Goal: Task Accomplishment & Management: Manage account settings

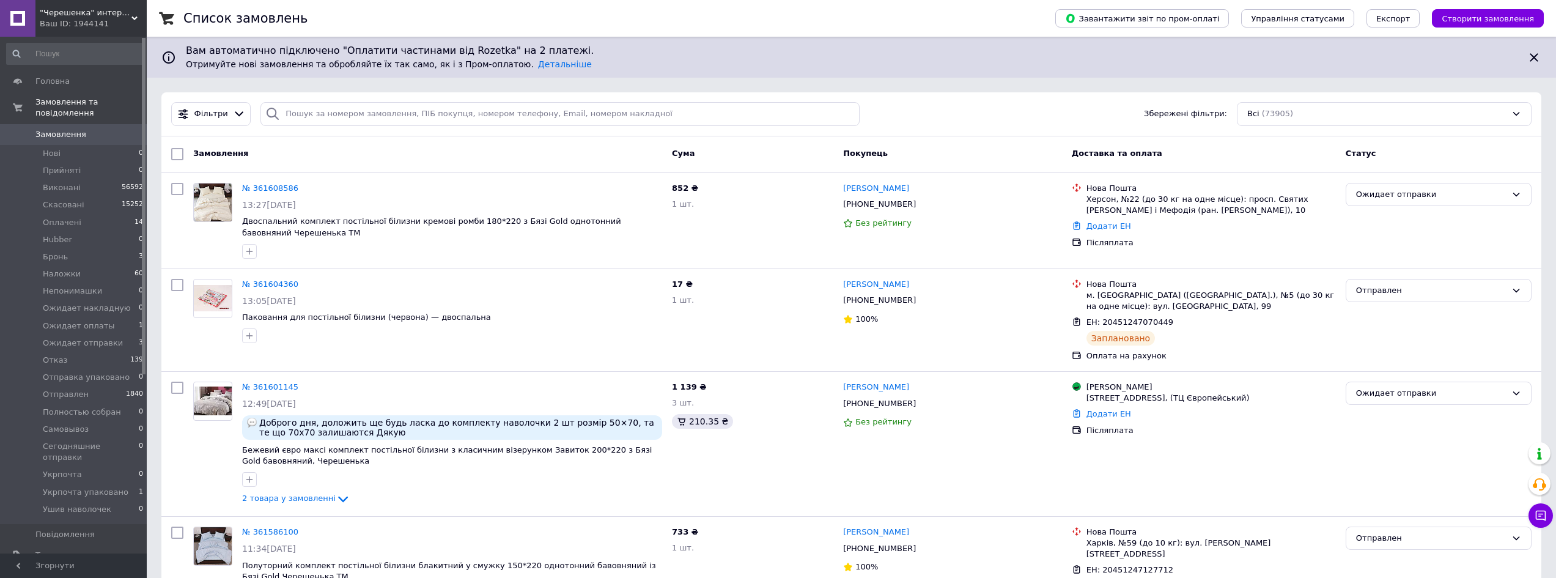
click at [378, 95] on div "Фільтри Збережені фільтри: Всі (73905)" at bounding box center [850, 114] width 1379 height 44
click at [108, 337] on span "Ожидает отправки" at bounding box center [83, 342] width 80 height 11
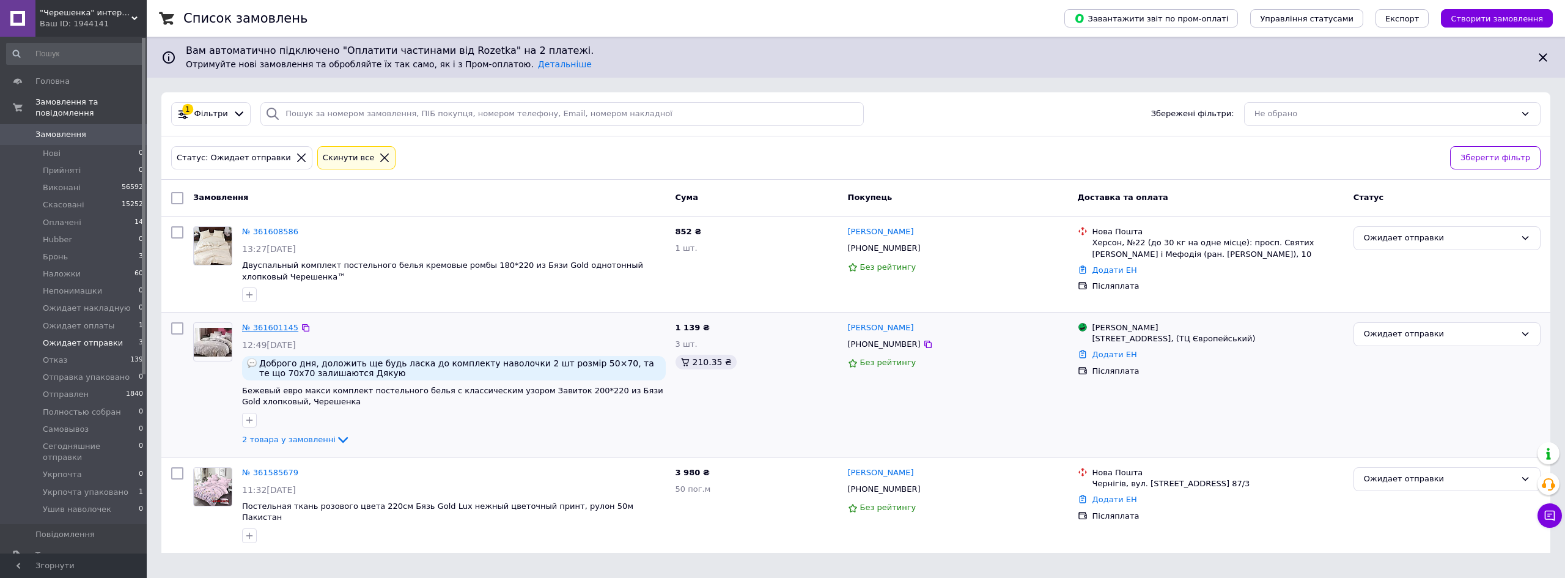
click at [271, 328] on link "№ 361601145" at bounding box center [270, 327] width 56 height 9
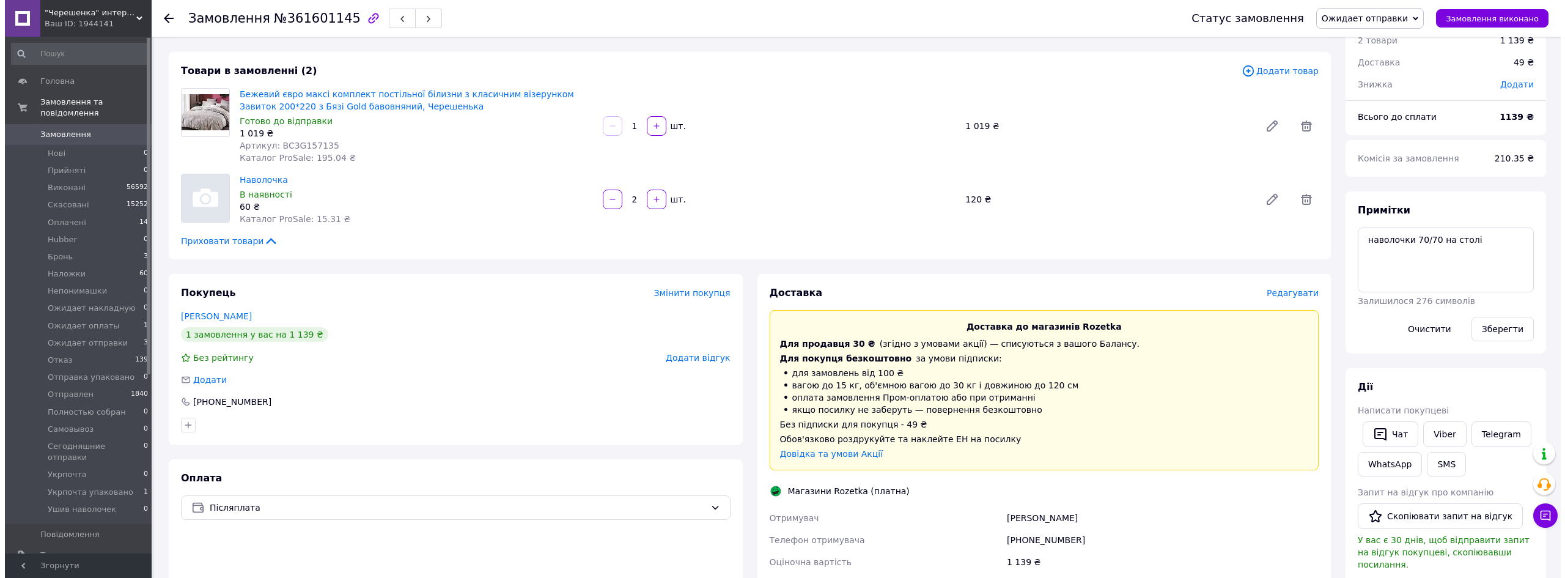
scroll to position [122, 0]
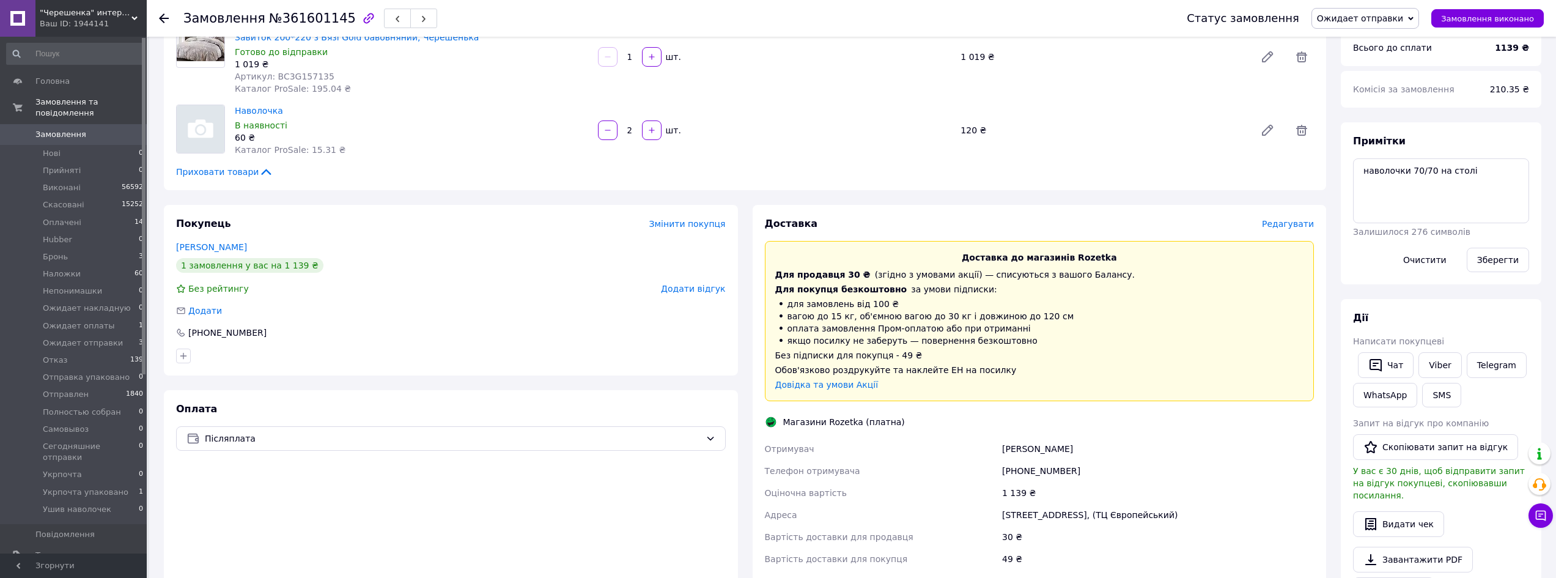
click at [1290, 222] on span "Редагувати" at bounding box center [1288, 224] width 52 height 10
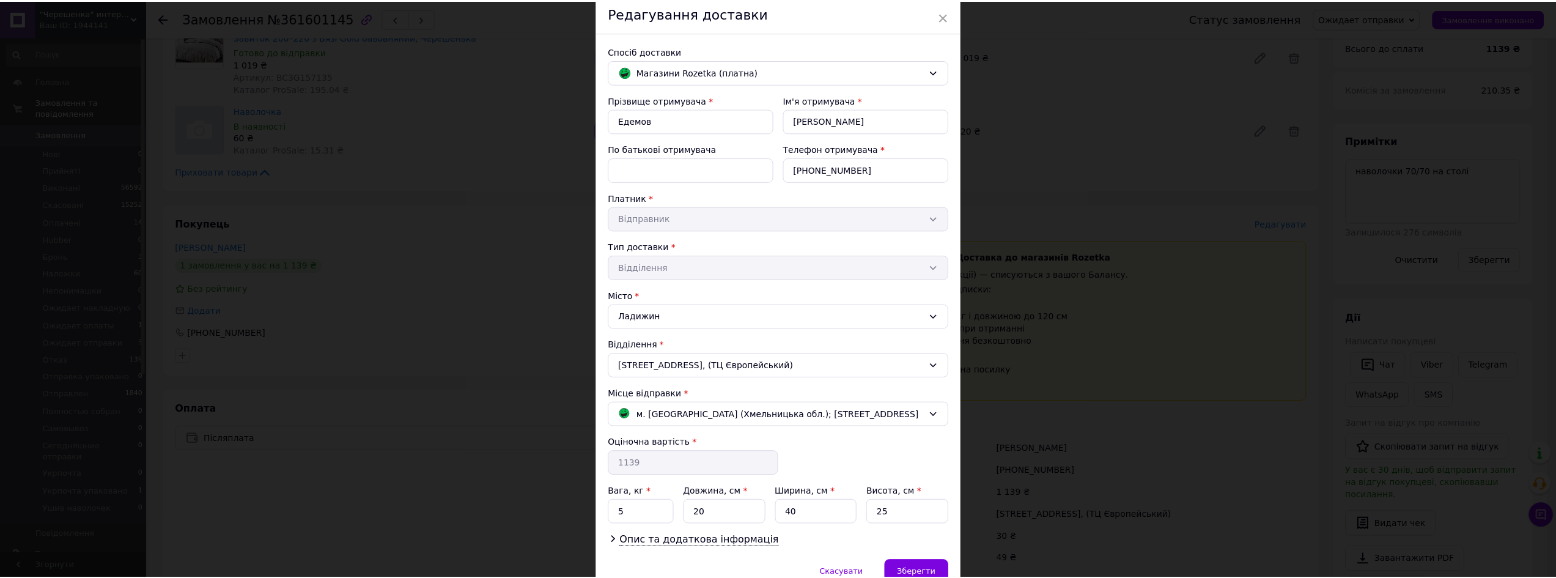
scroll to position [109, 0]
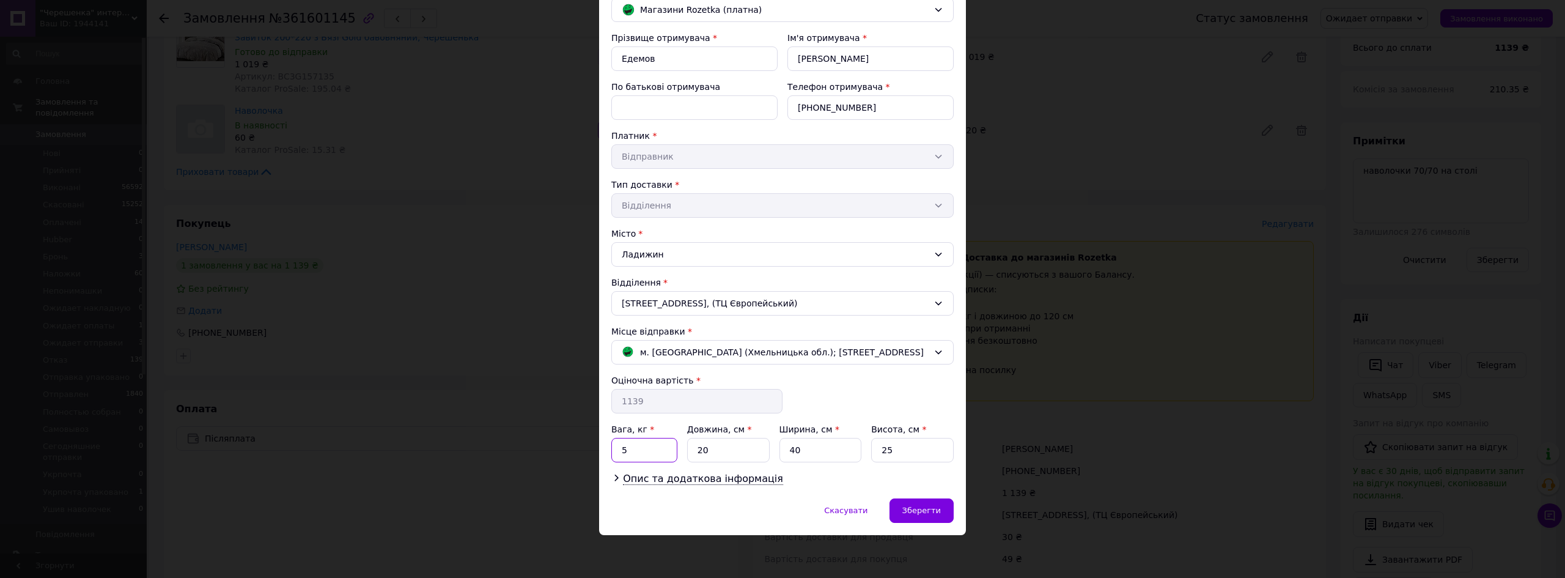
click at [633, 454] on input "5" at bounding box center [644, 450] width 66 height 24
type input "2"
click at [755, 450] on input "20" at bounding box center [728, 450] width 83 height 24
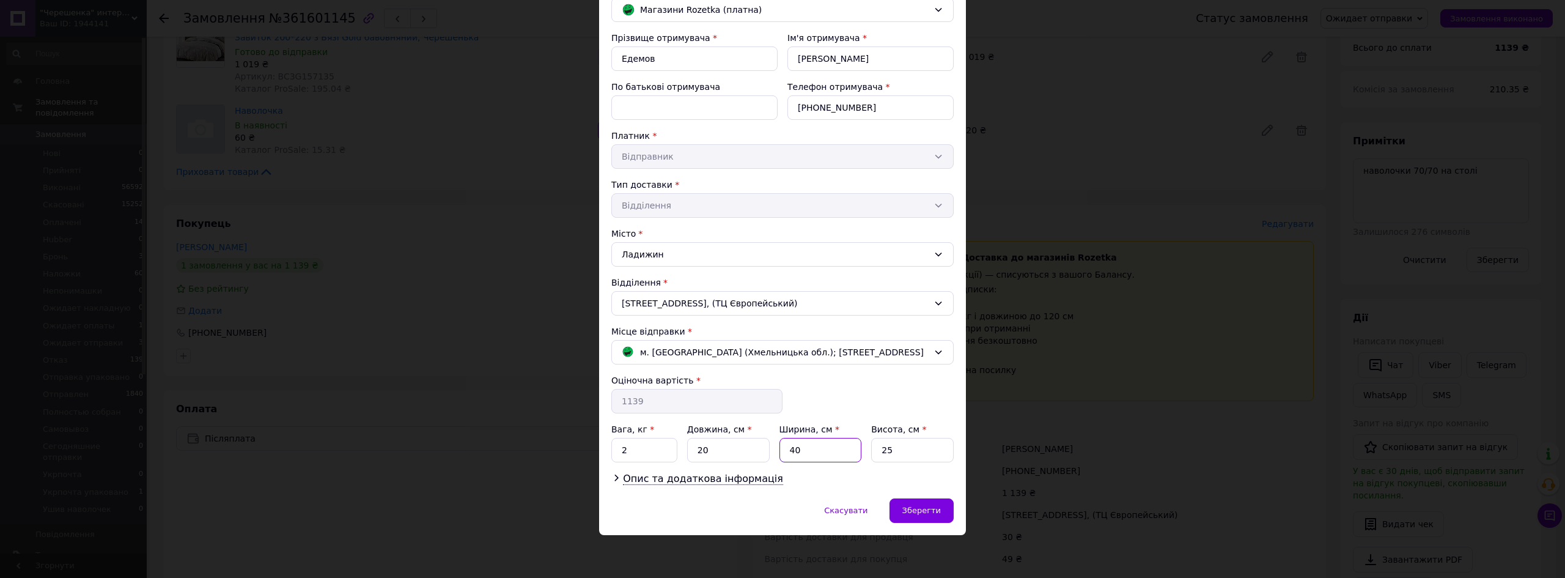
click at [814, 445] on input "40" at bounding box center [820, 450] width 83 height 24
type input "20"
click at [879, 447] on input "25" at bounding box center [912, 450] width 83 height 24
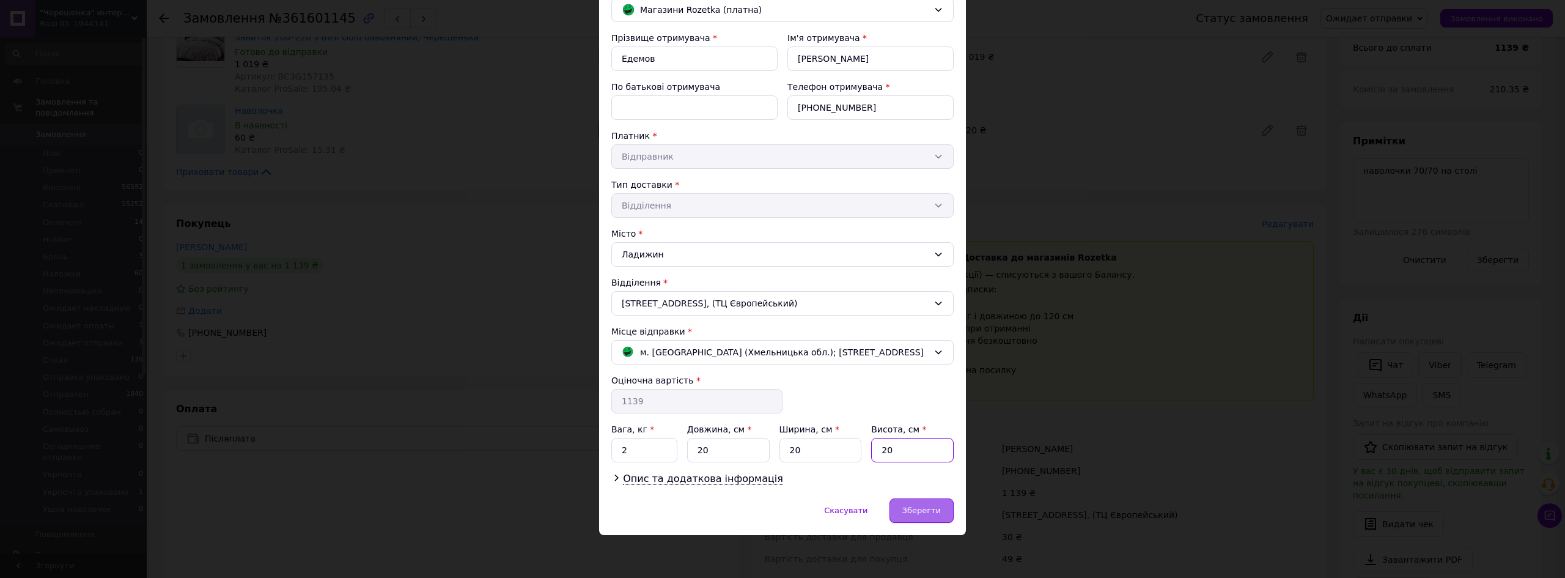
type input "20"
click at [925, 514] on span "Зберегти" at bounding box center [921, 509] width 39 height 9
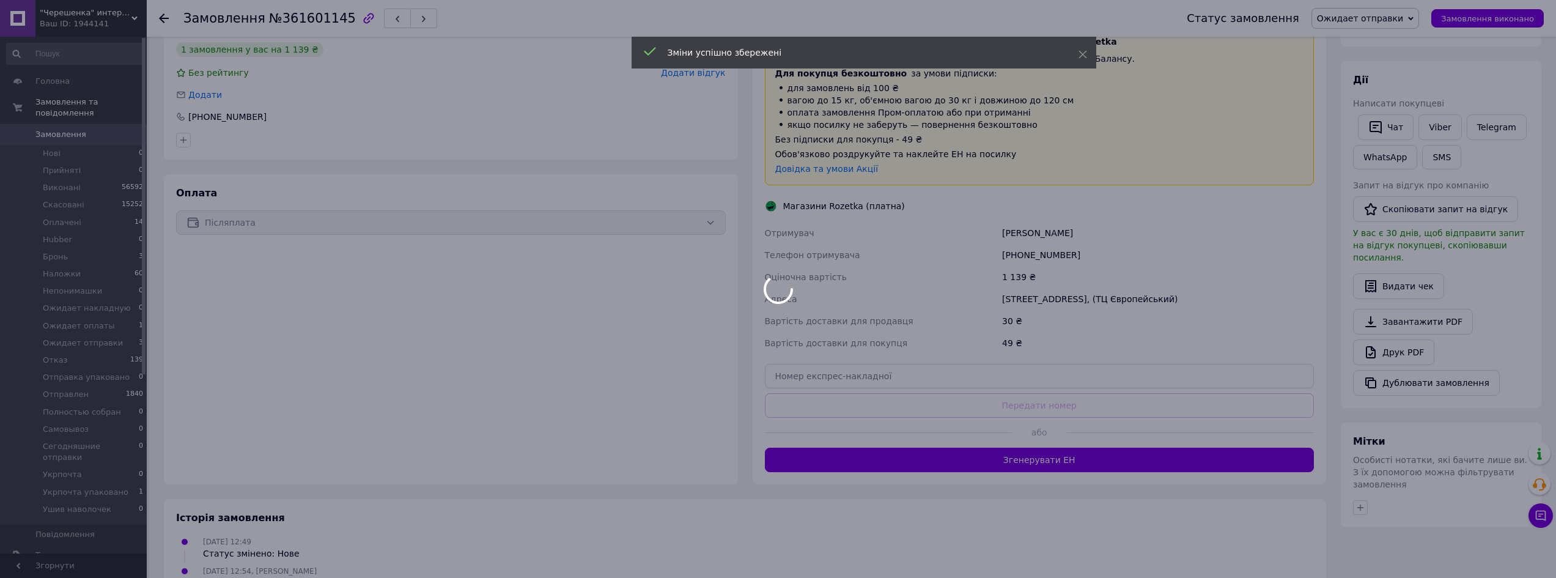
scroll to position [367, 0]
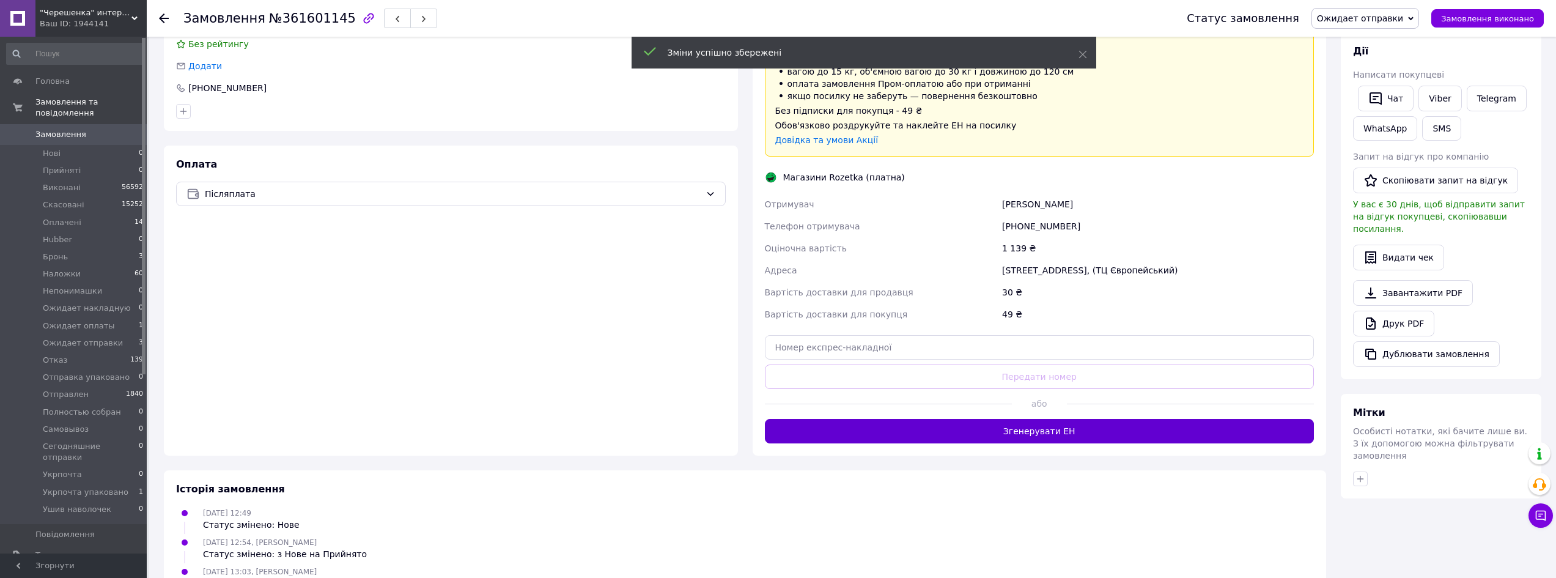
click at [1053, 422] on button "Згенерувати ЕН" at bounding box center [1039, 431] width 549 height 24
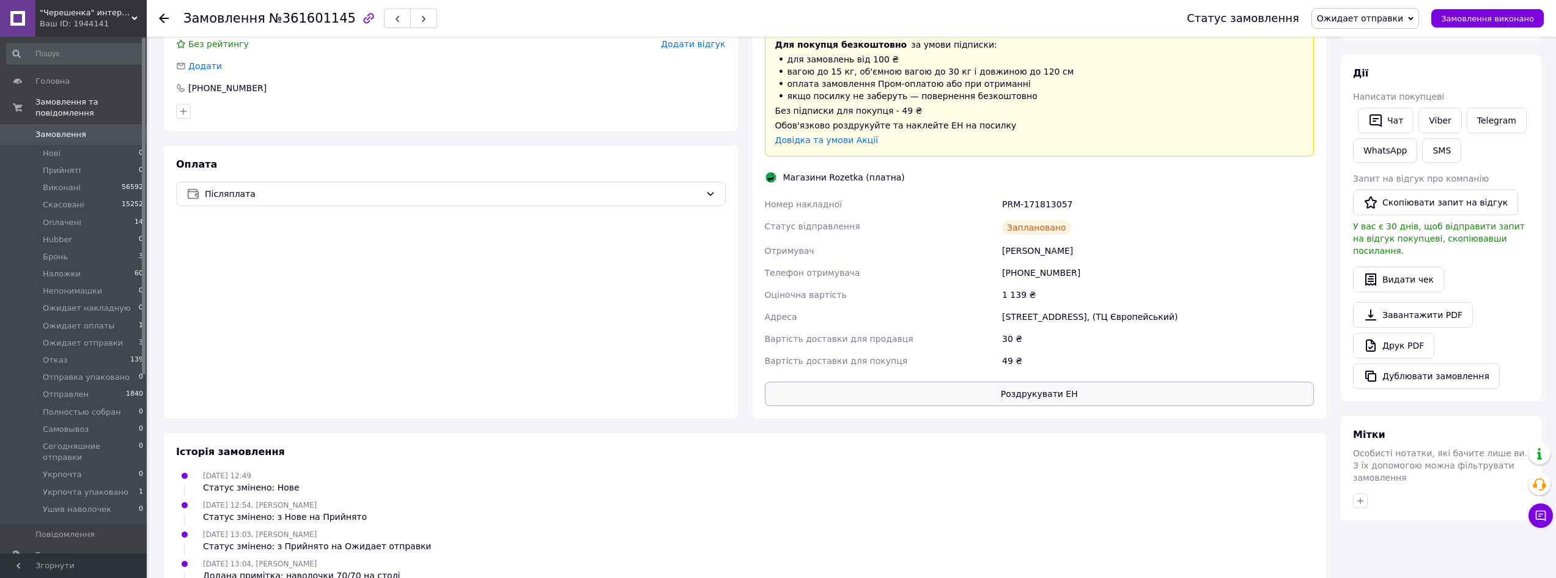
click at [1044, 398] on button "Роздрукувати ЕН" at bounding box center [1039, 393] width 549 height 24
click at [1348, 13] on span "Ожидает отправки" at bounding box center [1360, 18] width 86 height 10
click at [1387, 128] on li "Отправка упаковано" at bounding box center [1367, 122] width 111 height 18
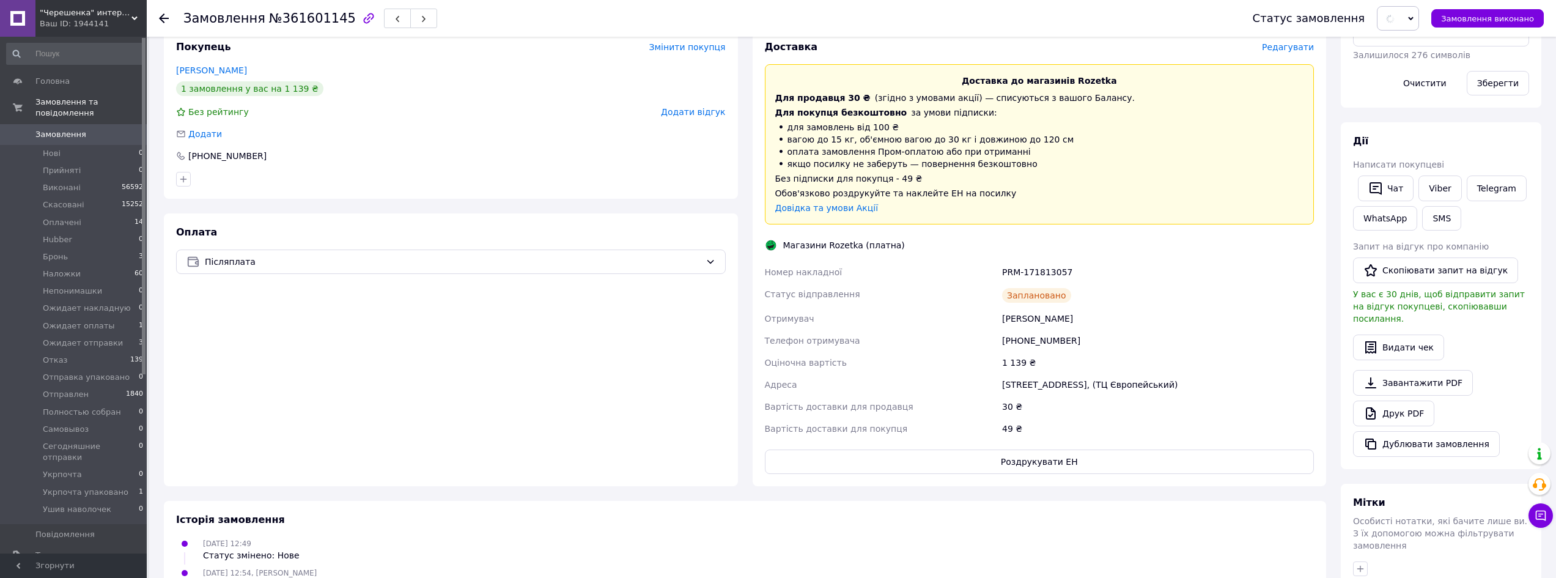
scroll to position [0, 0]
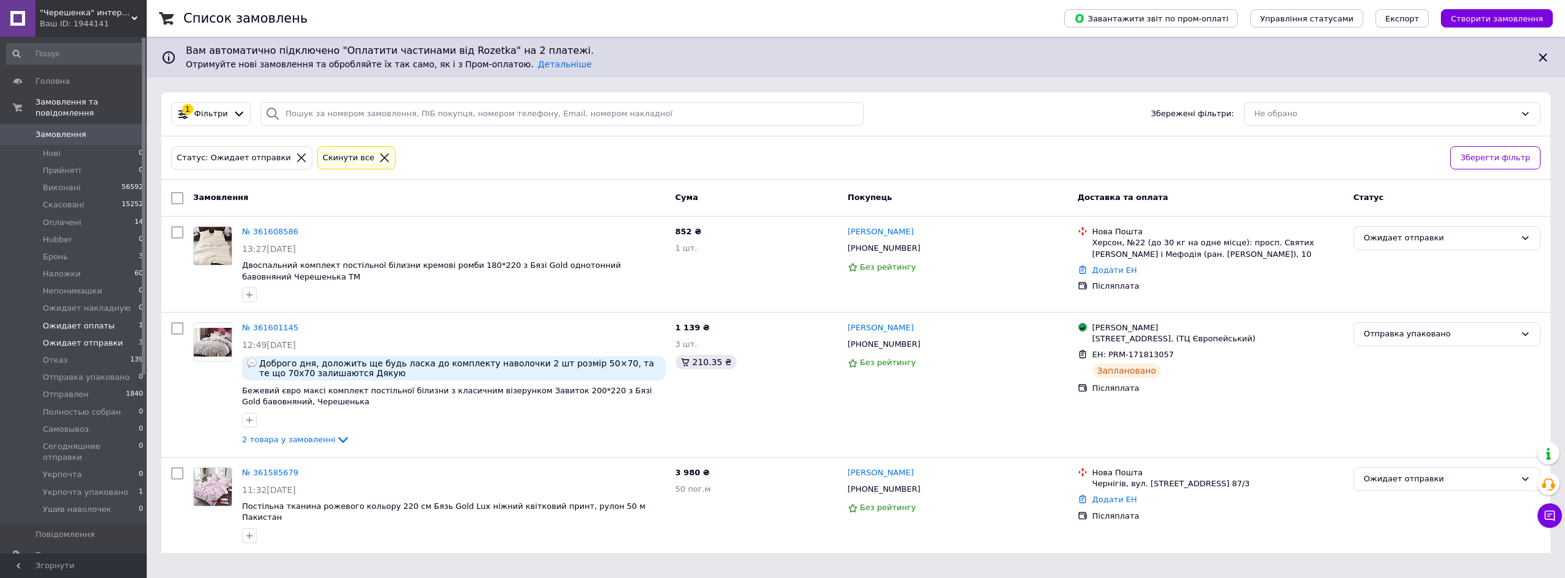
click at [67, 320] on span "Ожидает оплаты" at bounding box center [79, 325] width 72 height 11
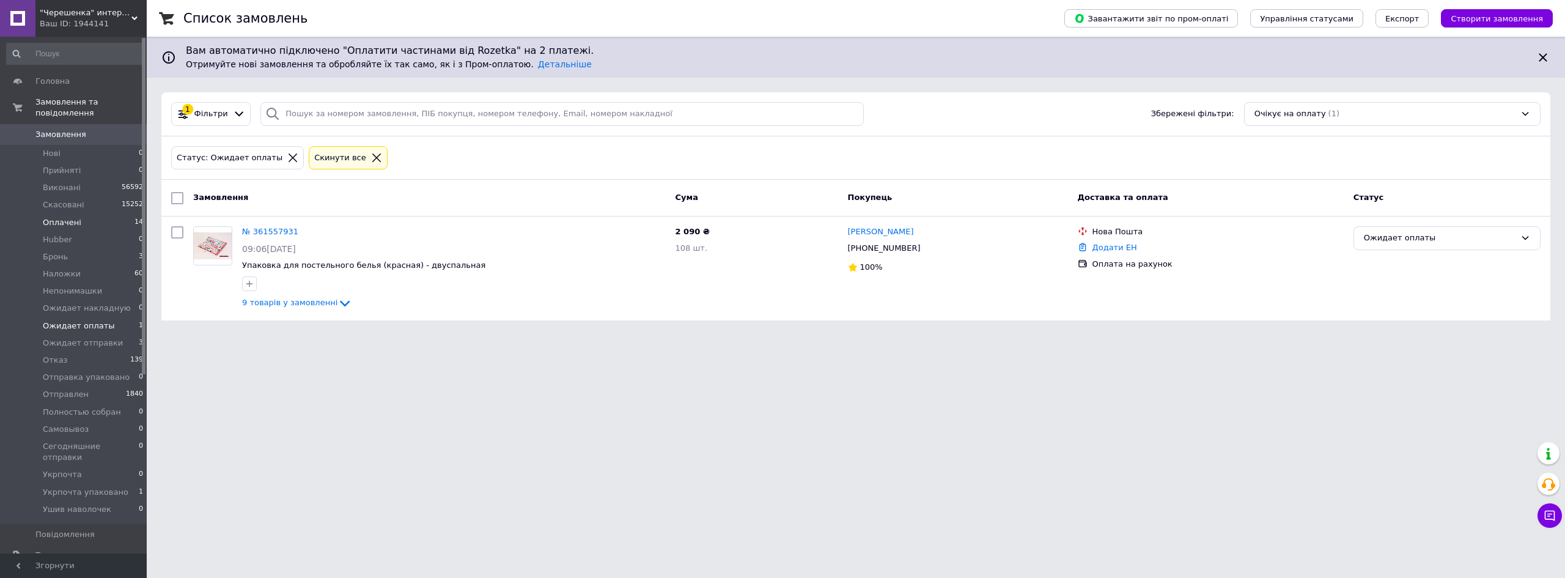
click at [111, 214] on li "Оплачені 14" at bounding box center [75, 222] width 150 height 17
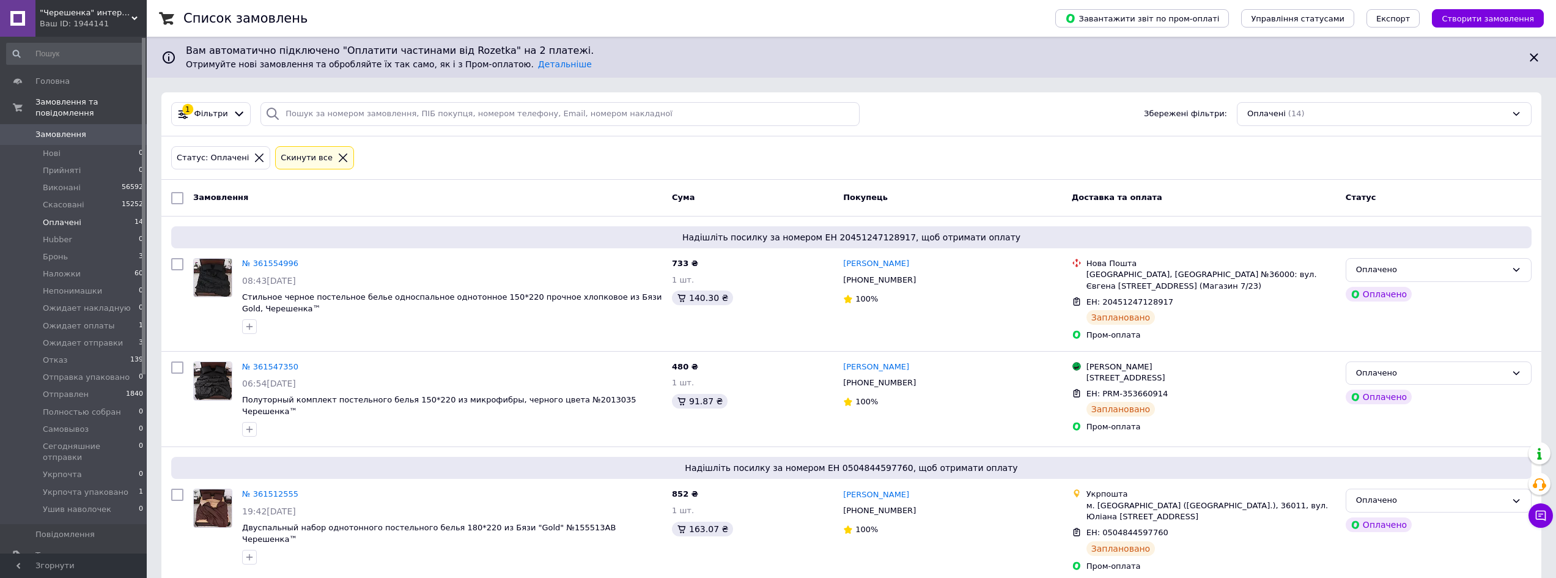
click at [122, 124] on link "Замовлення 0" at bounding box center [75, 134] width 150 height 21
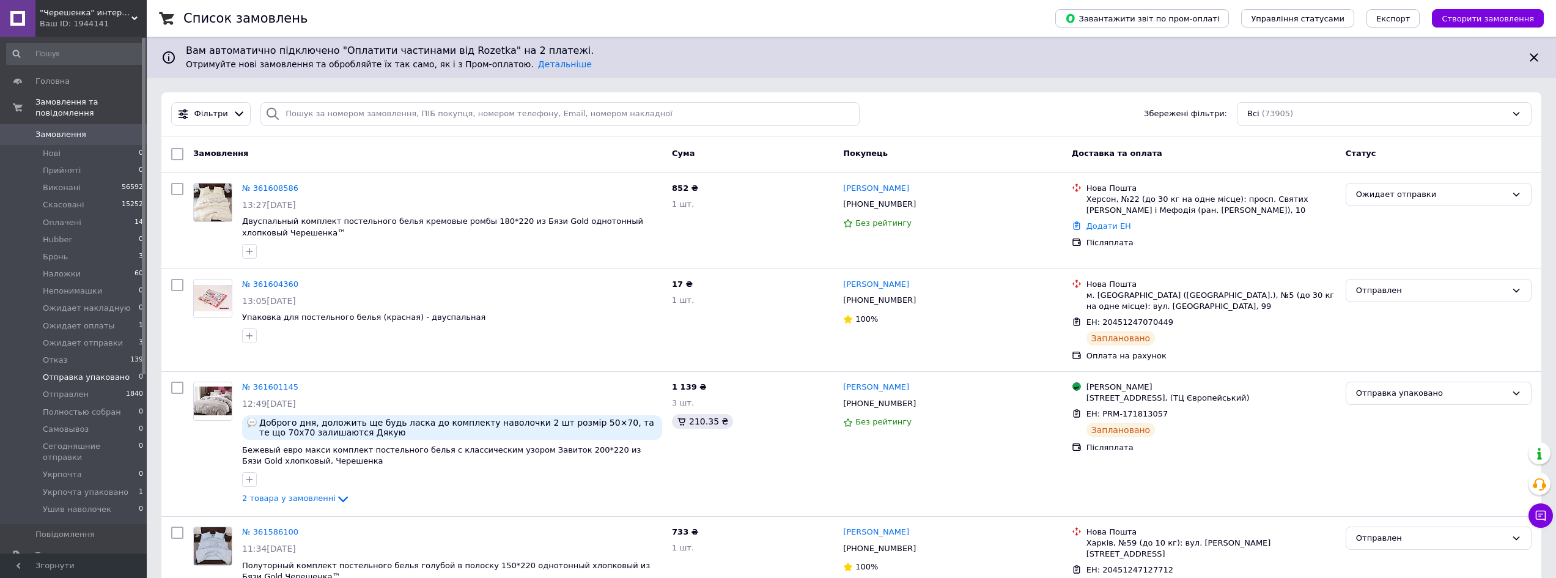
click at [101, 372] on span "Отправка упаковано" at bounding box center [86, 377] width 87 height 11
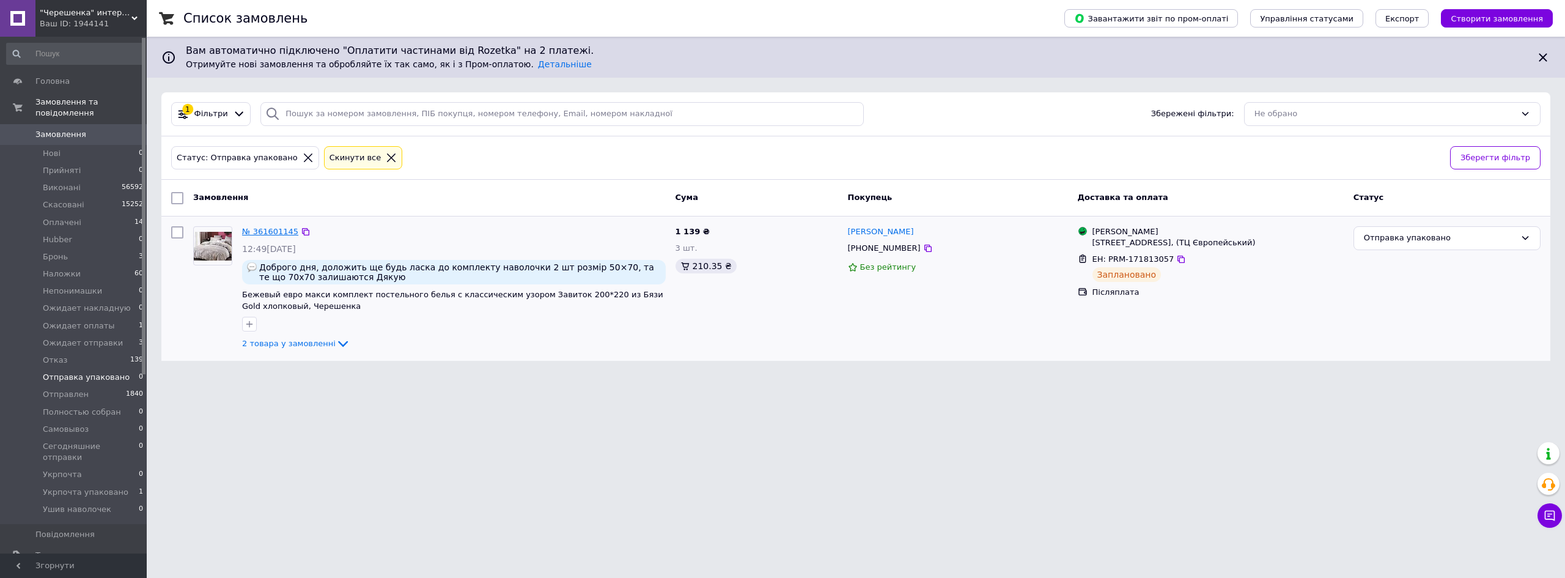
click at [276, 232] on link "№ 361601145" at bounding box center [270, 231] width 56 height 9
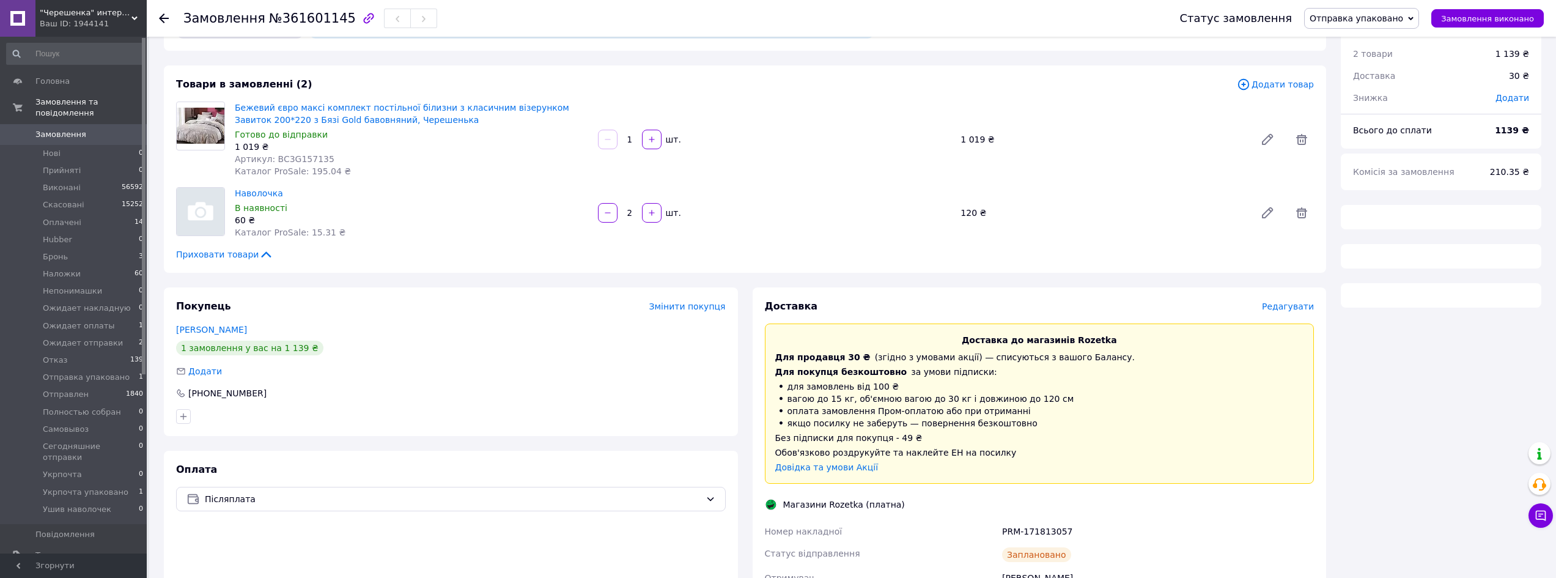
scroll to position [61, 0]
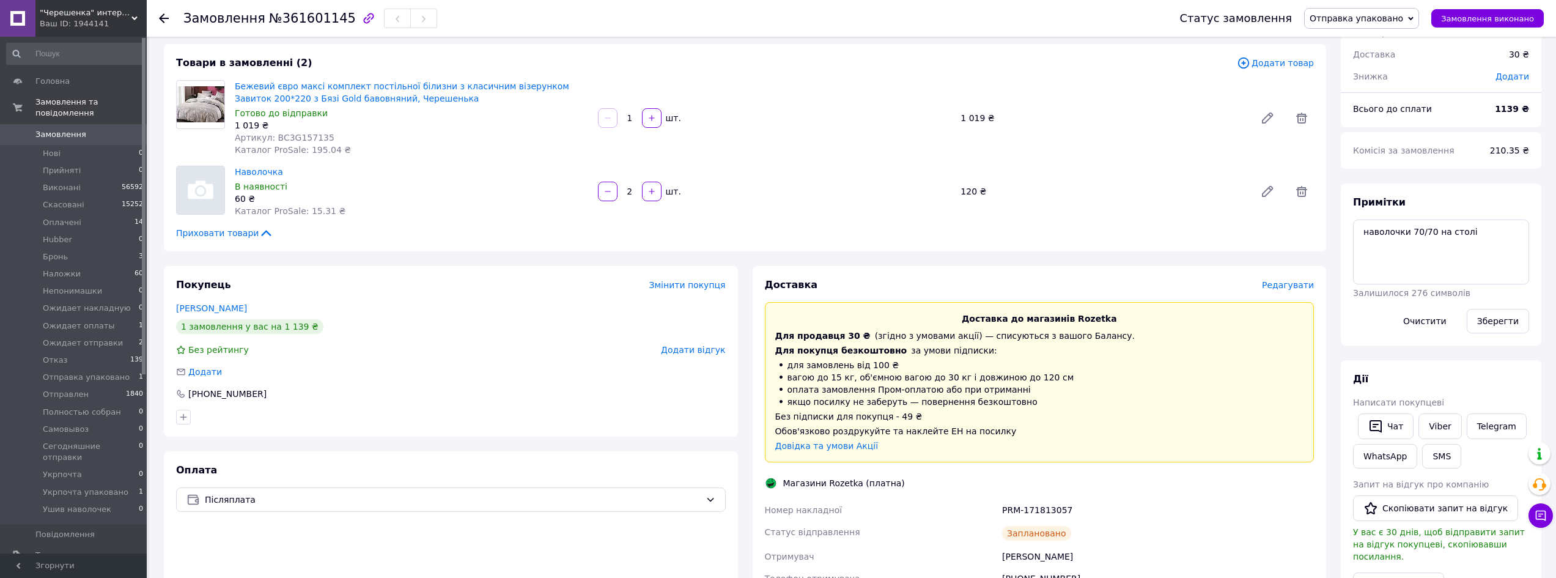
click at [1043, 510] on div "PRM-171813057" at bounding box center [1157, 510] width 317 height 22
copy div "PRM-171813057"
click at [1423, 421] on link "Viber" at bounding box center [1439, 426] width 43 height 26
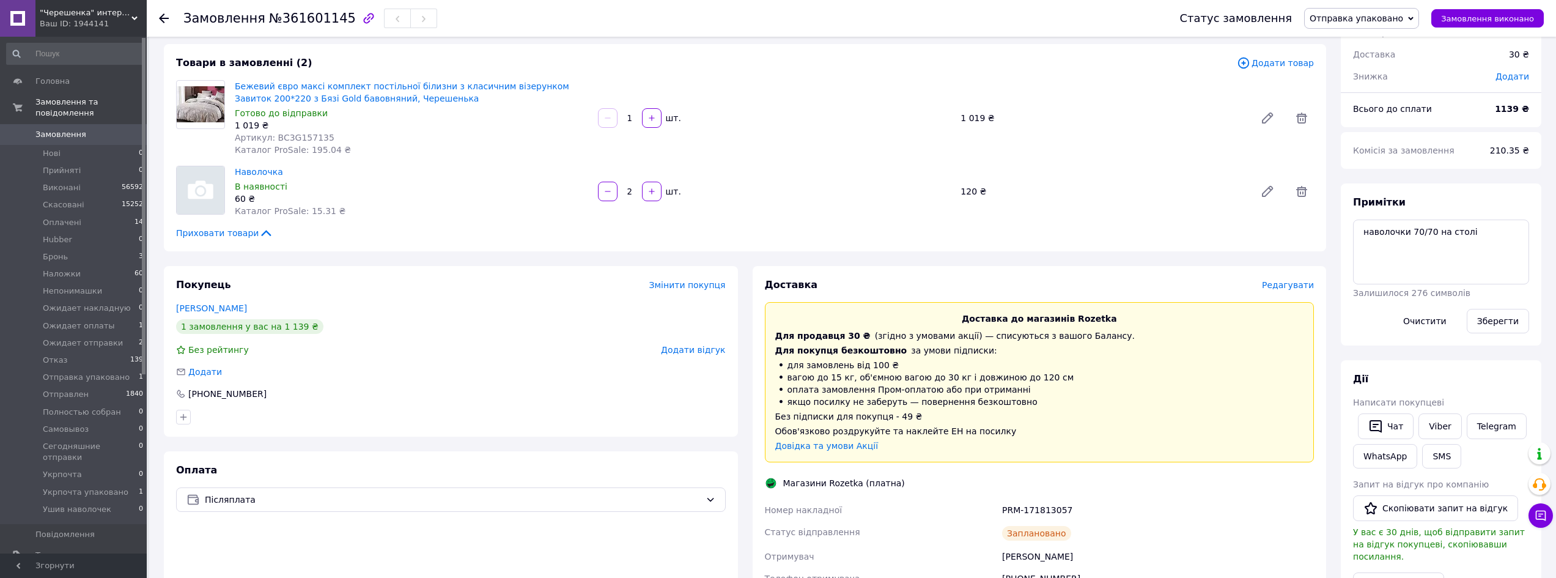
drag, startPoint x: 877, startPoint y: 292, endPoint x: 885, endPoint y: 289, distance: 8.5
click at [878, 292] on div "Доставка Редагувати Доставка до магазинів Rozetka Для продавця 30 ₴   (згідно з…" at bounding box center [1039, 494] width 549 height 433
click at [1435, 455] on button "SMS" at bounding box center [1441, 456] width 39 height 24
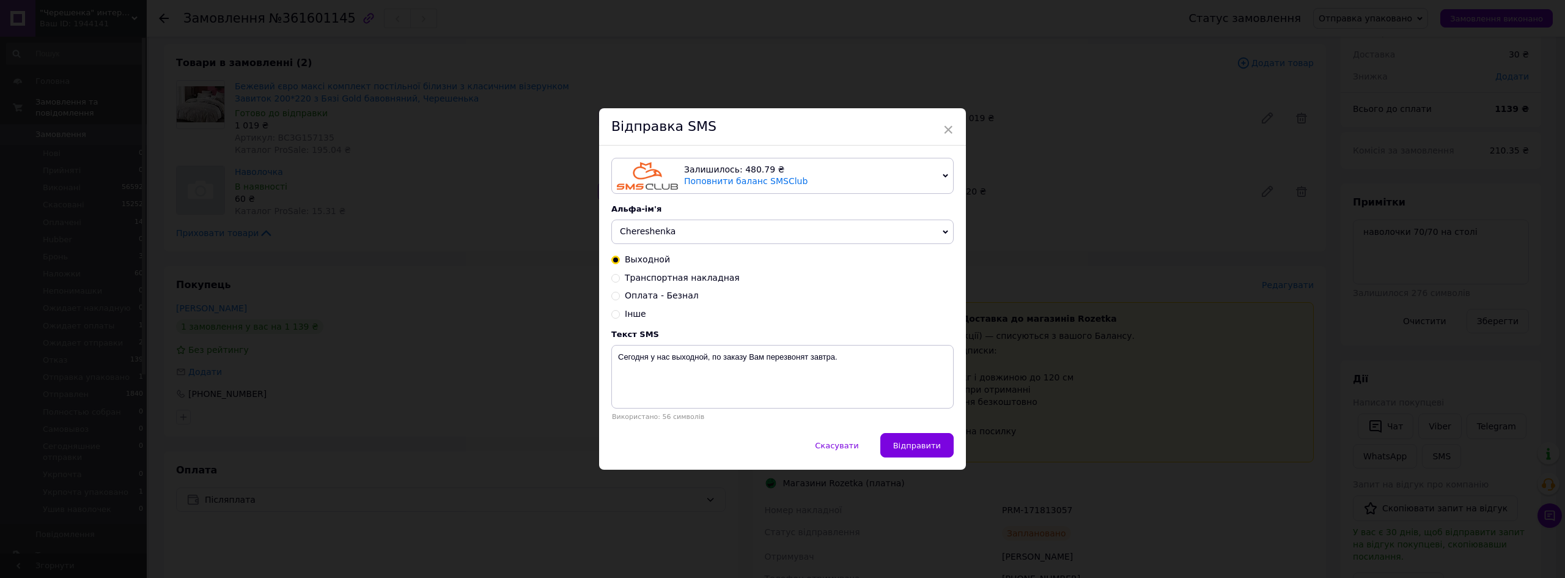
click at [702, 280] on span "Транспортная накладная" at bounding box center [682, 278] width 115 height 10
click at [620, 280] on input "Транспортная накладная" at bounding box center [615, 277] width 9 height 9
radio input "true"
radio input "false"
click at [707, 361] on textarea "Vasha nakladnaya XXXXXXXXXX Nash telefon: +38 (097) 249-96-28" at bounding box center [782, 377] width 342 height 64
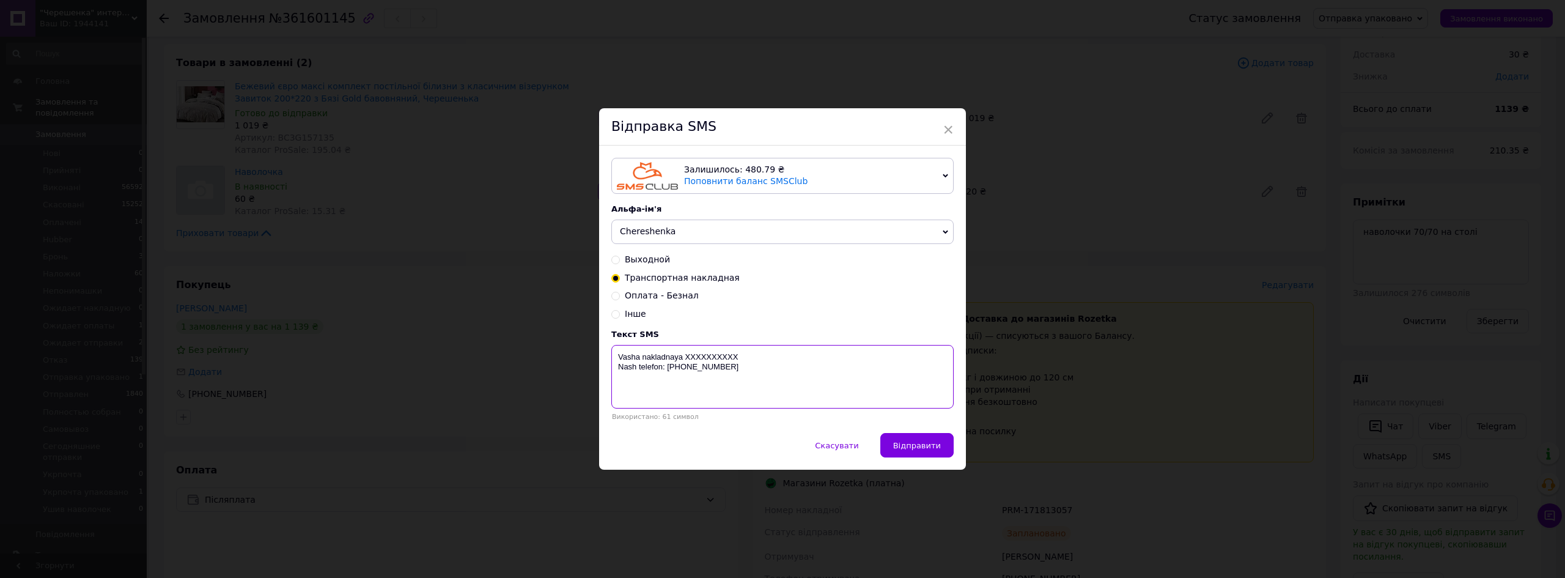
click at [707, 361] on textarea "Vasha nakladnaya XXXXXXXXXX Nash telefon: +38 (097) 249-96-28" at bounding box center [782, 377] width 342 height 64
paste textarea "PRM-171813057"
type textarea "Vasha nakladnaya PRM-171813057 Nash telefon: +38 (097) 249-96-28"
click at [900, 447] on span "Відправити" at bounding box center [917, 445] width 48 height 9
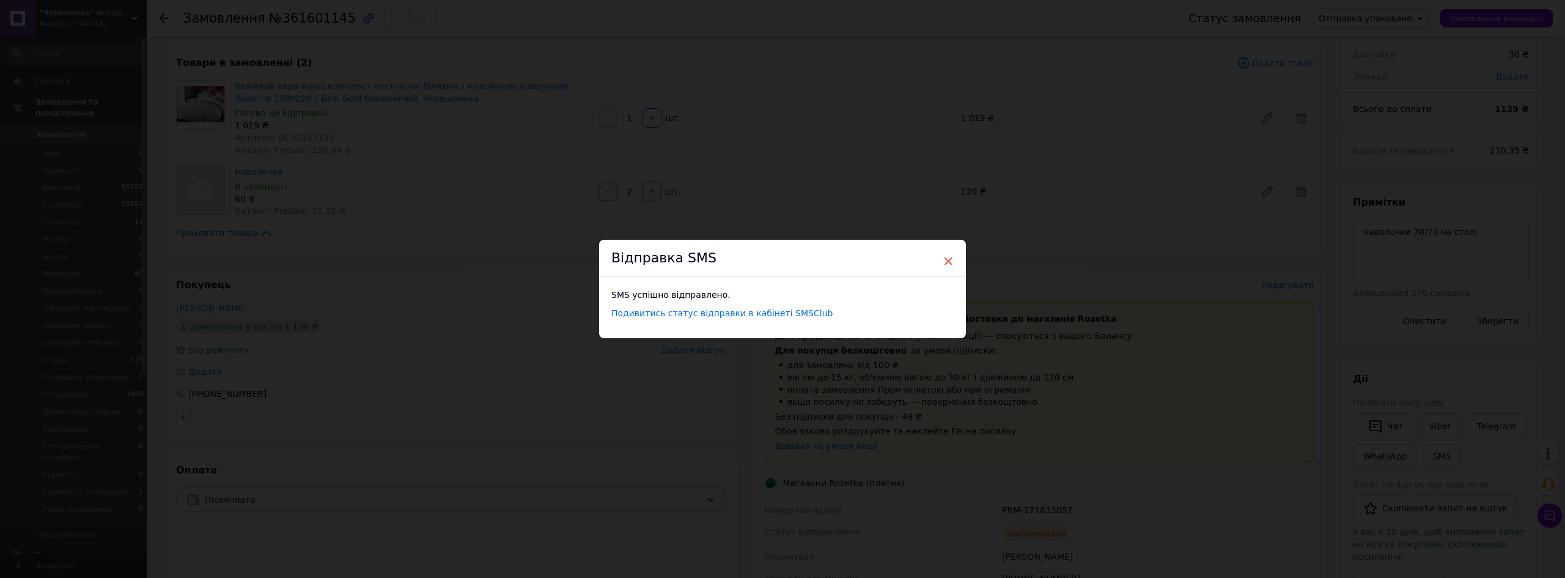
click at [944, 260] on span "×" at bounding box center [947, 261] width 11 height 21
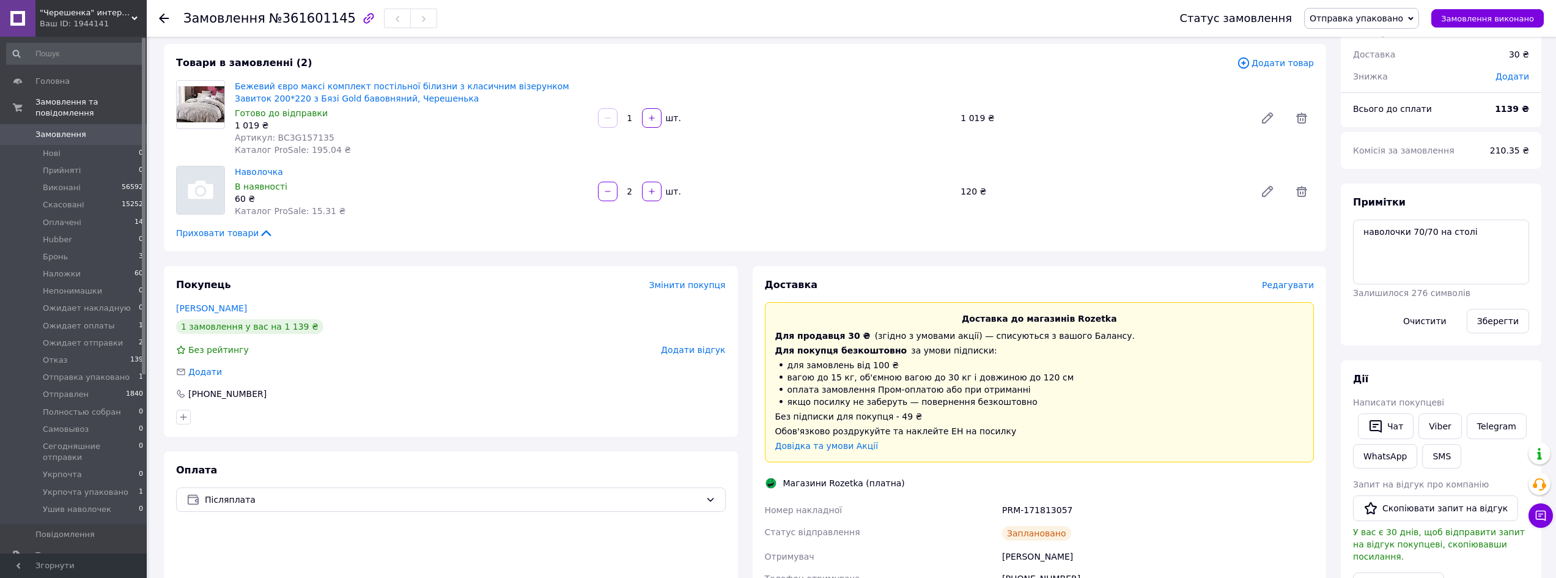
click at [1383, 18] on span "Отправка упаковано" at bounding box center [1356, 18] width 94 height 10
click at [1167, 106] on div "Бежевий євро максі комплект постільної білизни з класичним візерунком Завиток 2…" at bounding box center [774, 118] width 1089 height 81
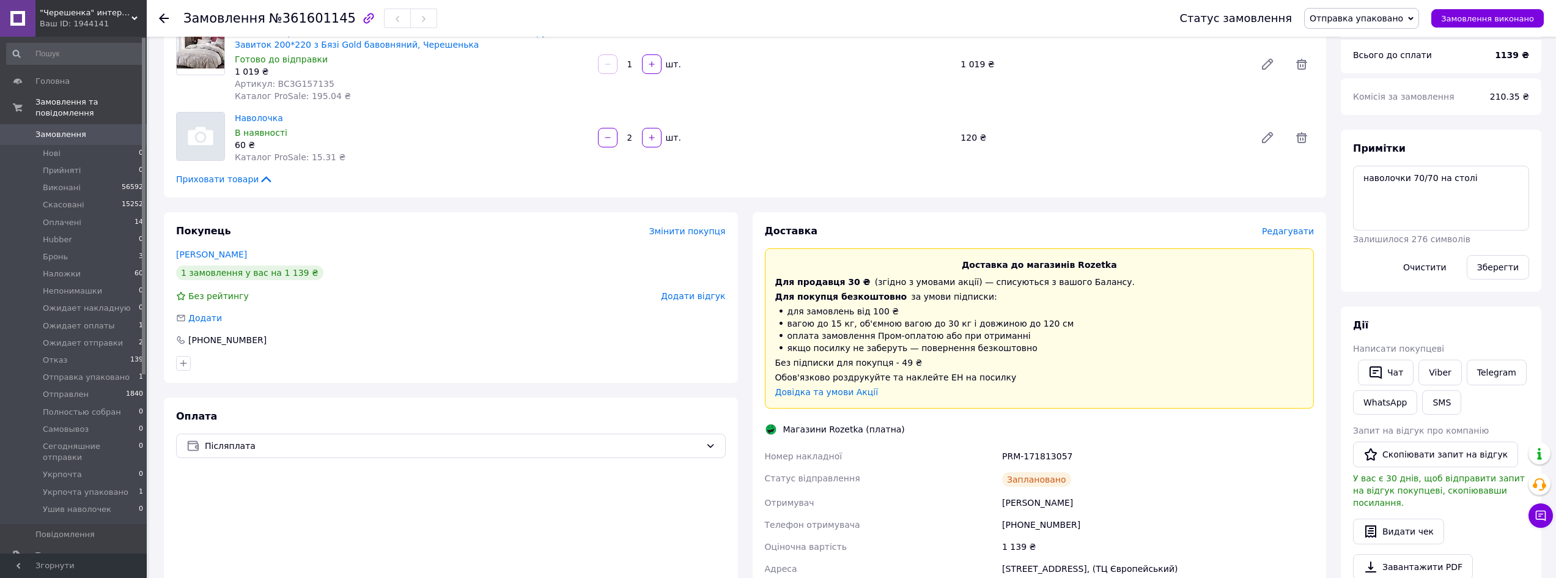
scroll to position [183, 0]
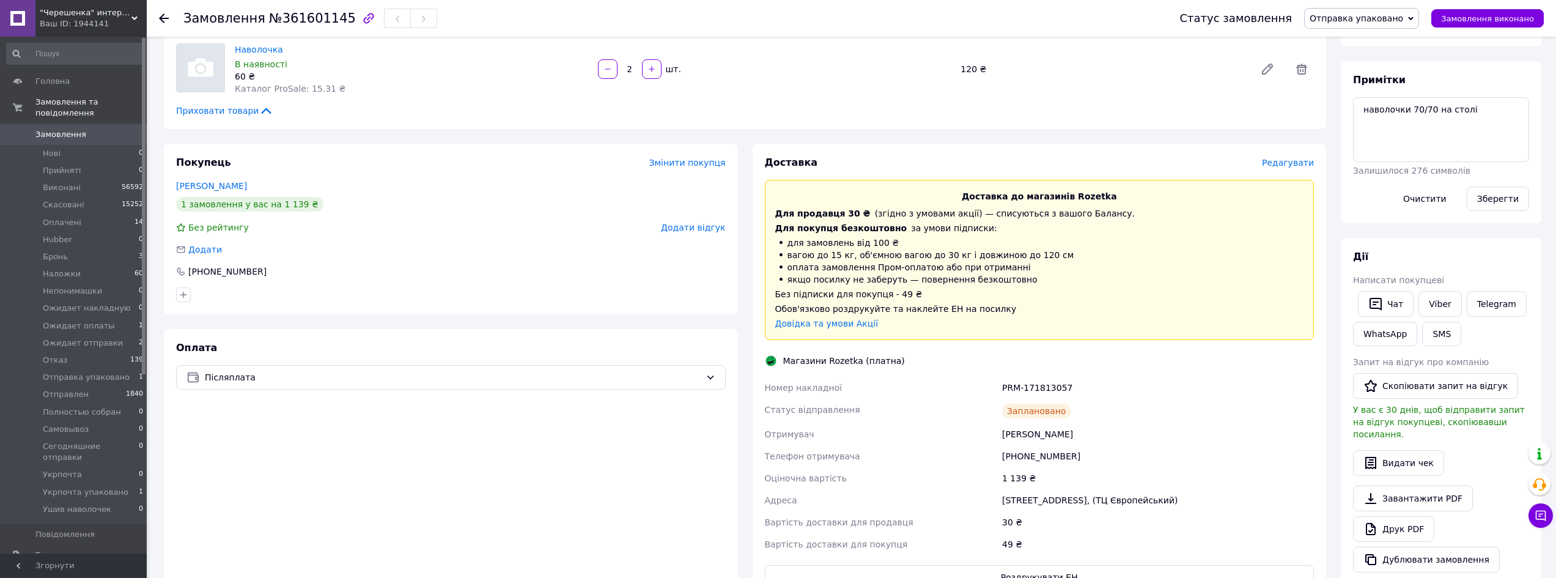
click at [1022, 433] on div "Едемов Ельдар" at bounding box center [1157, 434] width 317 height 22
copy div "Едемов Ельдар"
click at [1048, 458] on div "+380673176385" at bounding box center [1157, 456] width 317 height 22
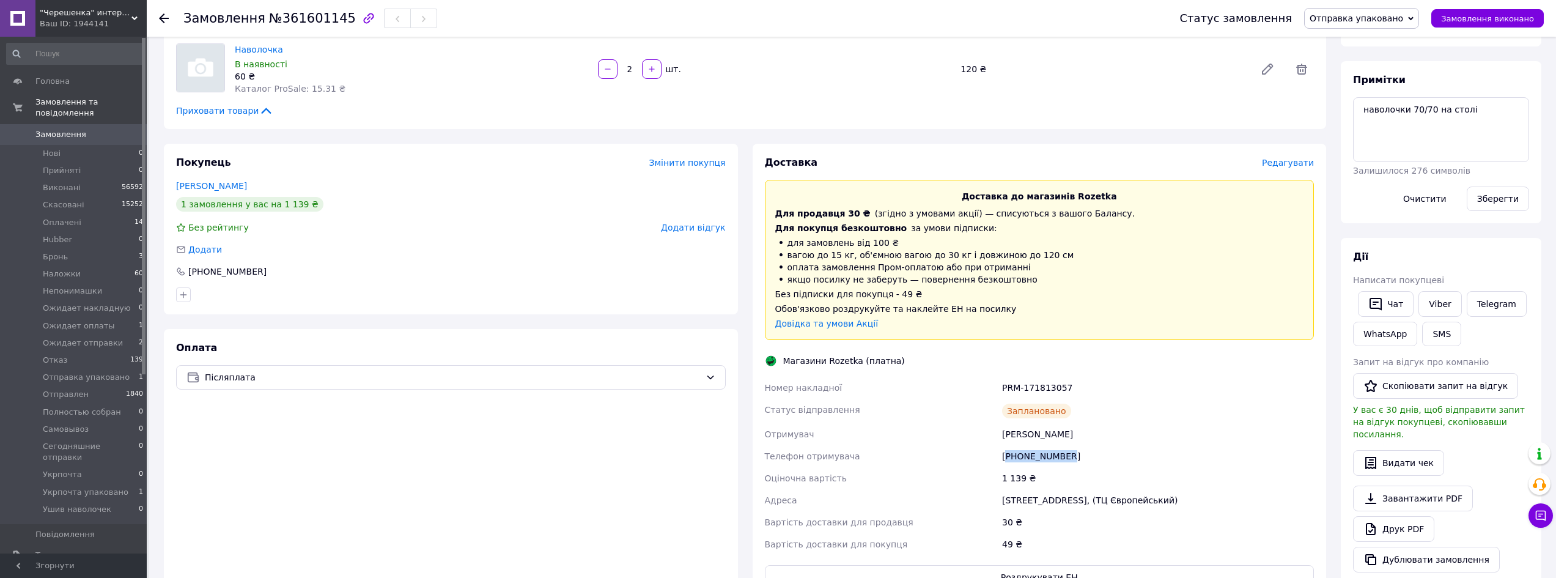
click at [1048, 458] on div "+380673176385" at bounding box center [1157, 456] width 317 height 22
copy div "380673176385"
click at [1037, 392] on div "PRM-171813057" at bounding box center [1157, 388] width 317 height 22
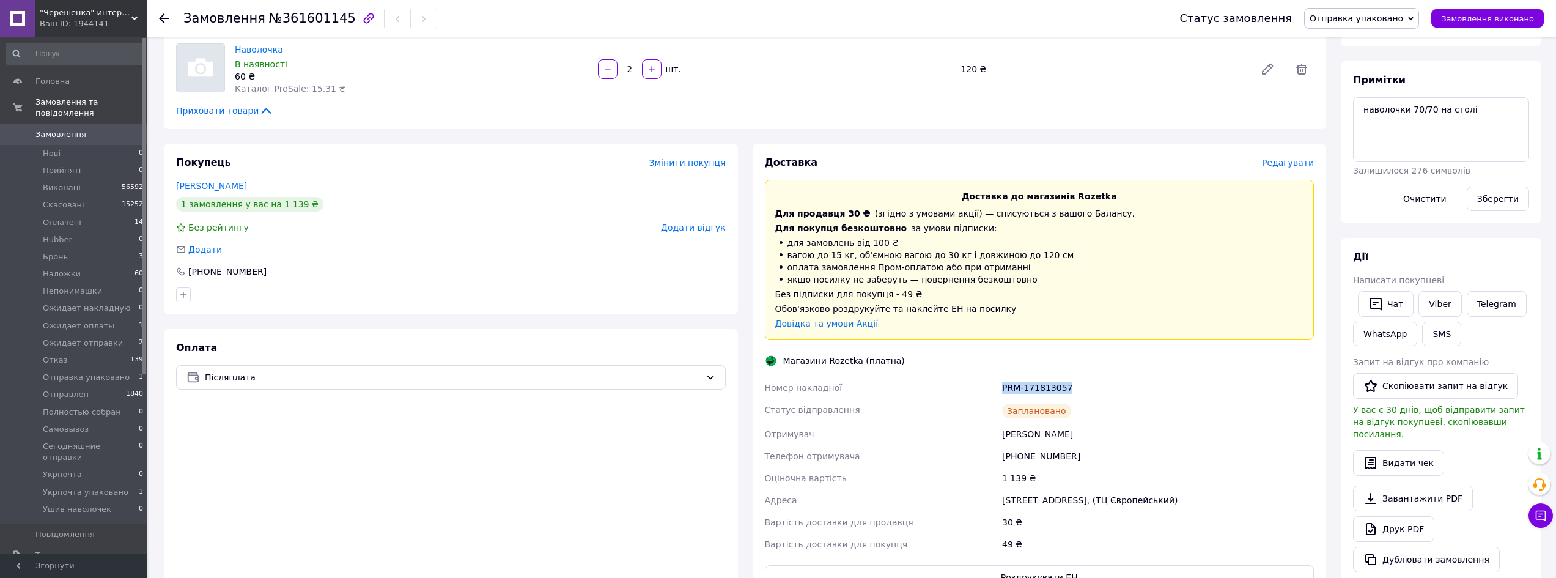
copy div "PRM-171813057"
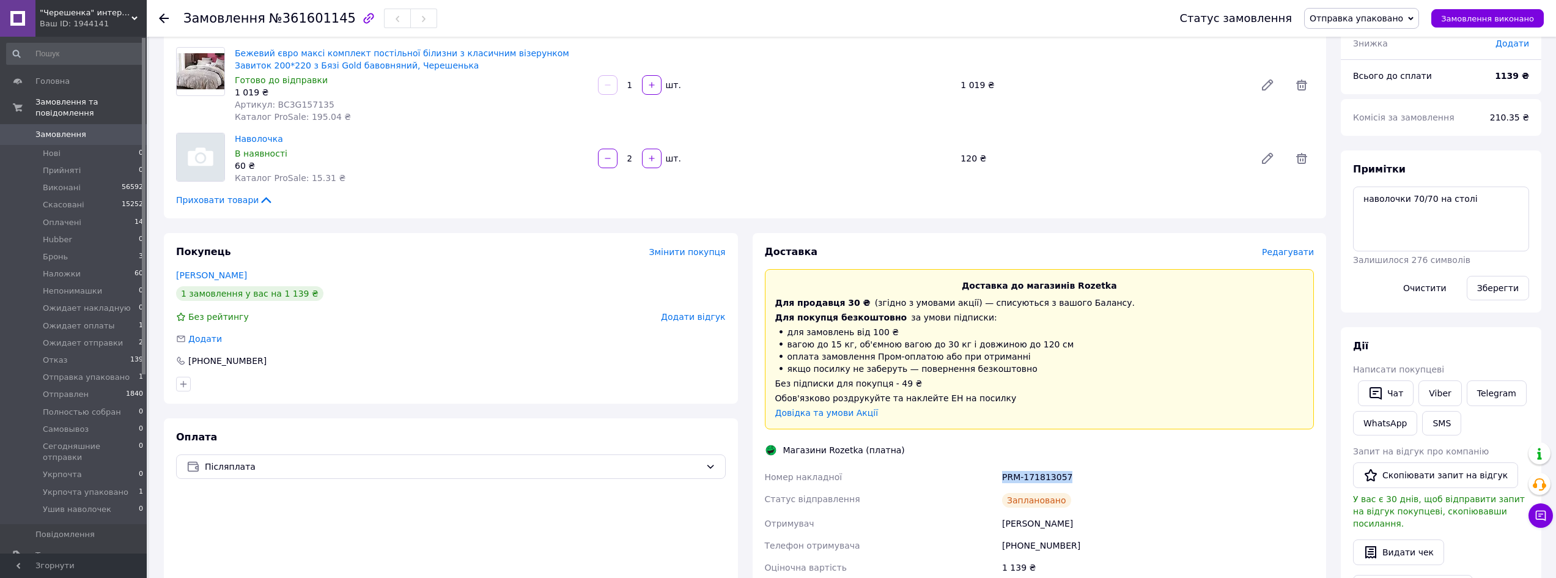
scroll to position [0, 0]
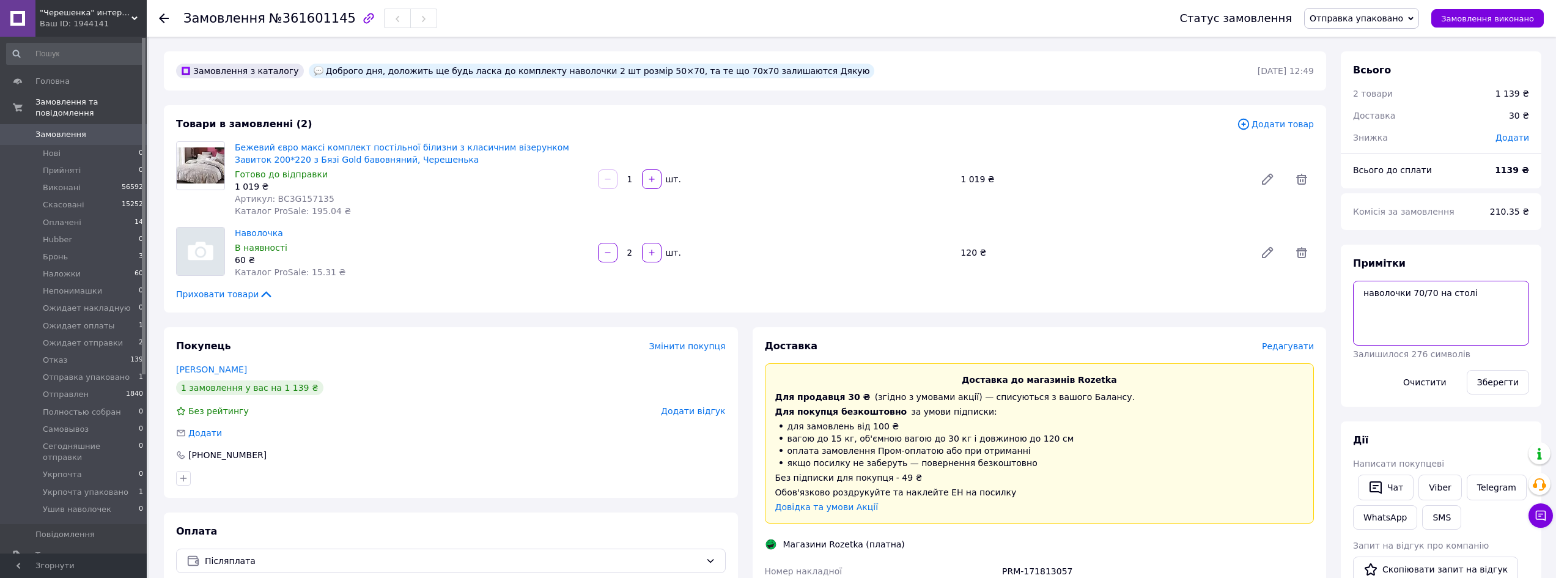
click at [1494, 305] on textarea "наволочки 70/70 на столі" at bounding box center [1441, 313] width 176 height 65
type textarea "наволочки 70/70 на столі чек"
click at [1497, 394] on button "Зберегти" at bounding box center [1497, 382] width 62 height 24
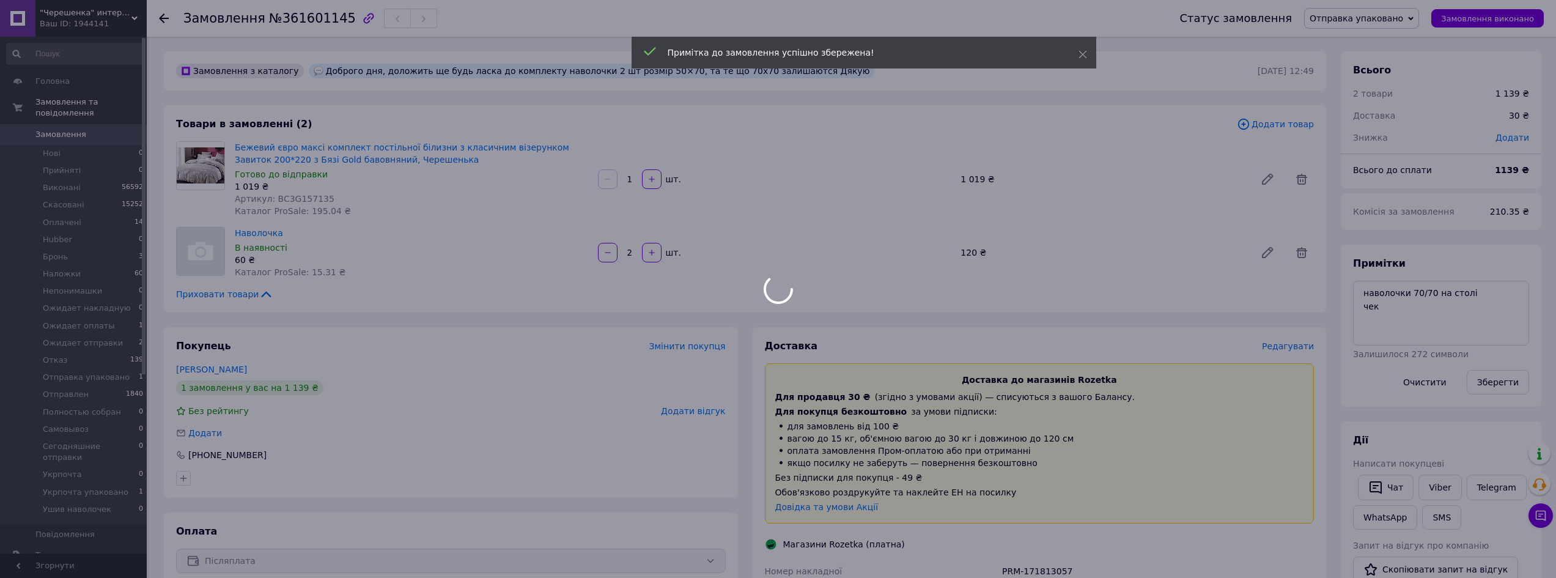
click at [1368, 18] on div at bounding box center [778, 289] width 1556 height 578
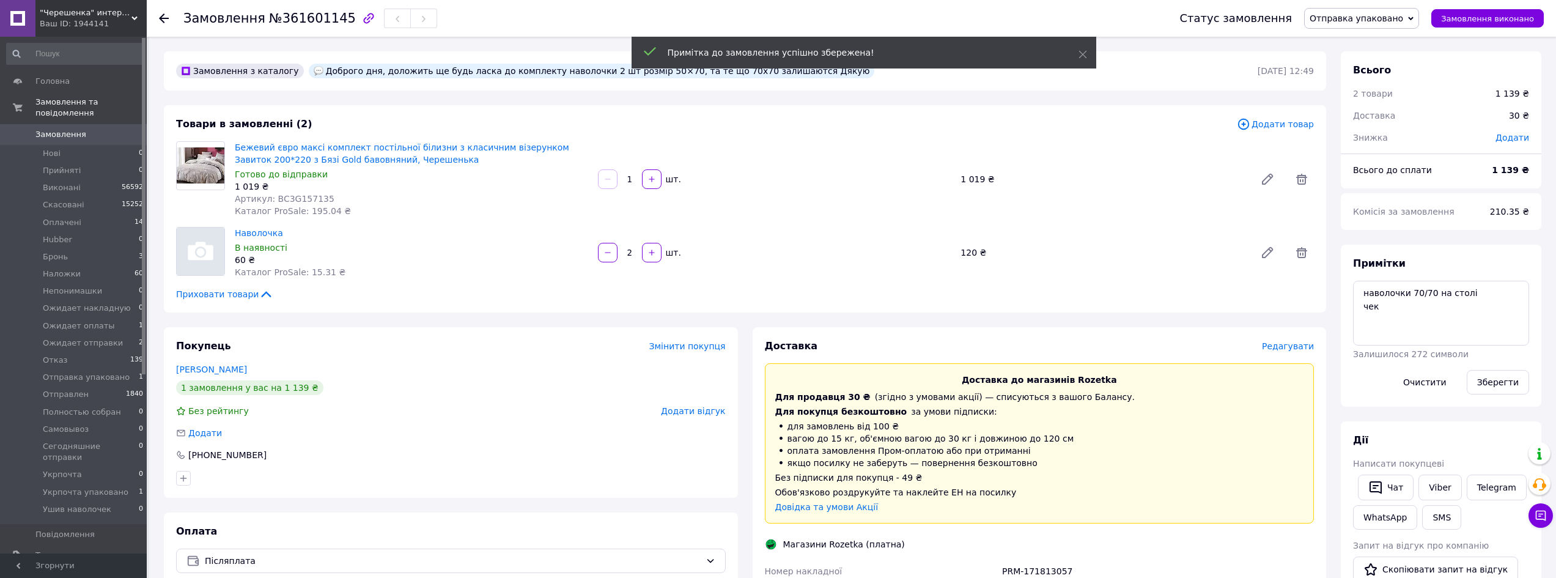
scroll to position [10, 0]
click at [1368, 18] on span "Отправка упаковано" at bounding box center [1356, 18] width 94 height 10
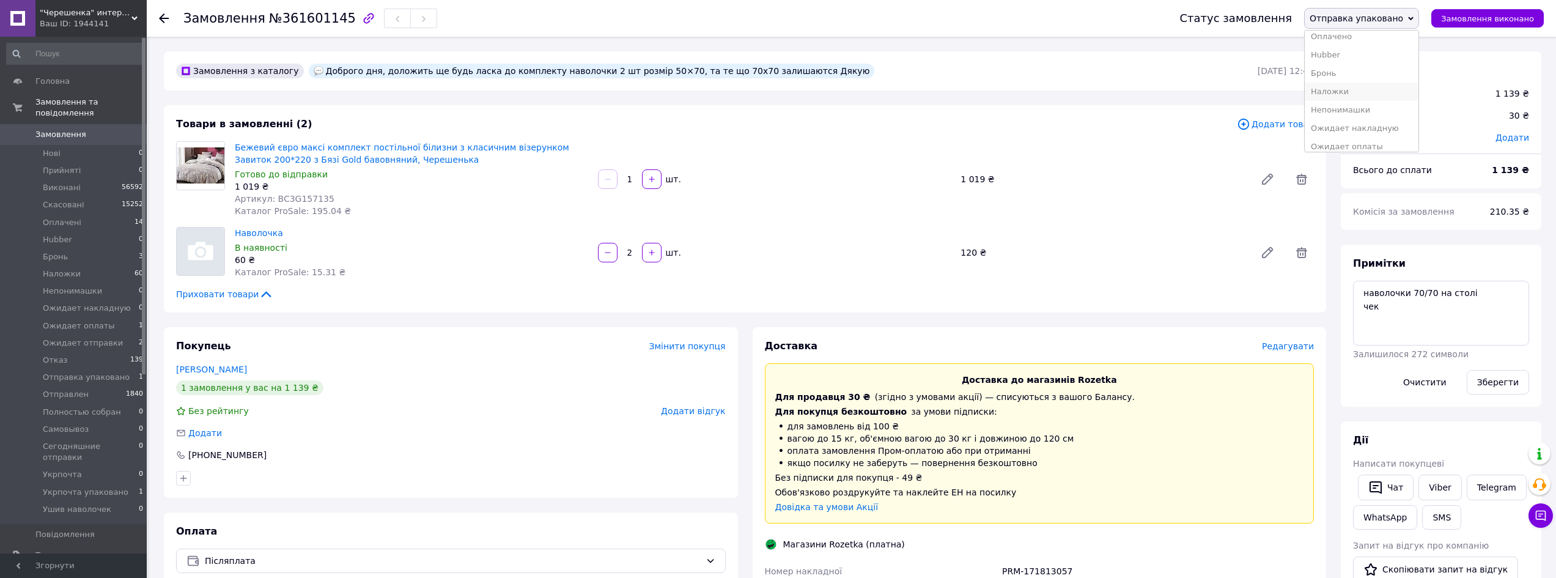
click at [1365, 89] on li "Наложки" at bounding box center [1361, 92] width 114 height 18
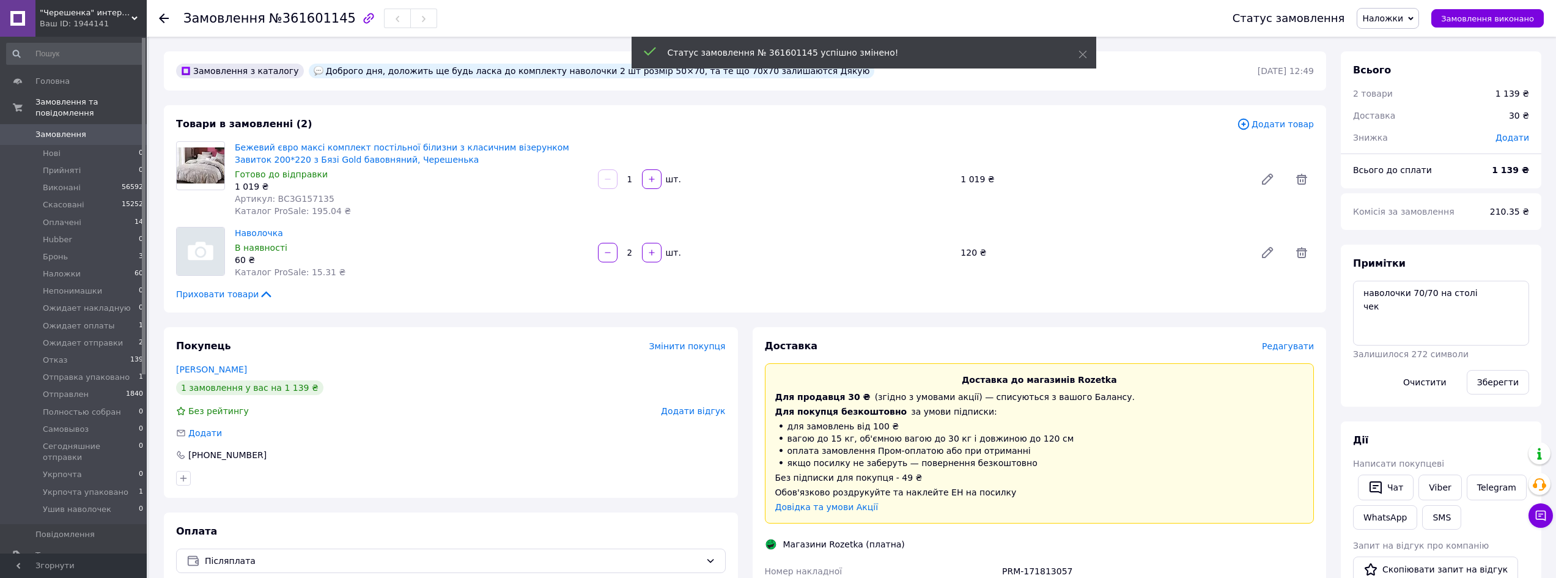
scroll to position [39, 0]
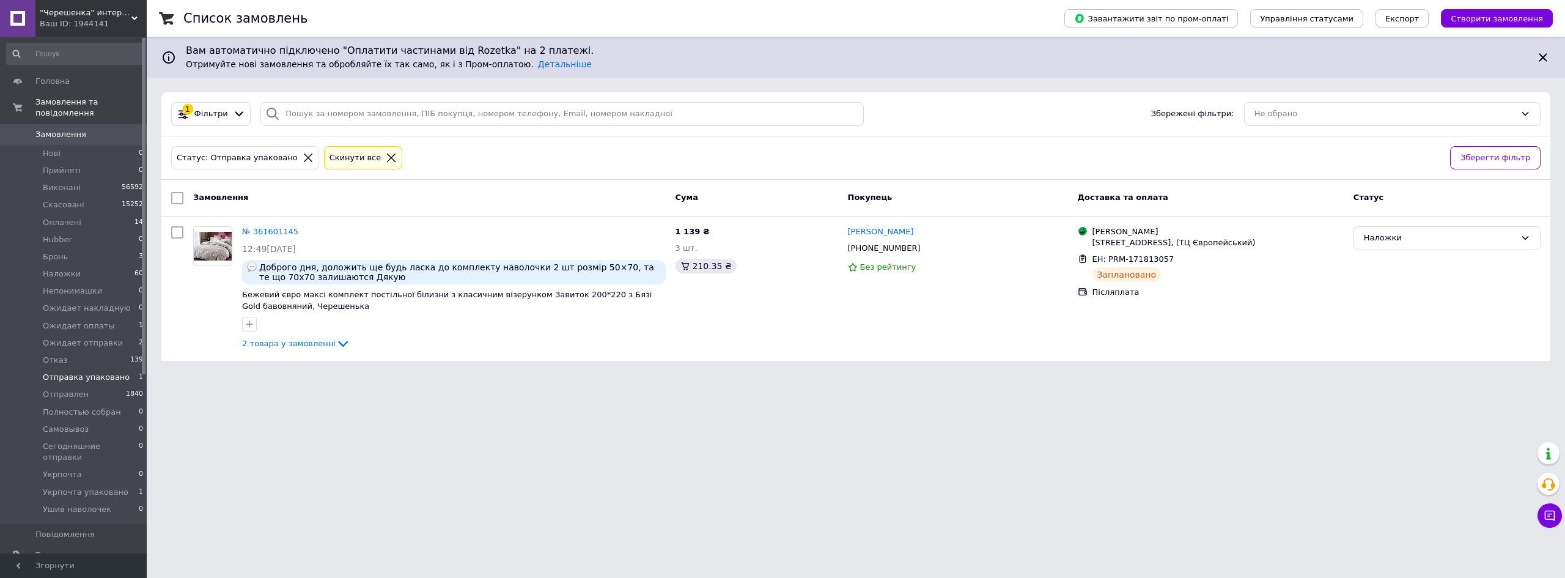
click at [108, 129] on span "Замовлення" at bounding box center [74, 134] width 78 height 11
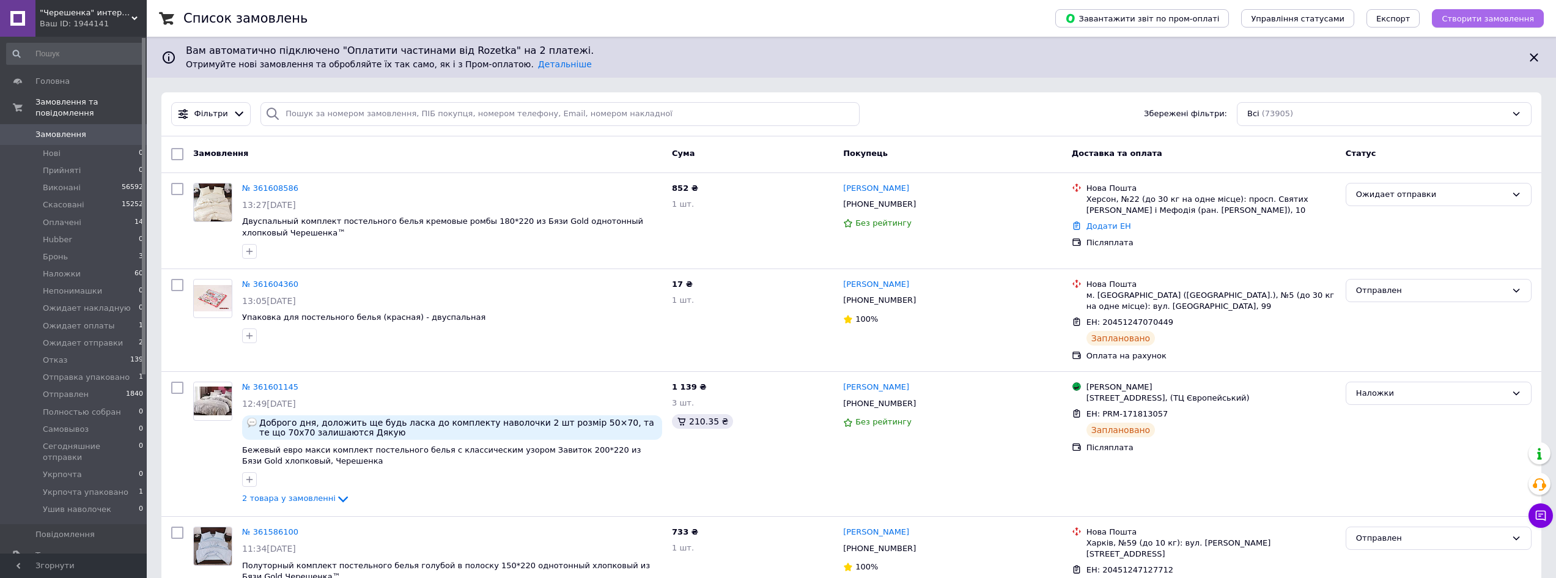
click at [1516, 15] on span "Створити замовлення" at bounding box center [1487, 18] width 92 height 9
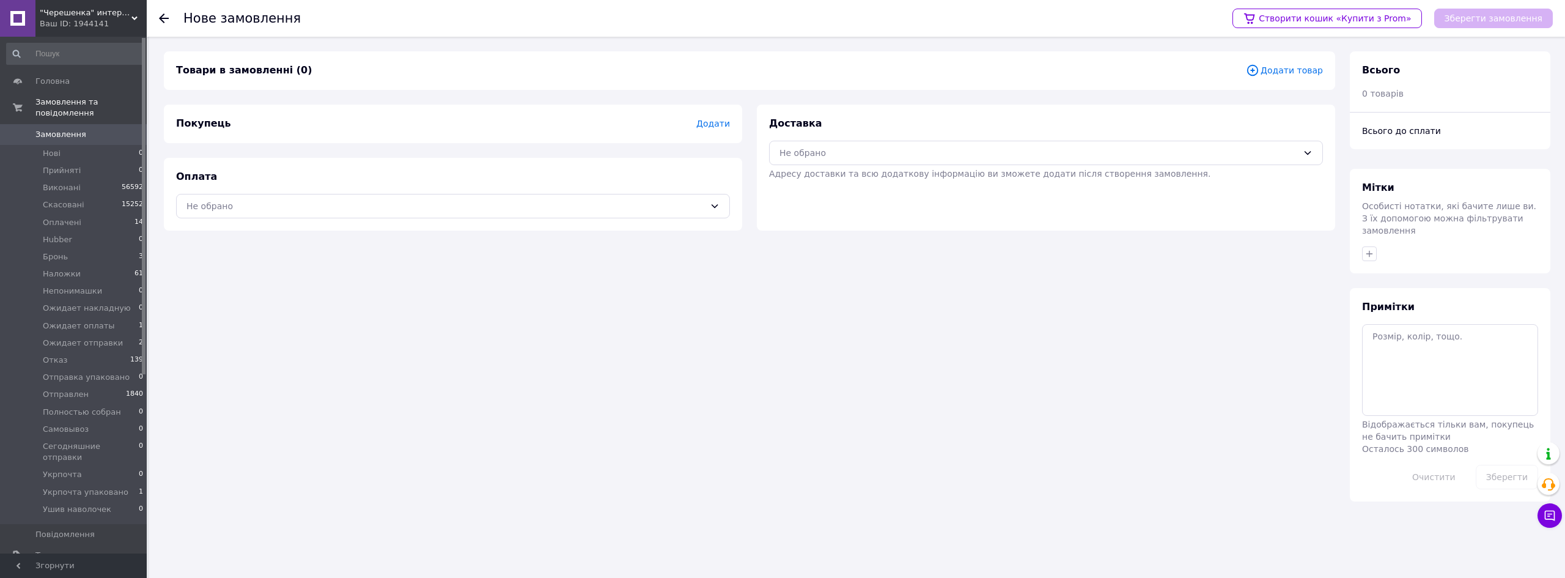
click at [452, 401] on div "Товари в замовленні (0) Додати товар Покупець Додати Оплата Не обрано Доставка …" at bounding box center [749, 276] width 1186 height 450
click at [716, 126] on span "Додати" at bounding box center [713, 124] width 34 height 10
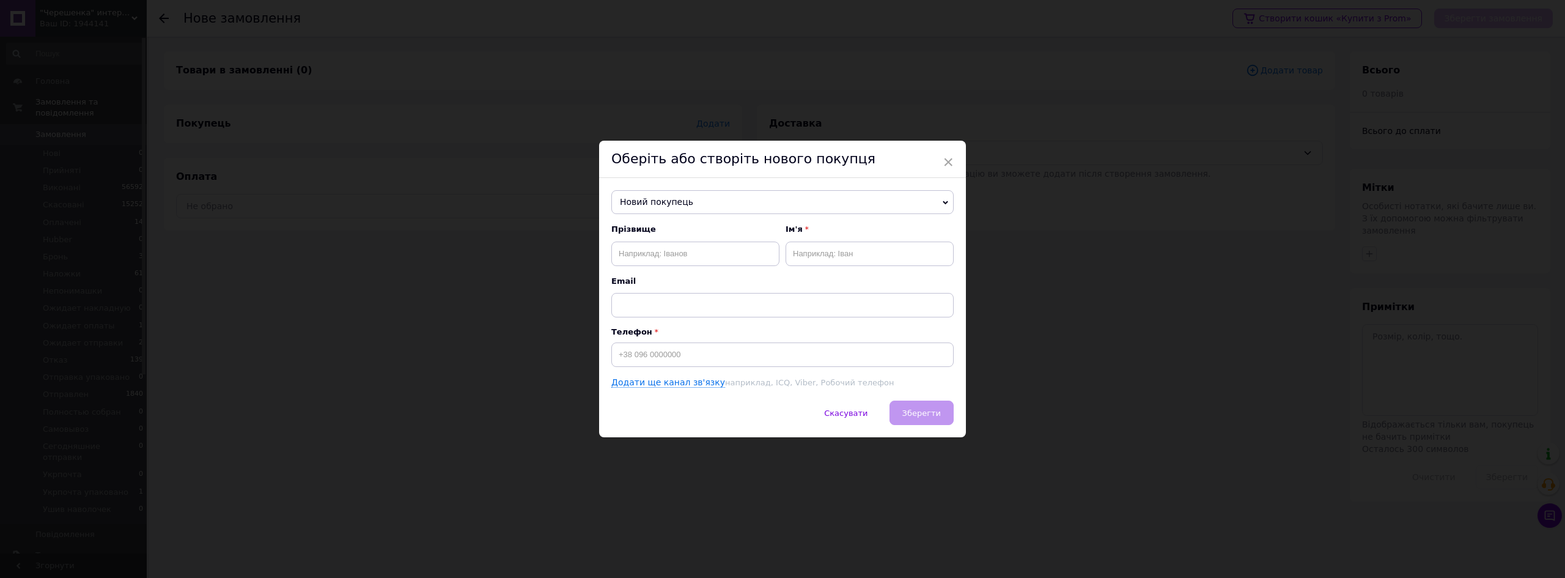
click at [733, 197] on span "Новий покупець" at bounding box center [782, 202] width 342 height 24
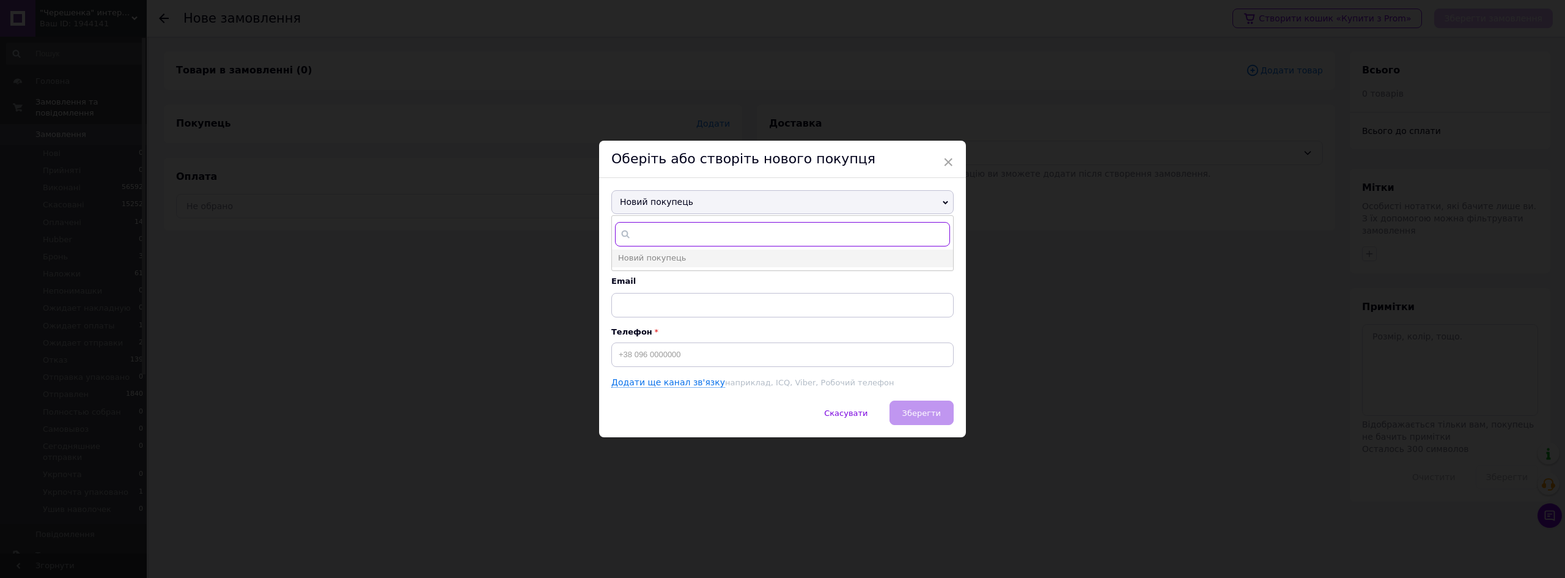
paste input "+380632608046"
type input "+380632608046"
click at [658, 279] on span "Matrazzzo дропшипер" at bounding box center [663, 275] width 91 height 9
type input "Matrazzzo дропшипер"
type input "+380632608046"
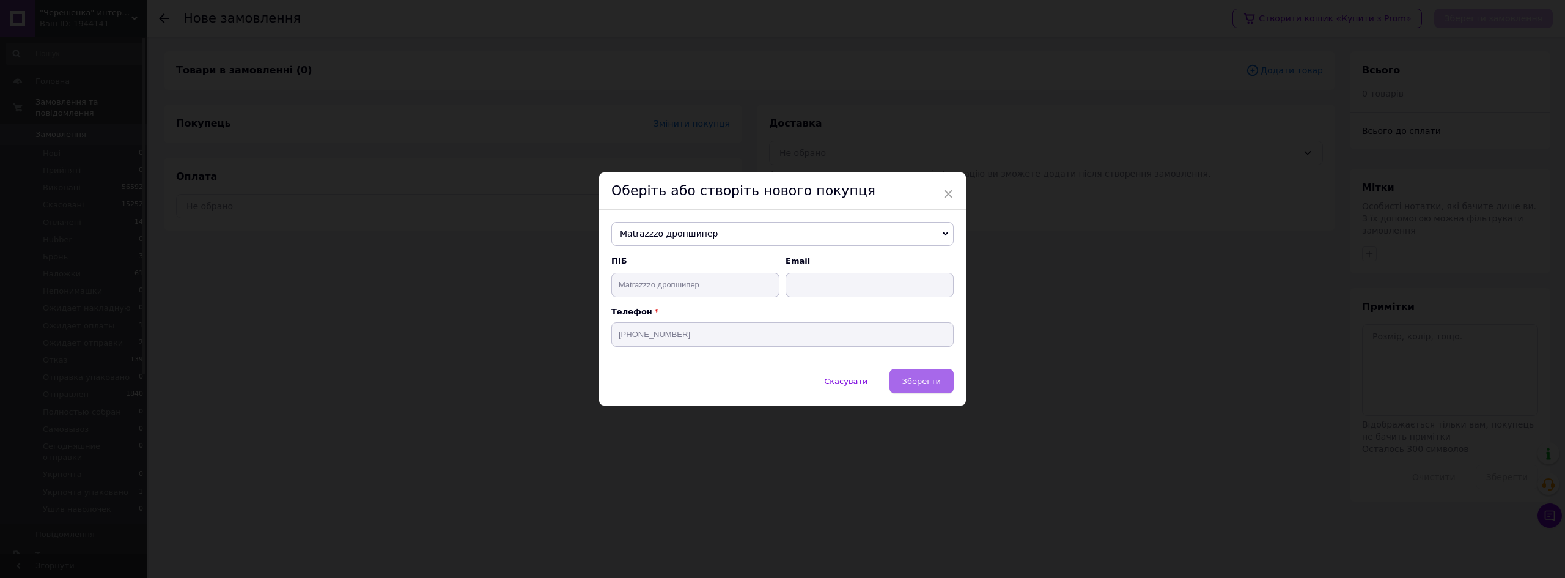
click at [921, 380] on span "Зберегти" at bounding box center [921, 381] width 39 height 9
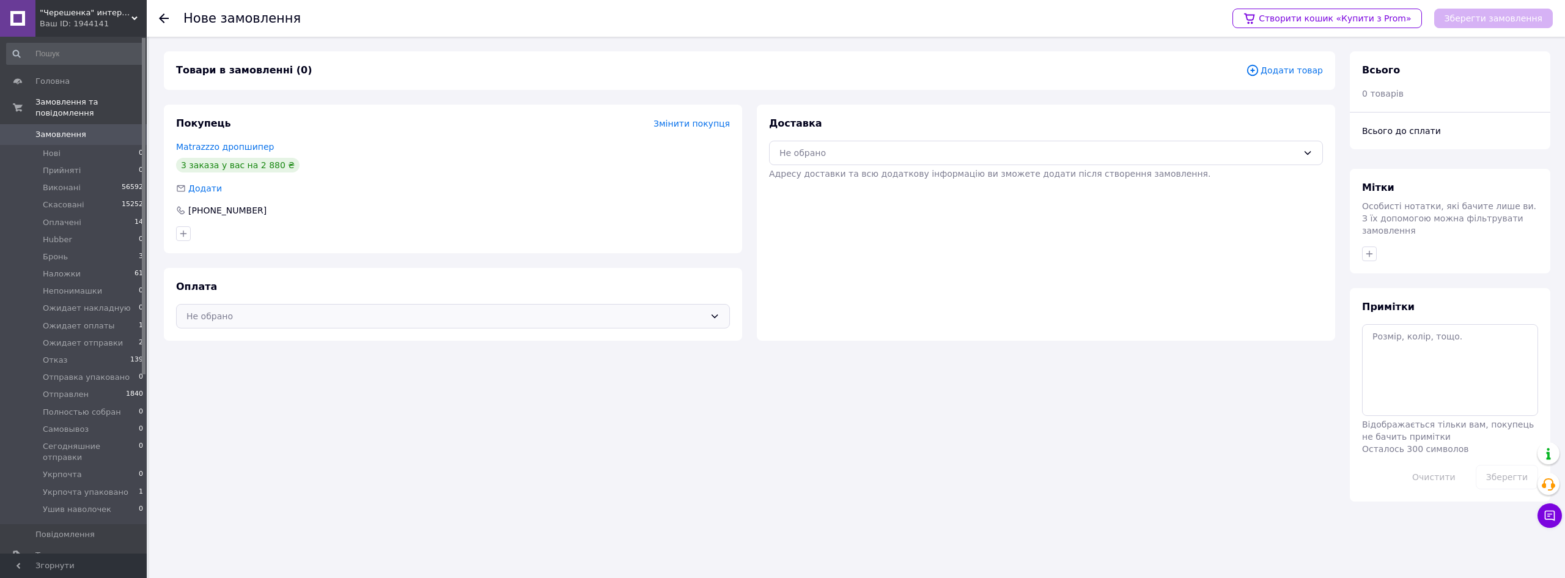
click at [488, 319] on div "Не обрано" at bounding box center [445, 315] width 518 height 13
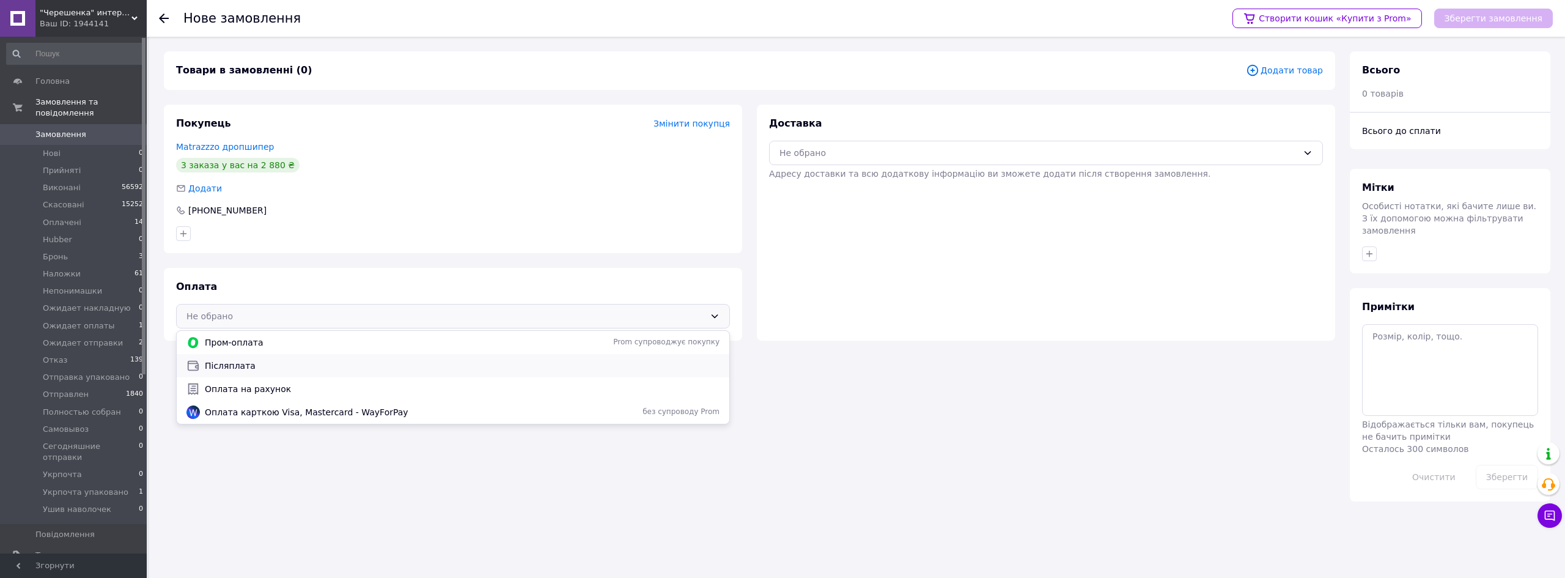
click at [303, 373] on div "Післяплата" at bounding box center [453, 365] width 553 height 23
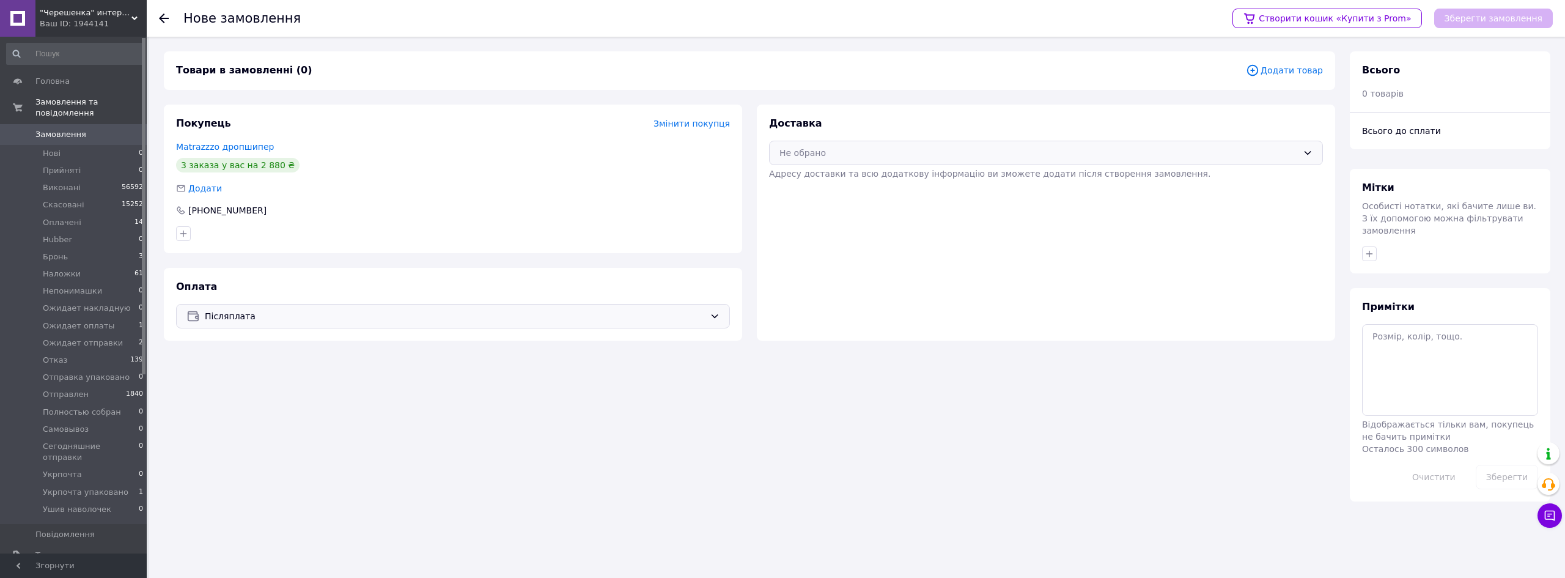
click at [1066, 150] on div "Не обрано" at bounding box center [1038, 152] width 518 height 13
click at [859, 182] on span "Нова Пошта (платна)" at bounding box center [1055, 179] width 515 height 12
click at [1310, 65] on span "Додати товар" at bounding box center [1284, 70] width 77 height 13
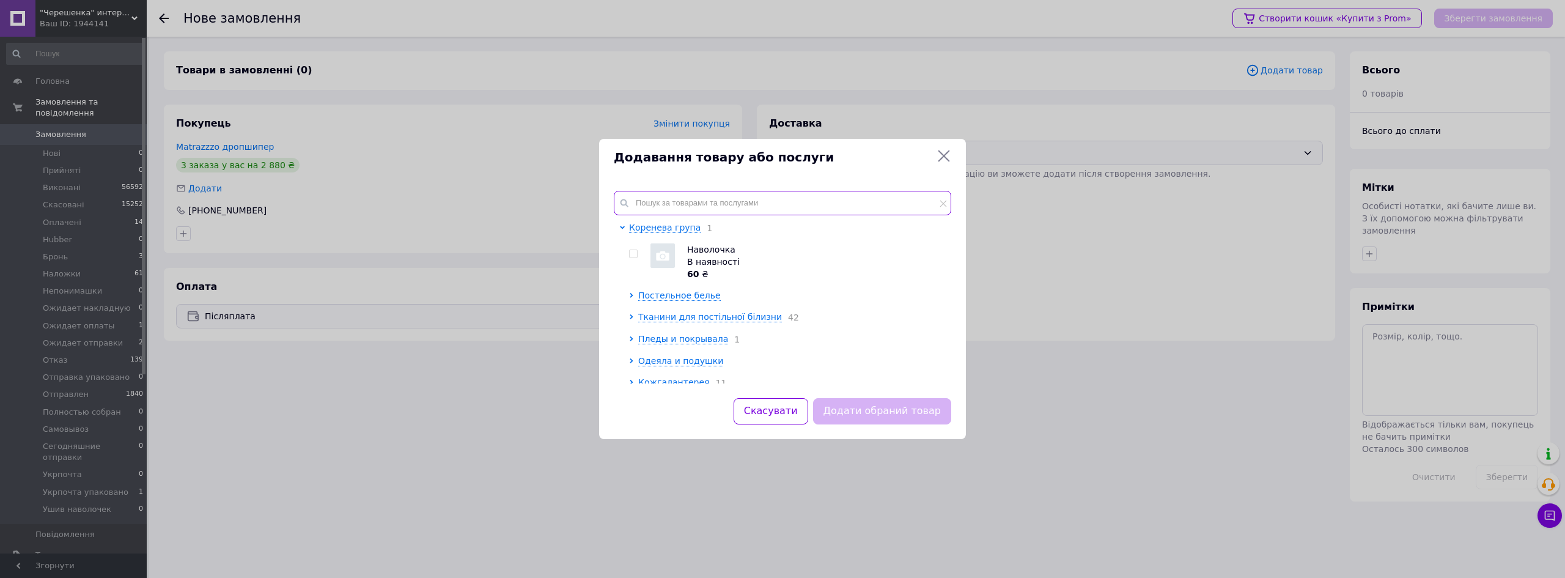
click at [700, 205] on input "text" at bounding box center [782, 203] width 337 height 24
paste input "BC1GC168341"
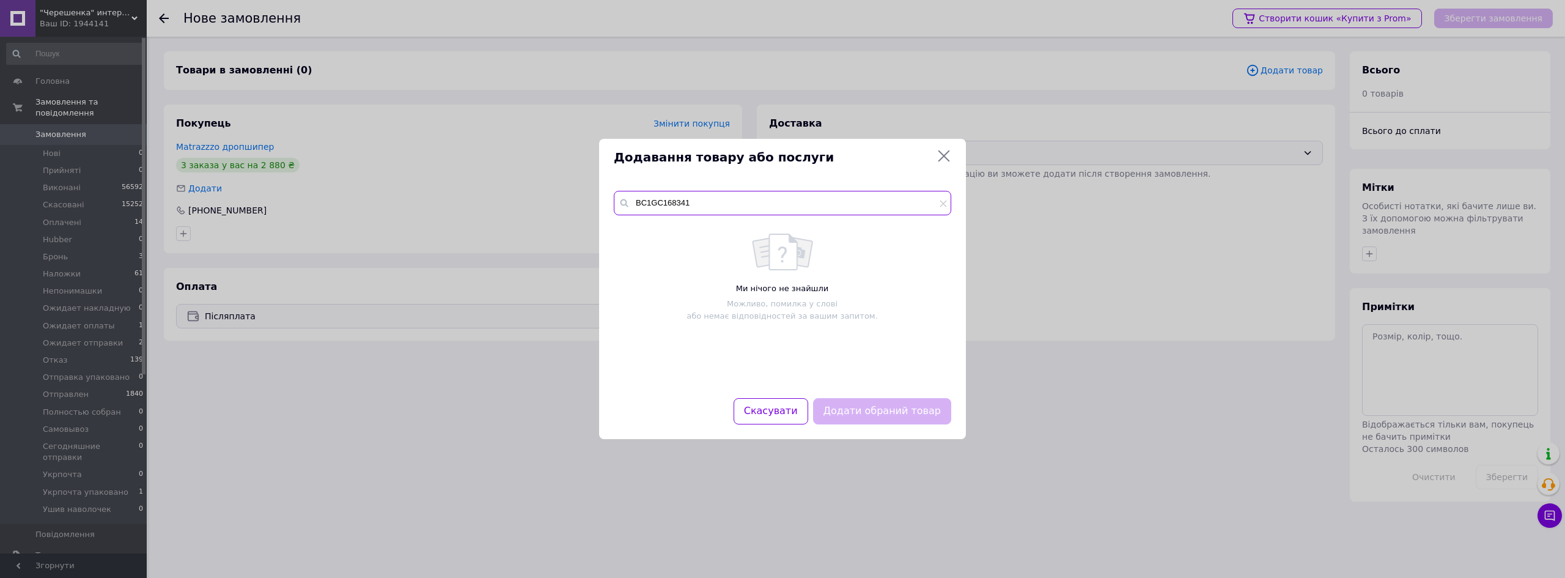
drag, startPoint x: 661, startPoint y: 202, endPoint x: 624, endPoint y: 205, distance: 36.9
click at [624, 205] on div "BC1GC168341" at bounding box center [782, 203] width 337 height 24
type input "168341"
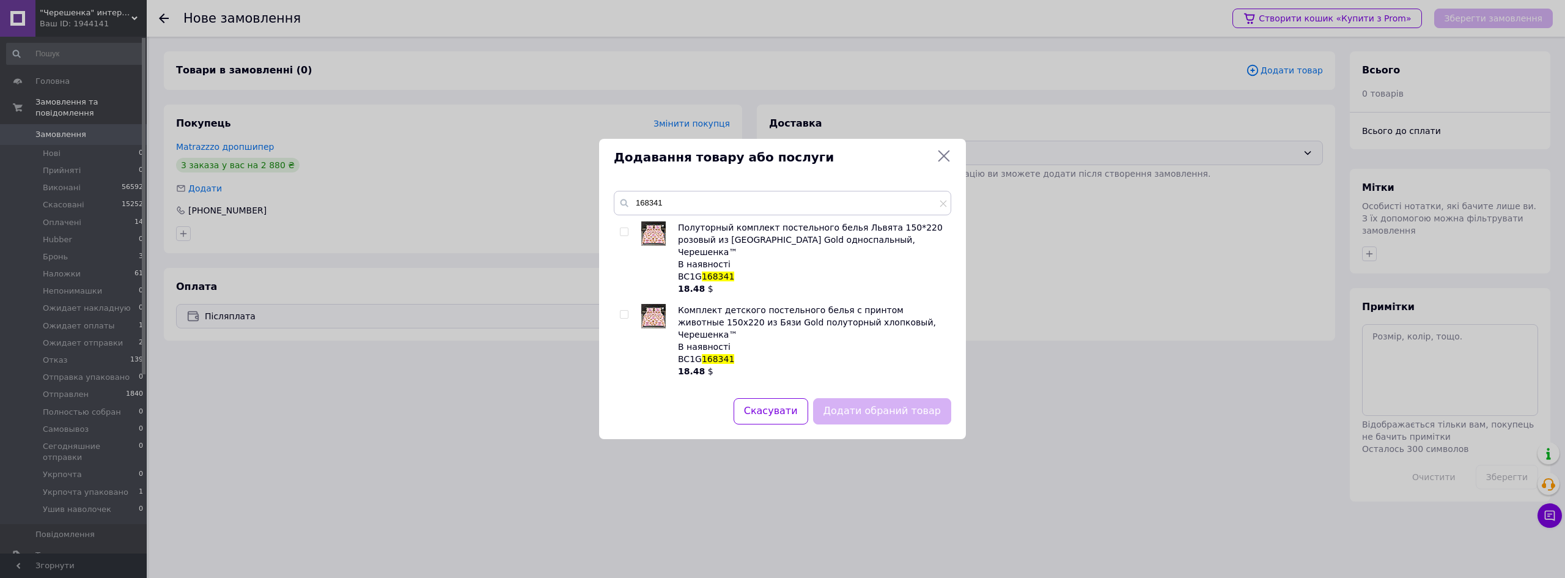
click at [623, 228] on input "checkbox" at bounding box center [624, 232] width 8 height 8
checkbox input "true"
click at [903, 413] on button "Додати обраний товар" at bounding box center [882, 411] width 138 height 26
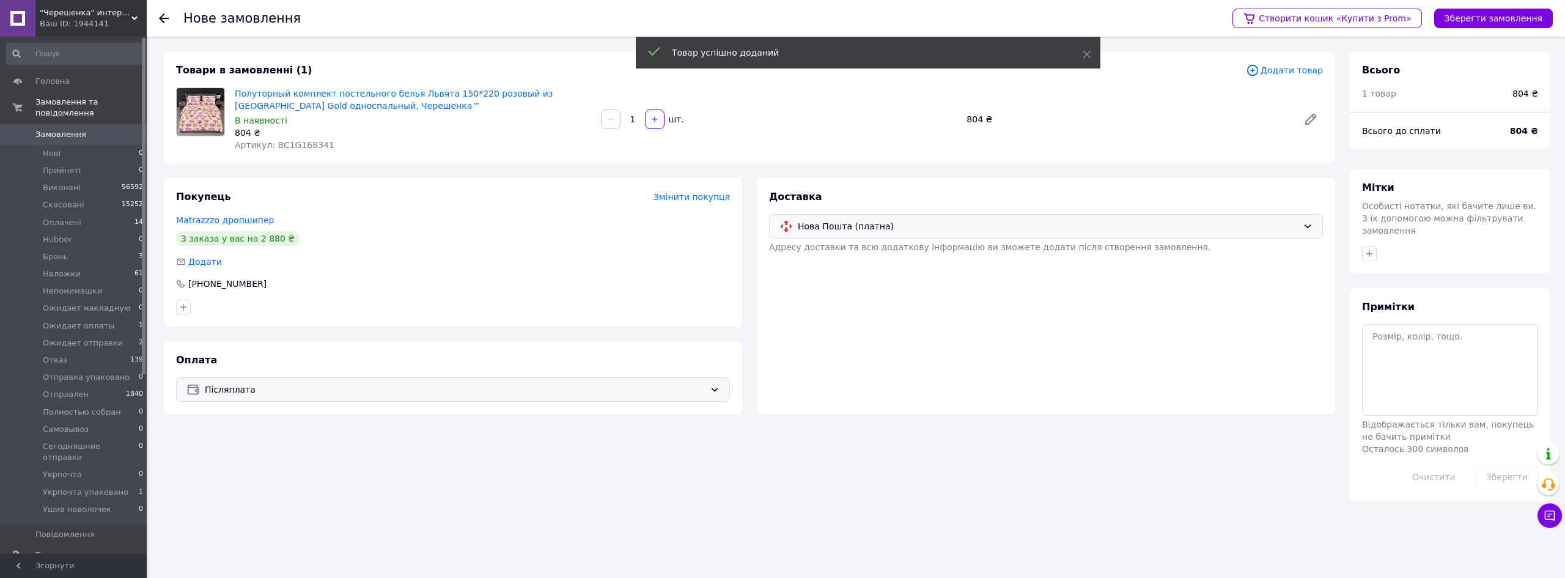
click at [1519, 28] on div "Створити кошик «Купити з Prom» Зберегти замовлення" at bounding box center [1386, 18] width 332 height 37
click at [1514, 19] on button "Зберегти замовлення" at bounding box center [1493, 19] width 119 height 20
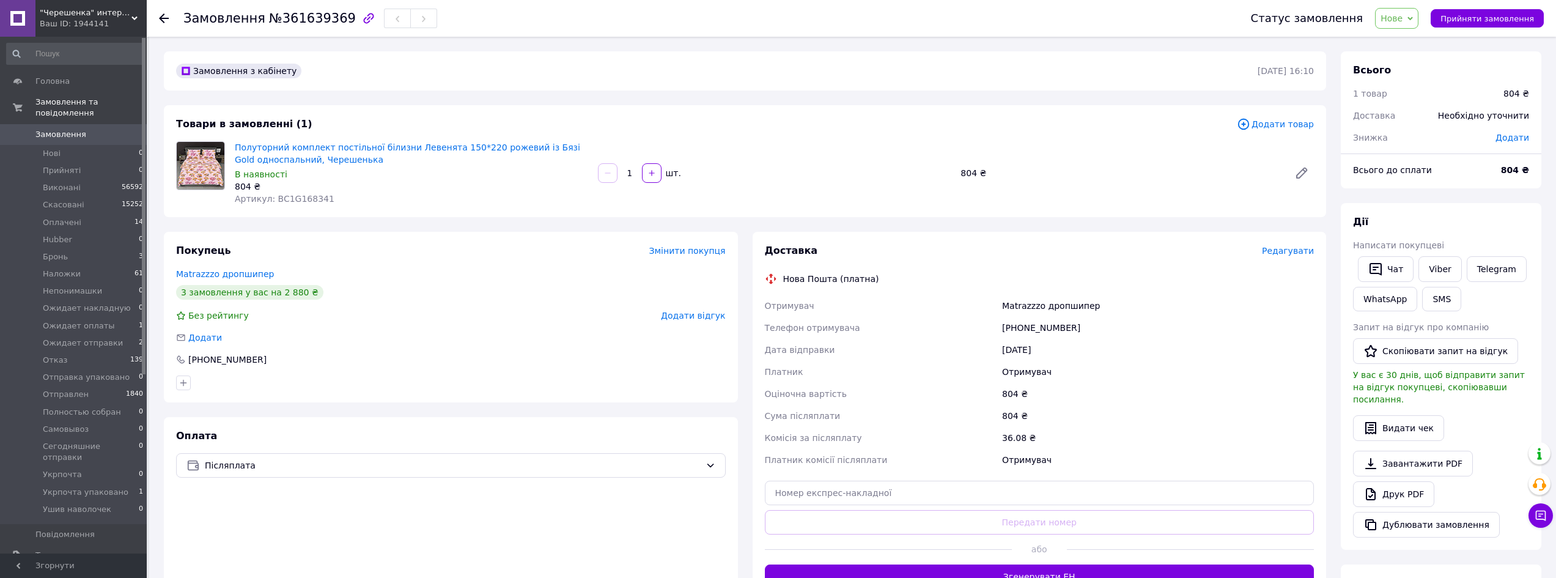
click at [1402, 21] on span "Нове" at bounding box center [1391, 18] width 22 height 10
click at [1425, 109] on li "Ожидает отправки" at bounding box center [1430, 104] width 111 height 18
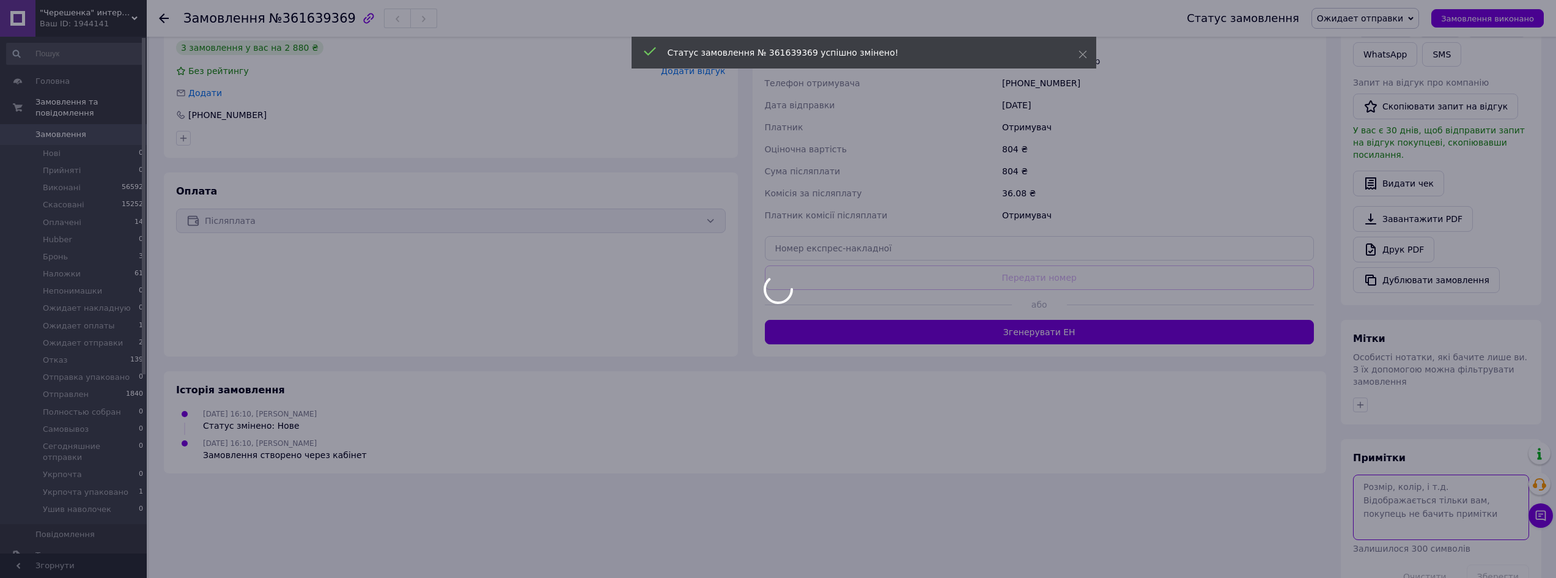
click at [1413, 499] on body ""Черешенка" интернет-магазин оптово-розничной торговли Ваш ID: 1944141 Сайт "Че…" at bounding box center [778, 186] width 1556 height 860
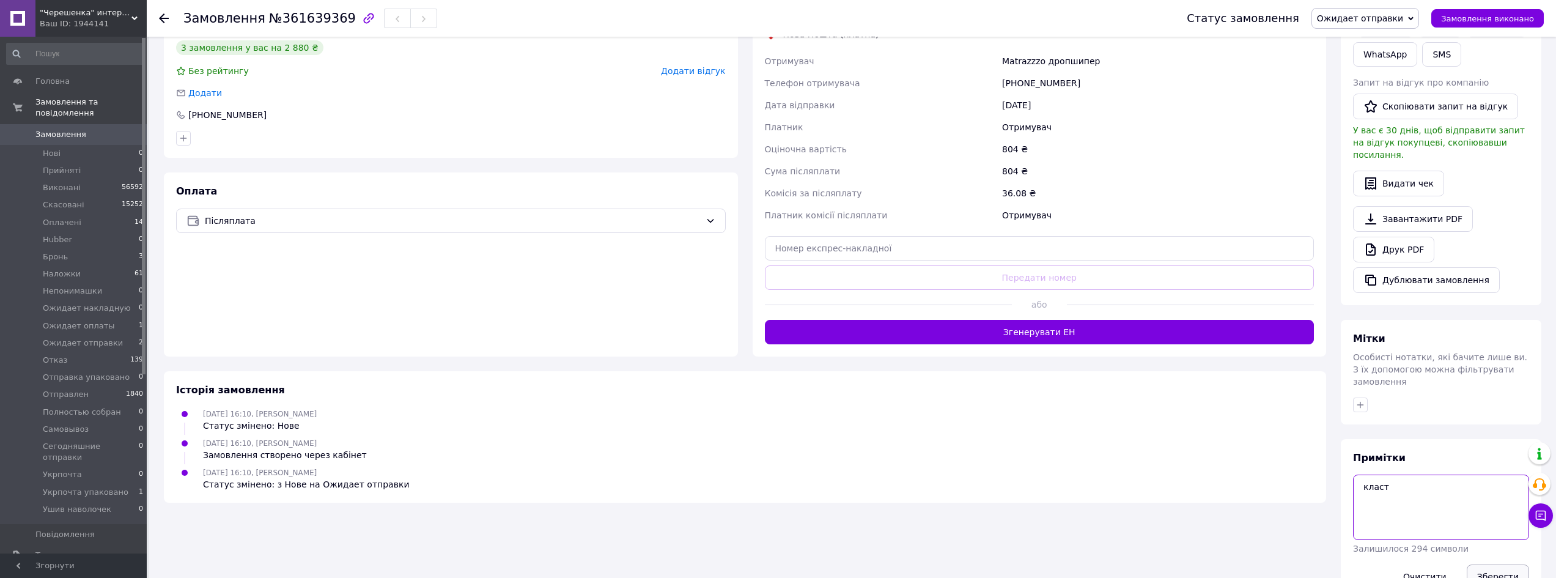
type textarea "класт"
click at [1486, 564] on button "Зберегти" at bounding box center [1497, 576] width 62 height 24
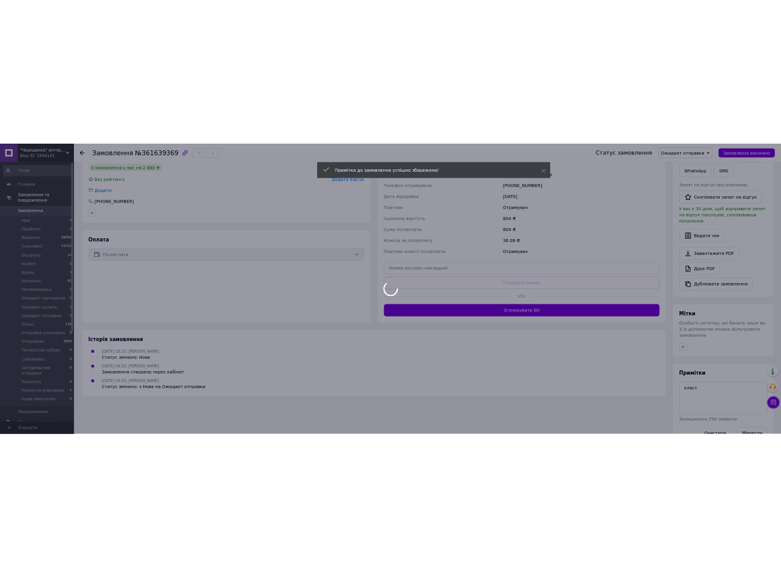
scroll to position [61, 0]
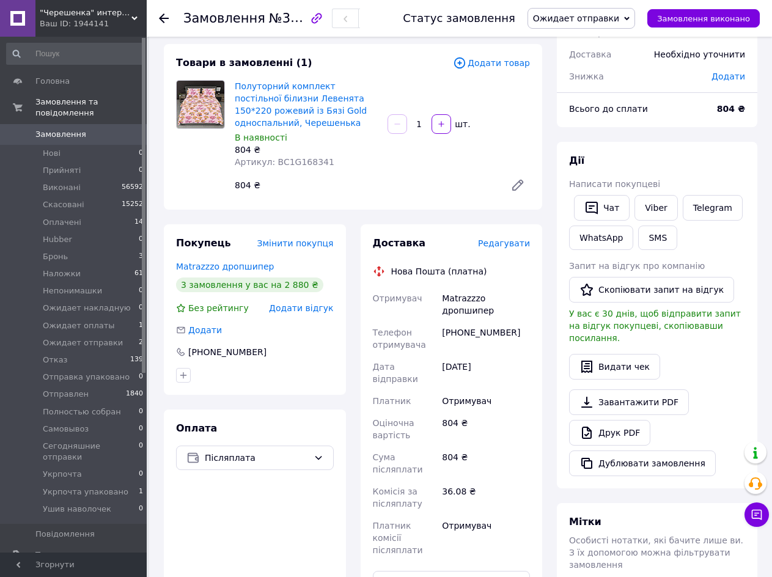
click at [515, 241] on span "Редагувати" at bounding box center [504, 243] width 52 height 10
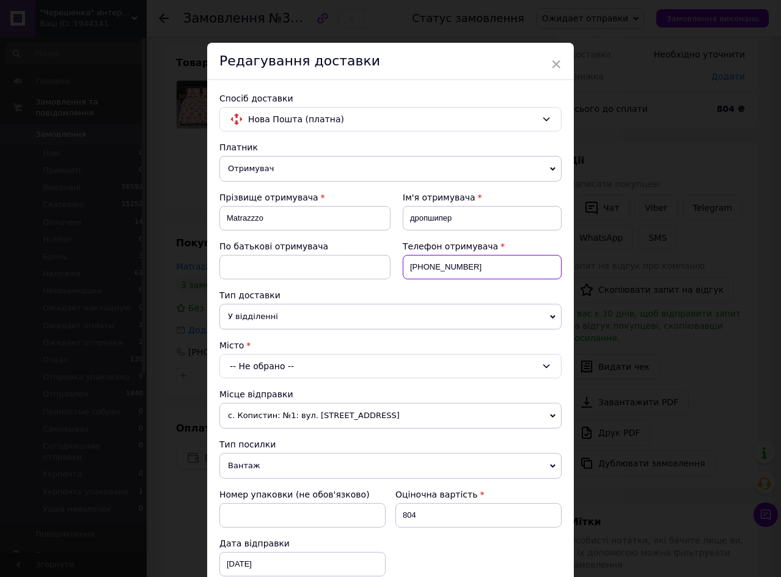
click at [457, 257] on input "+380632608046" at bounding box center [482, 267] width 159 height 24
paste input "+380671122970"
click at [419, 262] on input "++380671122970" at bounding box center [482, 267] width 159 height 24
type input "+380671122970"
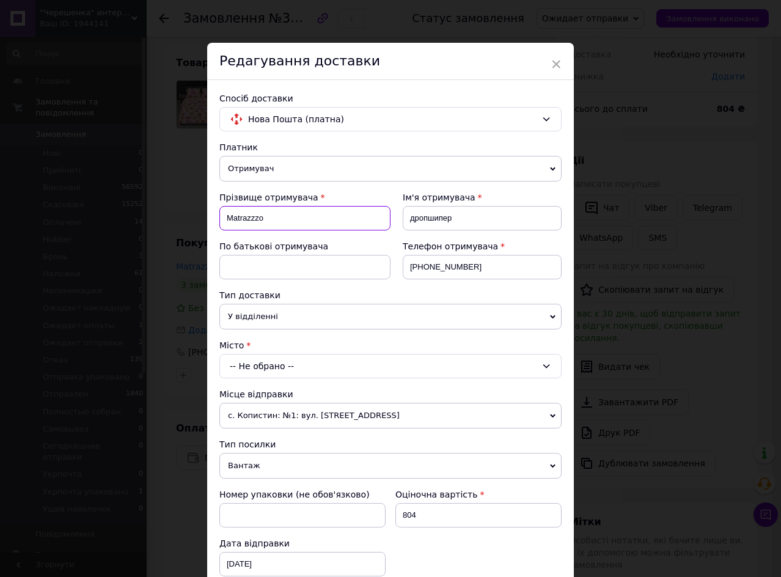
click at [284, 226] on input "Matrazzzo" at bounding box center [304, 218] width 171 height 24
paste input "Самсонюк Наталія"
click at [271, 223] on input "Самсонюк Наталія" at bounding box center [304, 218] width 171 height 24
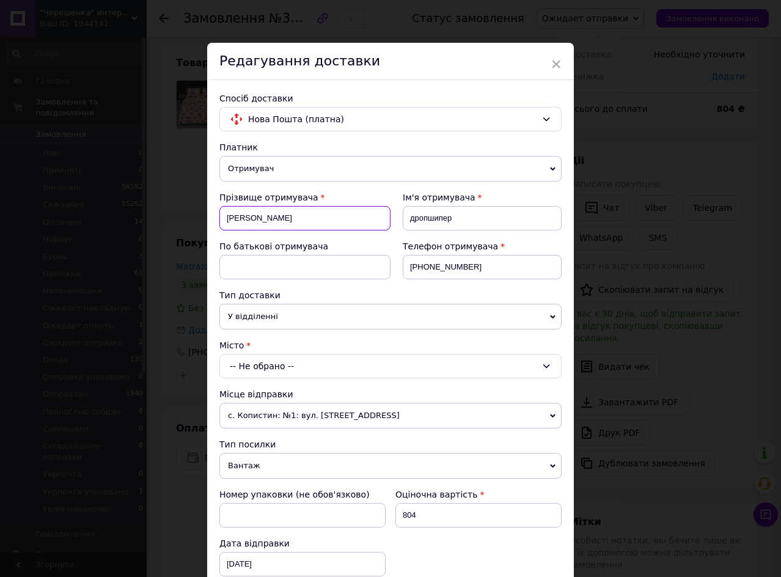
type input "Самсонюк Наталія"
click at [473, 218] on input "дропшипер" at bounding box center [482, 218] width 159 height 24
paste input "аталія"
type input "Наталія"
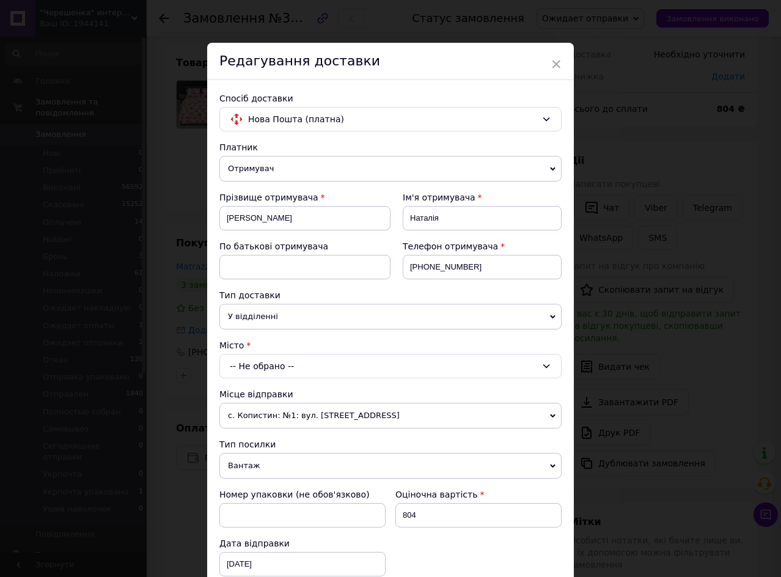
click at [278, 355] on div "-- Не обрано --" at bounding box center [390, 366] width 342 height 24
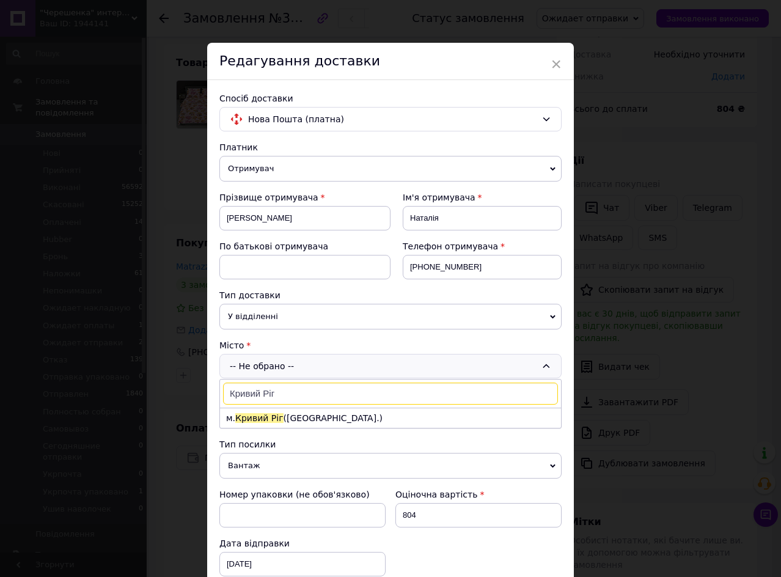
type input "Кривий Ріг"
click at [287, 412] on li "м. Кривий Ріг (Дніпропетровська обл.)" at bounding box center [390, 418] width 341 height 20
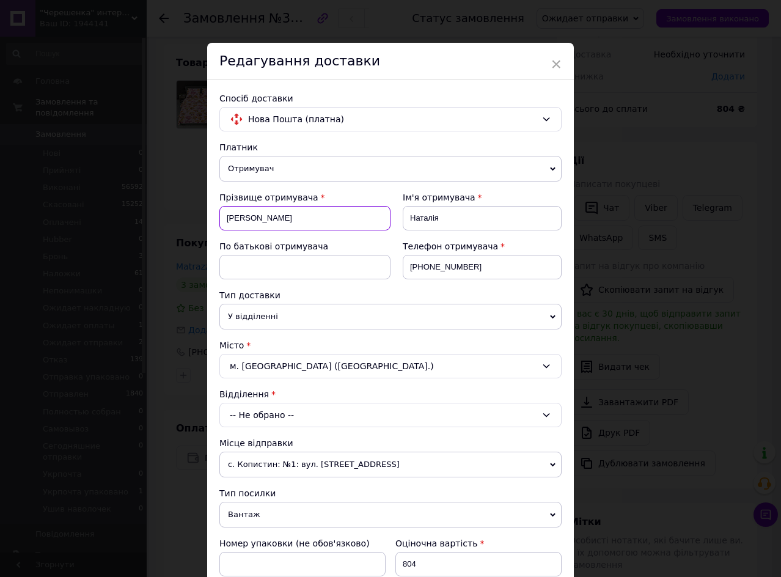
click at [292, 215] on input "Самсонюк Наталія" at bounding box center [304, 218] width 171 height 24
click at [284, 218] on input "Самсонюк Наталія" at bounding box center [304, 218] width 171 height 24
type input "Самсонюк"
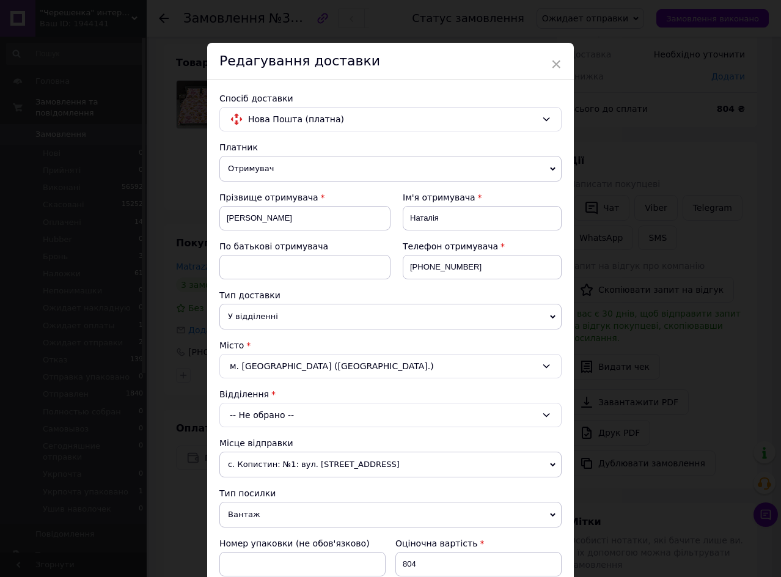
click at [304, 413] on div "-- Не обрано --" at bounding box center [390, 415] width 342 height 24
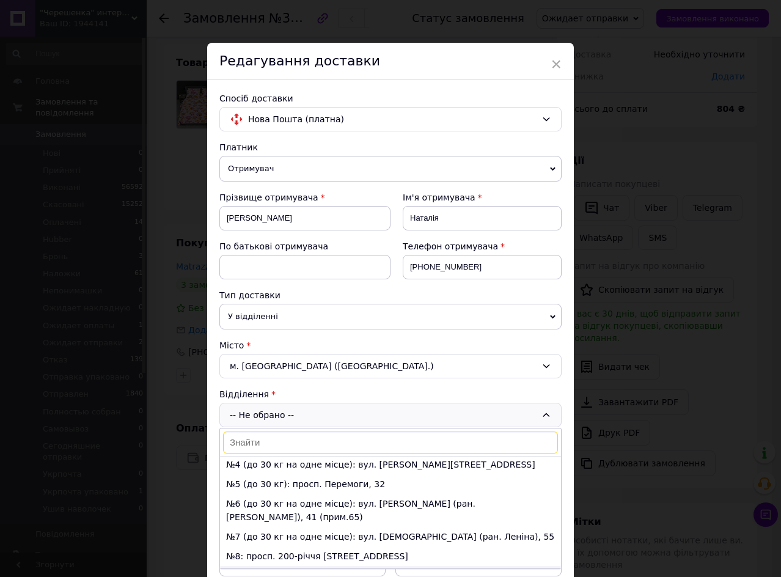
click at [285, 566] on li "№9: просп. Перемоги, 41а" at bounding box center [390, 576] width 341 height 20
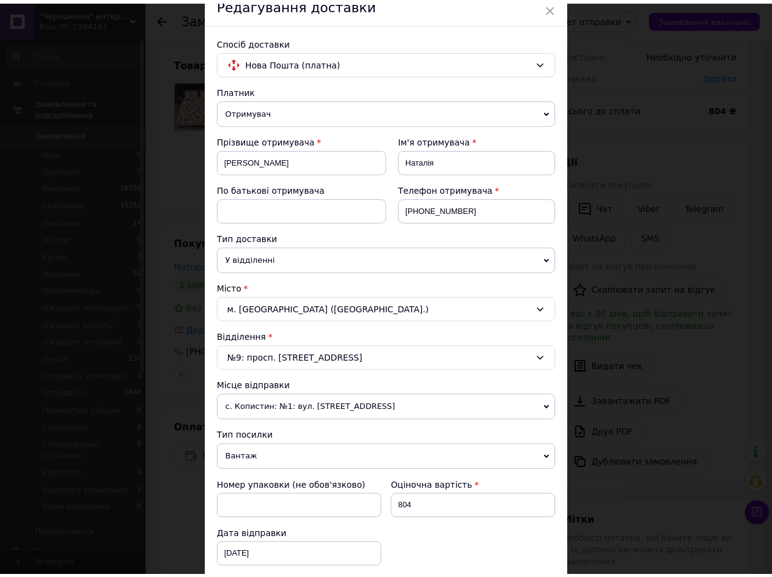
scroll to position [306, 0]
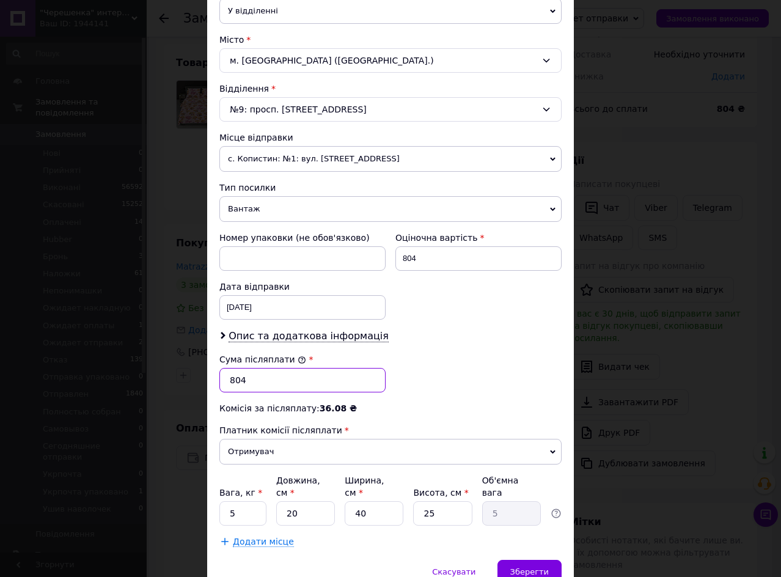
click at [257, 370] on input "804" at bounding box center [302, 380] width 166 height 24
type input "653"
click at [548, 561] on div "Зберегти" at bounding box center [530, 572] width 64 height 24
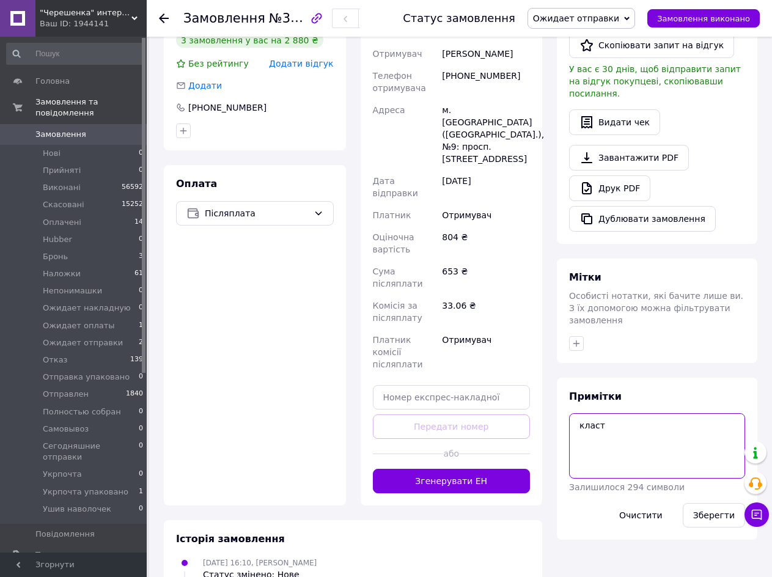
click at [668, 438] on textarea "класт" at bounding box center [657, 445] width 176 height 65
type textarea "класт Наложка 653 грн"
click at [712, 503] on button "Зберегти" at bounding box center [714, 515] width 62 height 24
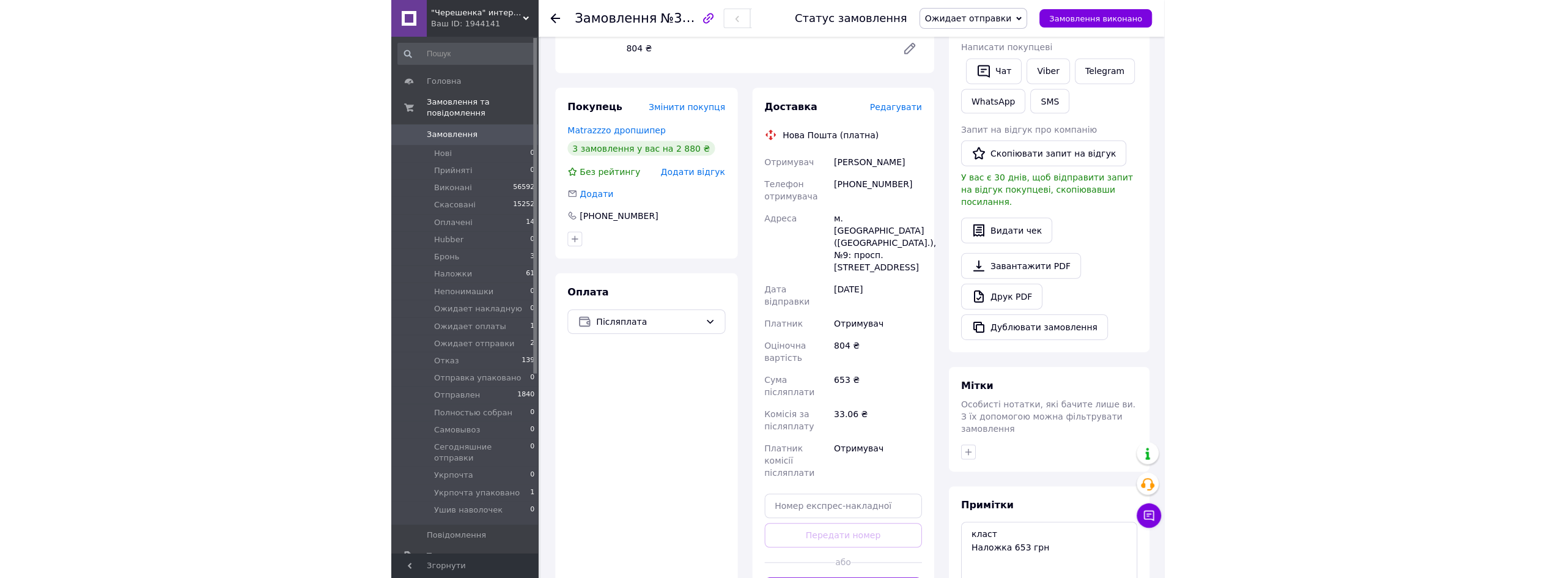
scroll to position [0, 0]
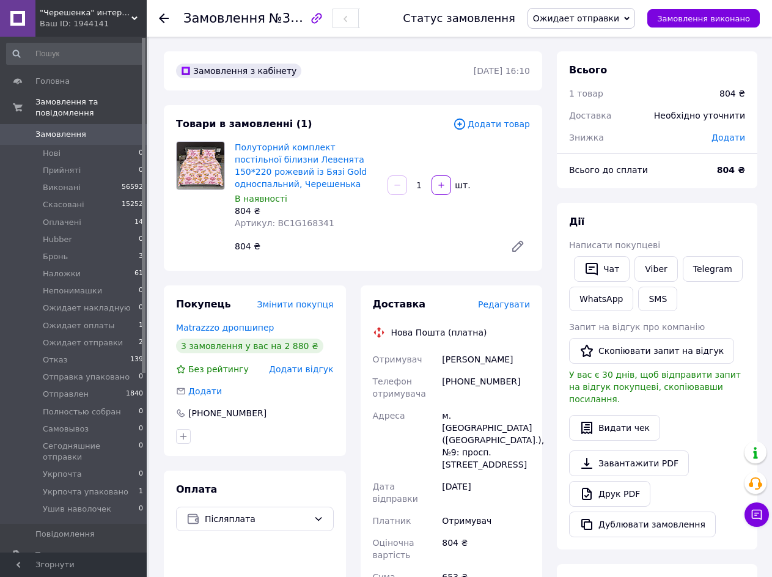
click at [621, 197] on div "Всього 1 товар 804 ₴ Доставка Необхідно уточнити Знижка Додати Всього до сплати…" at bounding box center [657, 448] width 200 height 794
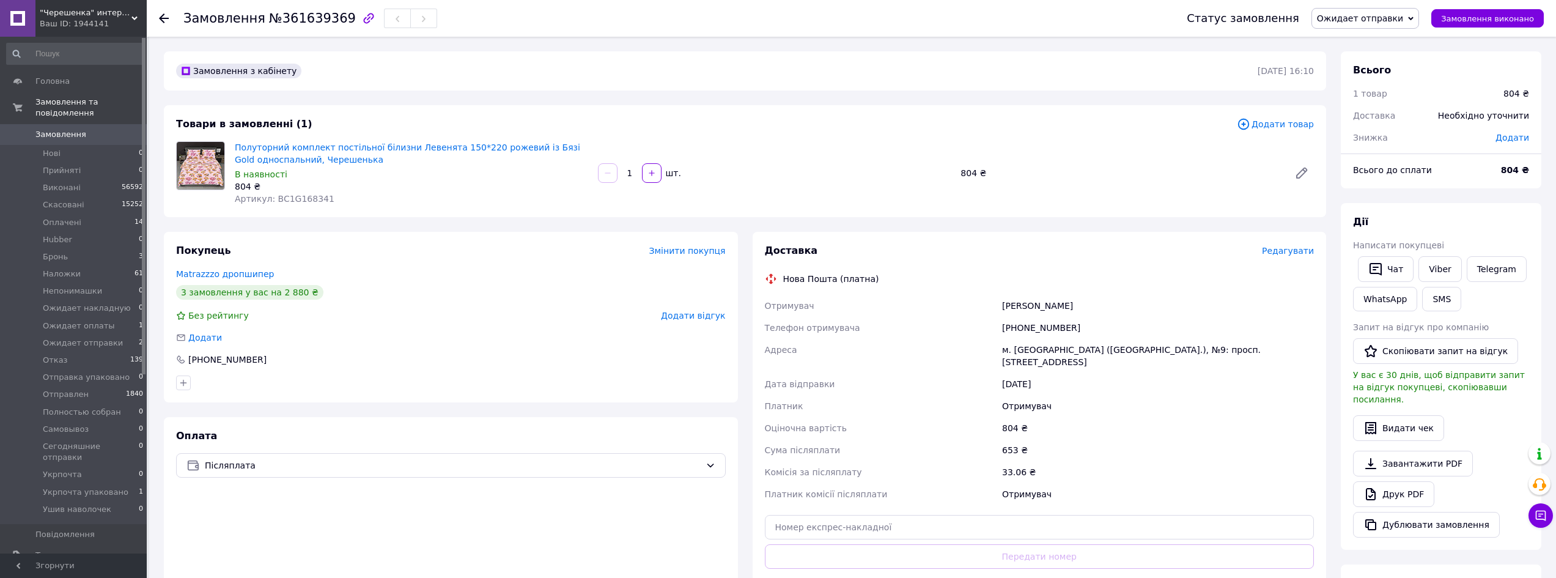
click at [291, 194] on span "Артикул: BC1G168341" at bounding box center [285, 199] width 100 height 10
copy span "BC1G168341"
click at [311, 21] on span "№361639369" at bounding box center [312, 18] width 87 height 15
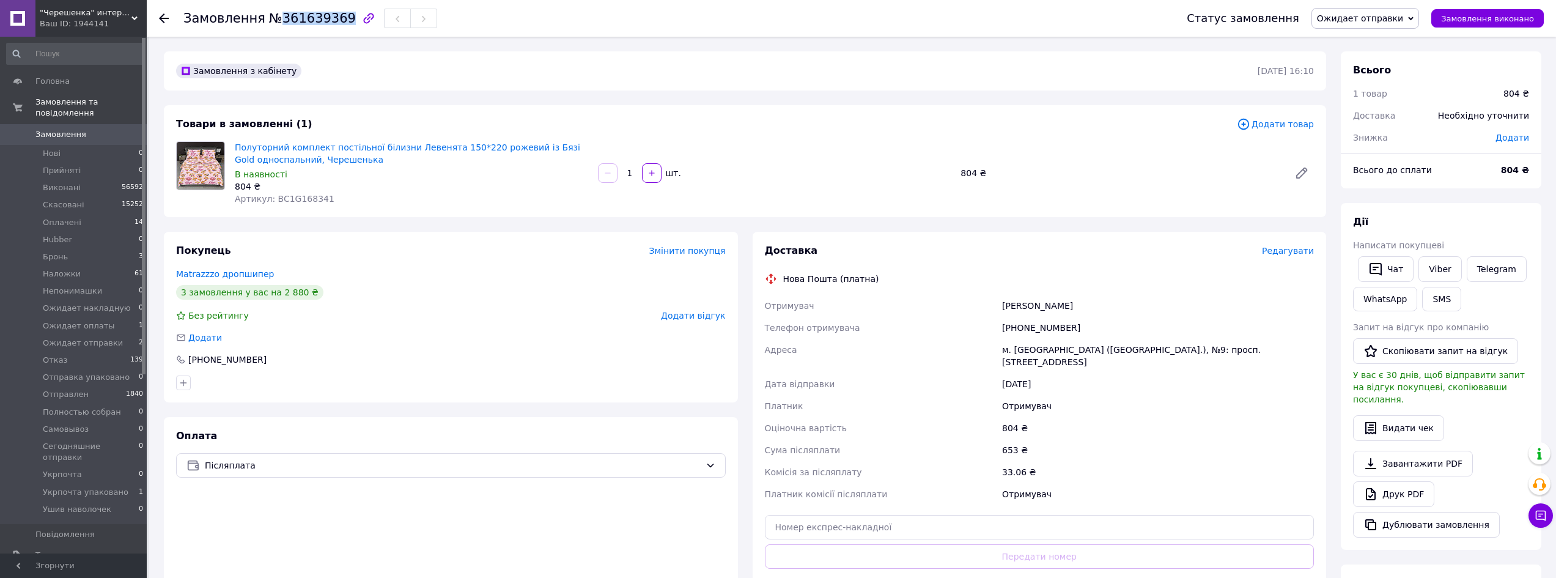
copy span "361639369"
click at [94, 124] on link "Замовлення 0" at bounding box center [75, 134] width 150 height 21
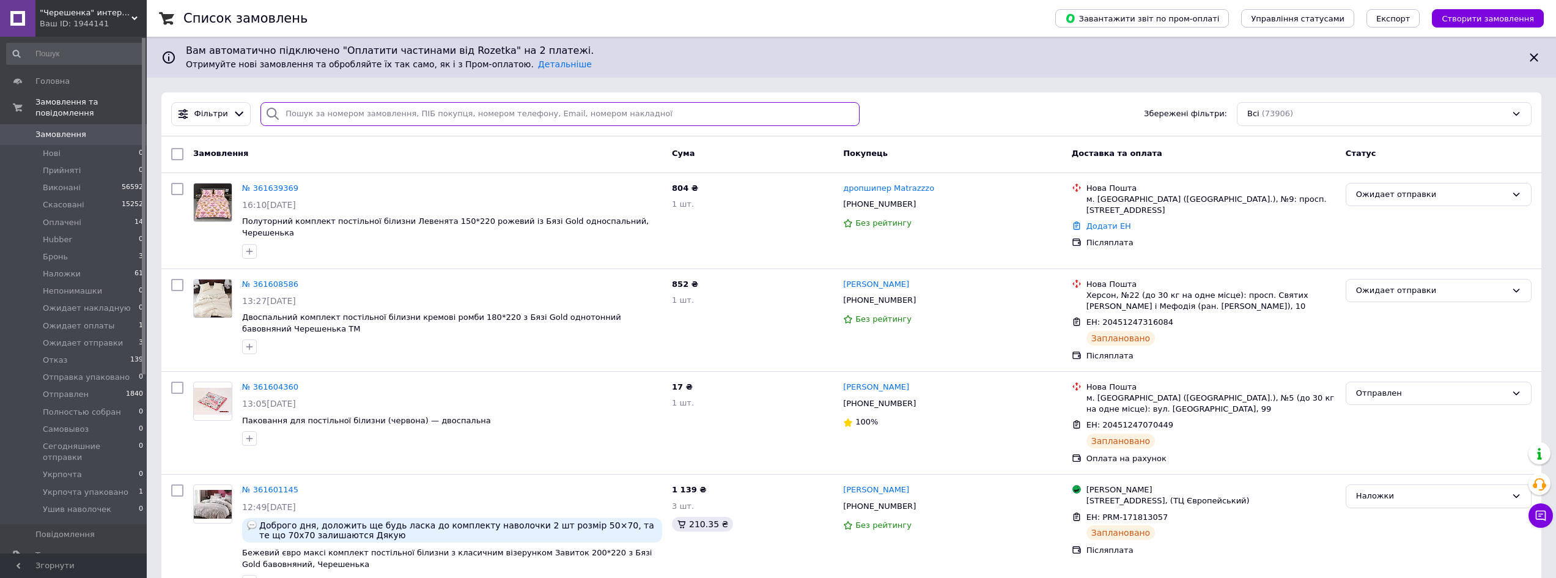
click at [444, 119] on input "search" at bounding box center [559, 114] width 599 height 24
paste input "20451239994109"
type input "20451239994109"
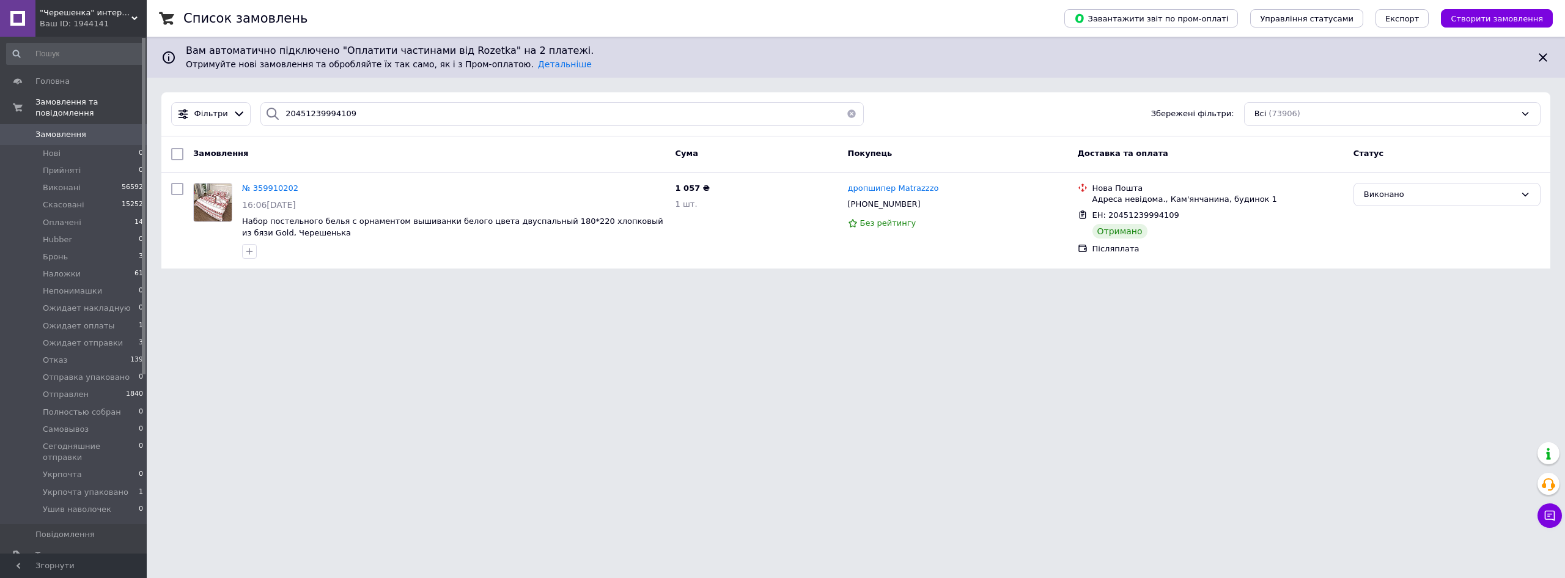
click at [101, 129] on span "Замовлення" at bounding box center [74, 134] width 78 height 11
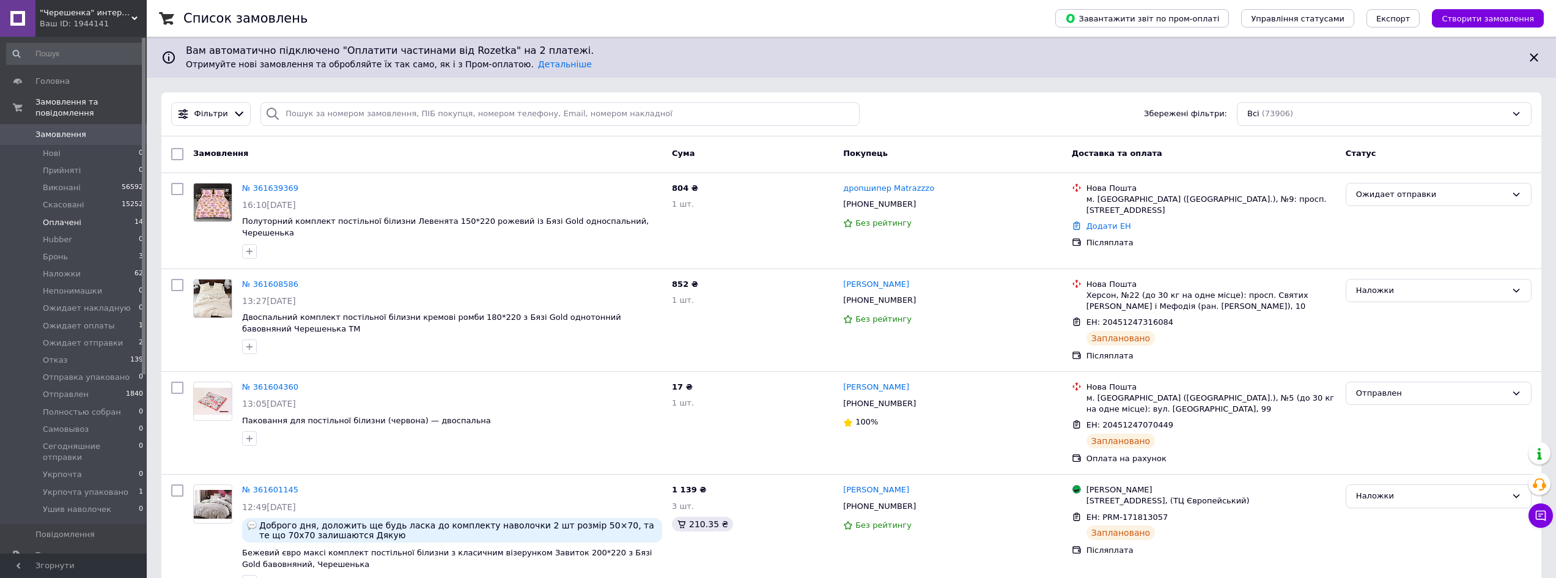
click at [105, 214] on li "Оплачені 14" at bounding box center [75, 222] width 150 height 17
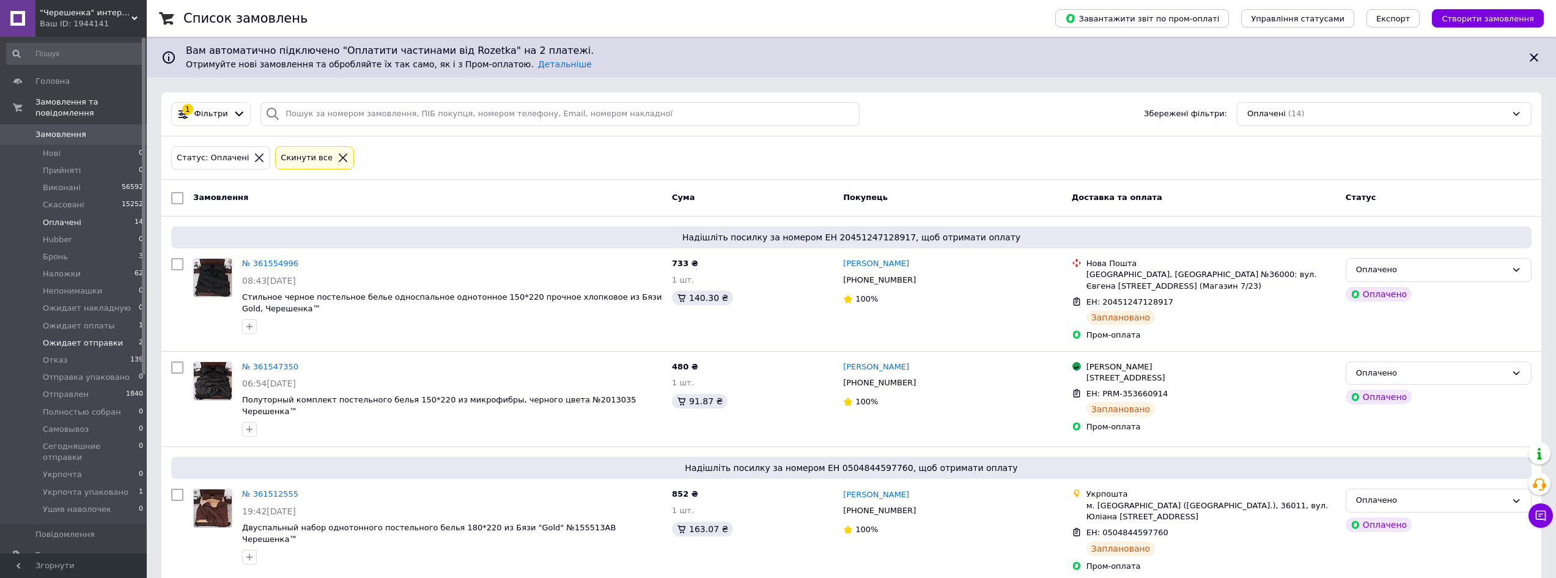
click at [89, 337] on span "Ожидает отправки" at bounding box center [83, 342] width 80 height 11
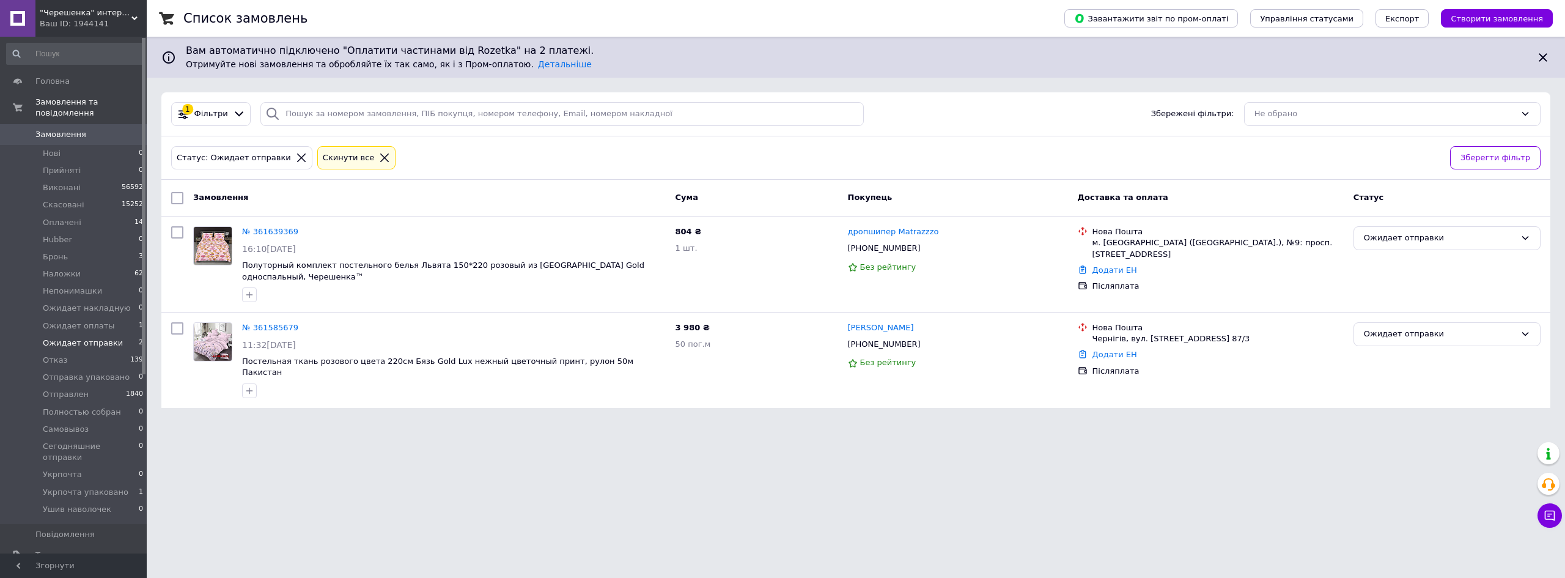
click at [72, 129] on span "Замовлення" at bounding box center [60, 134] width 51 height 11
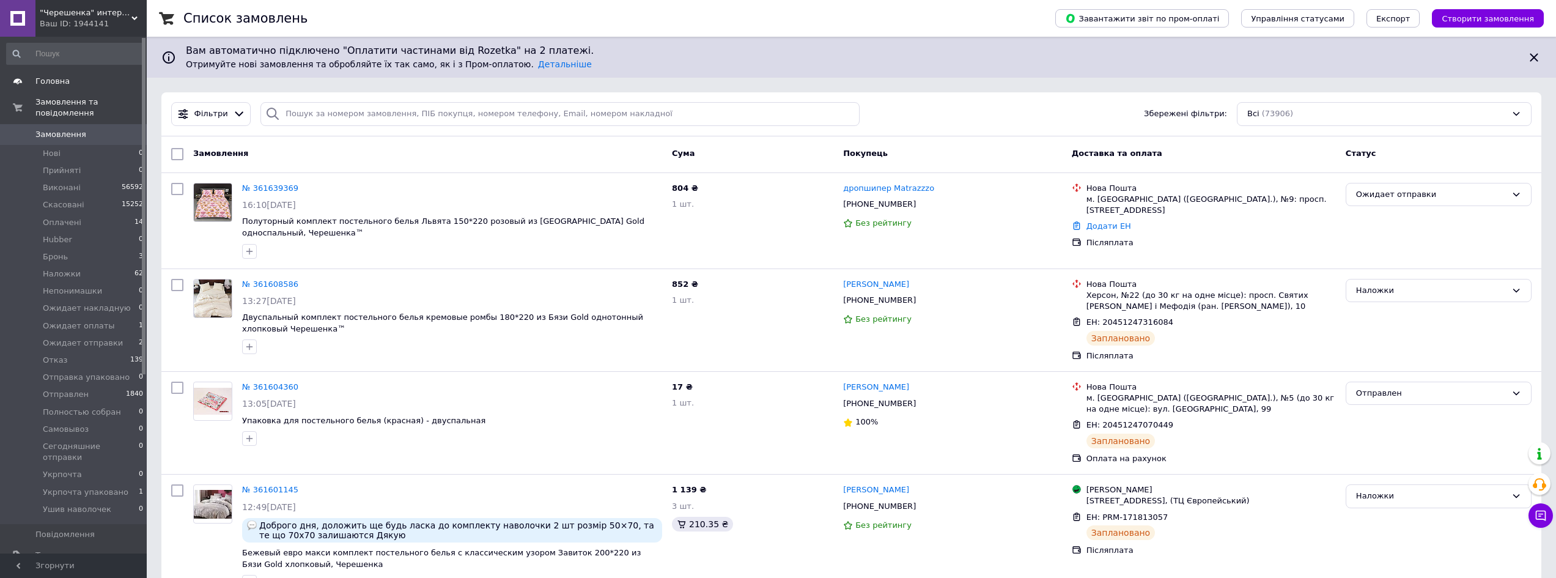
drag, startPoint x: 121, startPoint y: 125, endPoint x: 114, endPoint y: 85, distance: 40.3
click at [121, 129] on span "0" at bounding box center [130, 134] width 34 height 11
click at [114, 129] on span "0" at bounding box center [130, 134] width 34 height 11
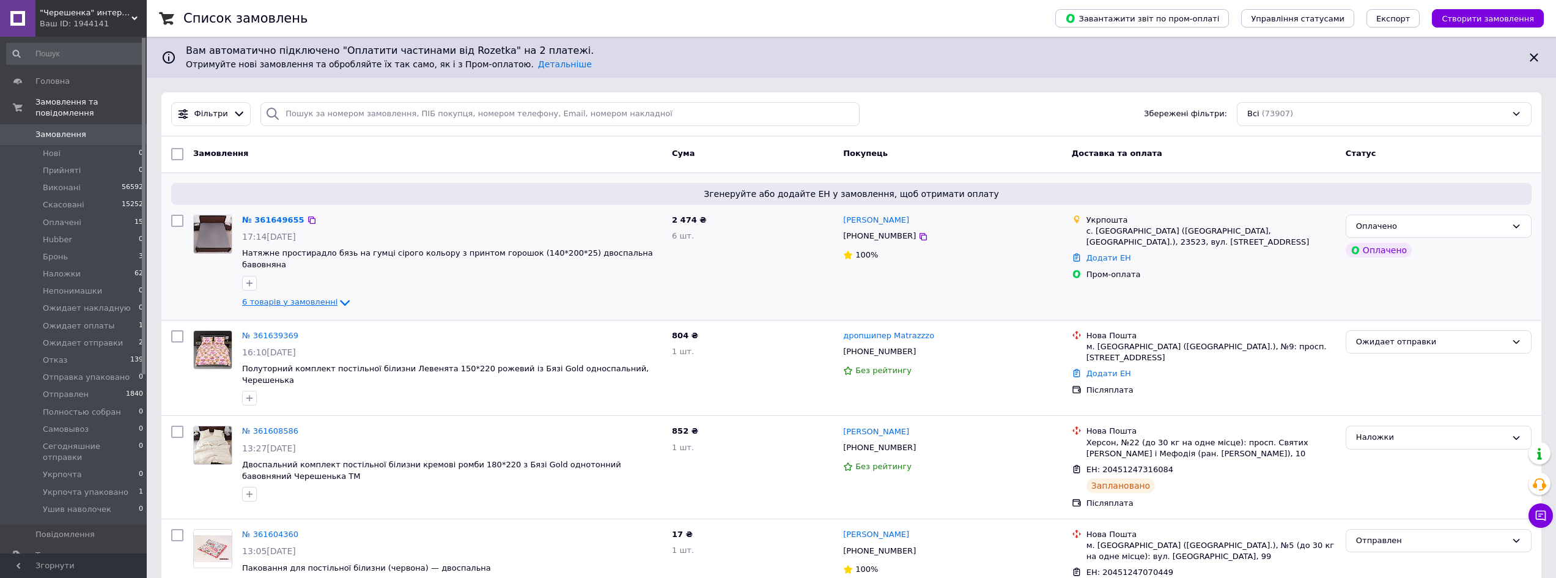
click at [277, 297] on span "6 товарів у замовленні" at bounding box center [289, 301] width 95 height 9
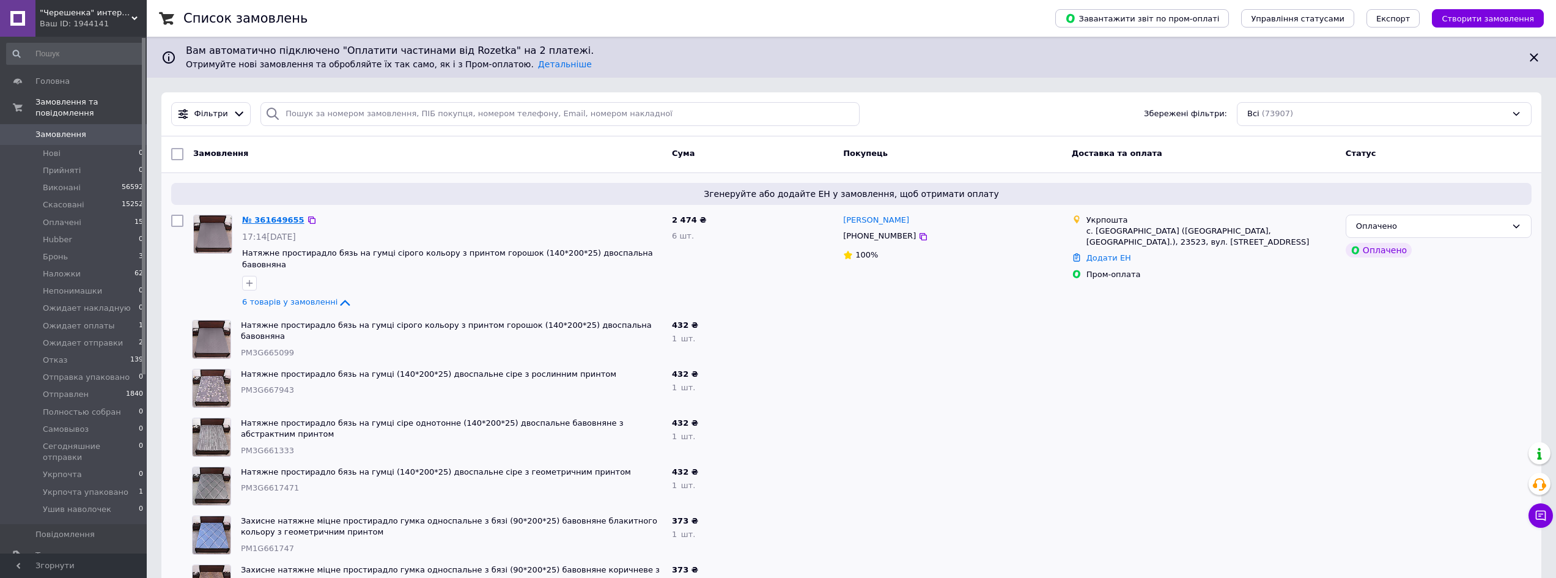
click at [269, 219] on link "№ 361649655" at bounding box center [273, 219] width 62 height 9
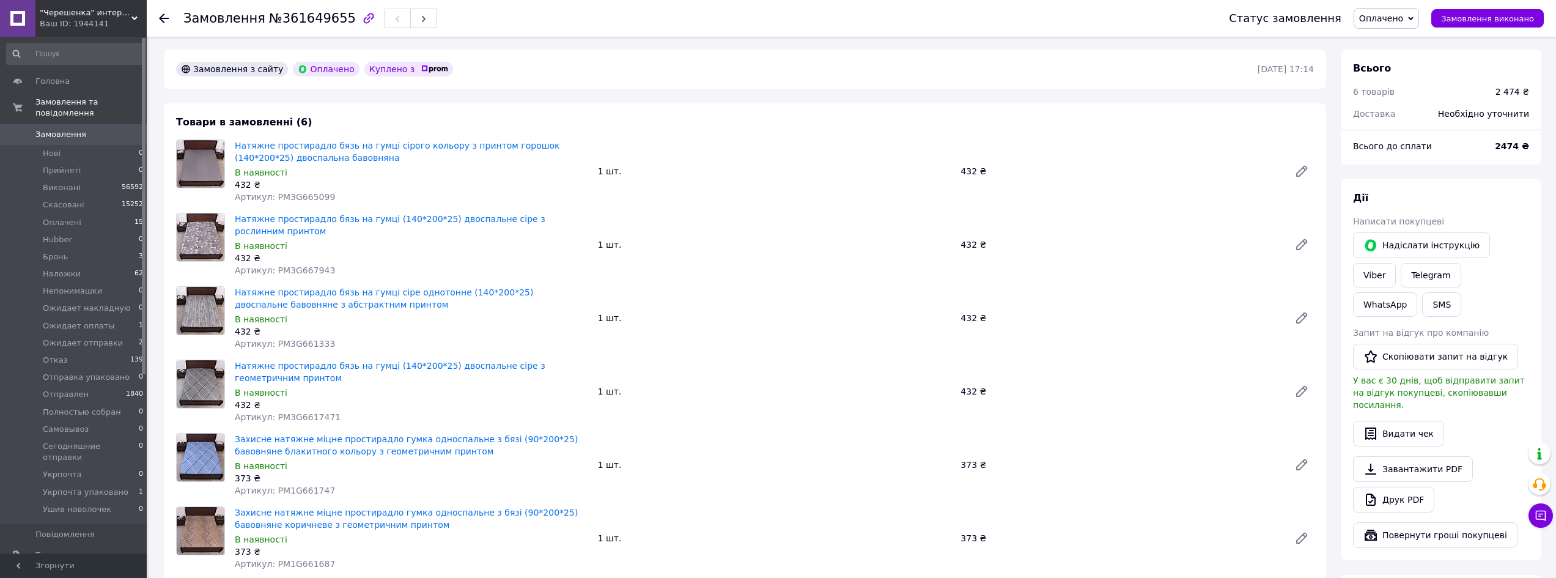
scroll to position [61, 0]
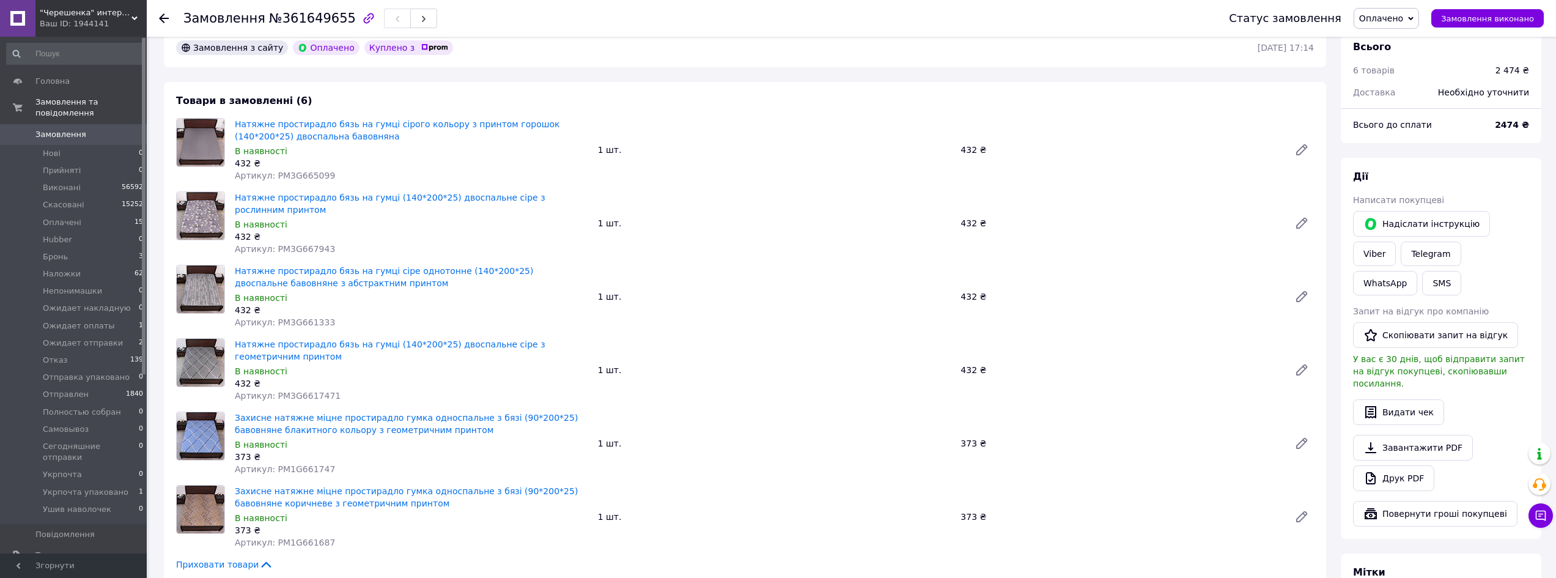
click at [297, 464] on span "Артикул: PM1G661747" at bounding box center [285, 469] width 100 height 10
copy span "PM1G661747"
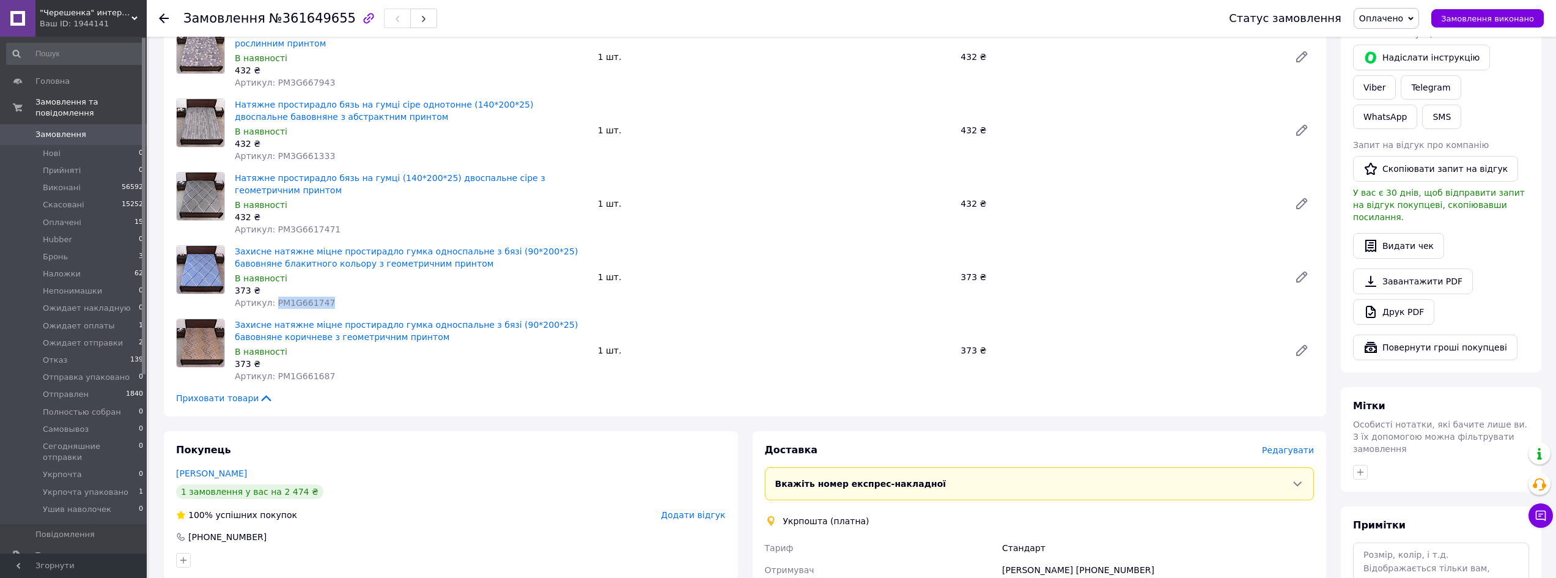
scroll to position [244, 0]
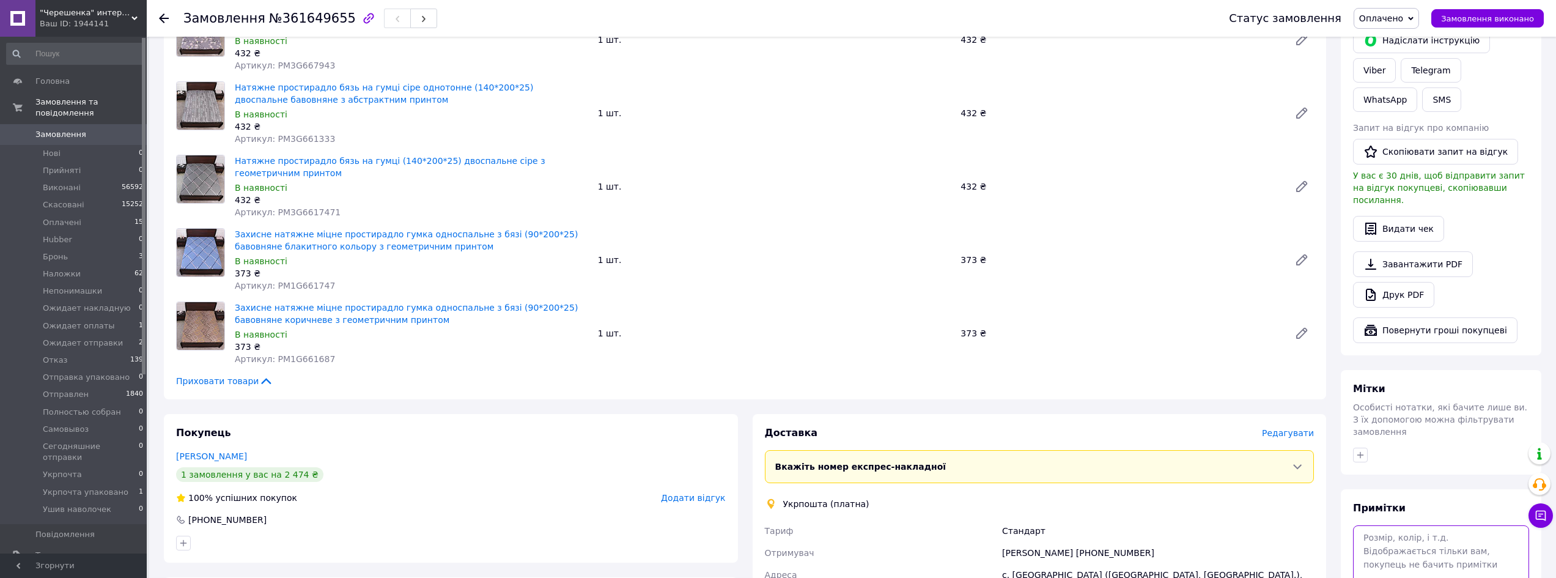
click at [1413, 525] on textarea at bounding box center [1441, 557] width 176 height 65
paste textarea "PM1G661747"
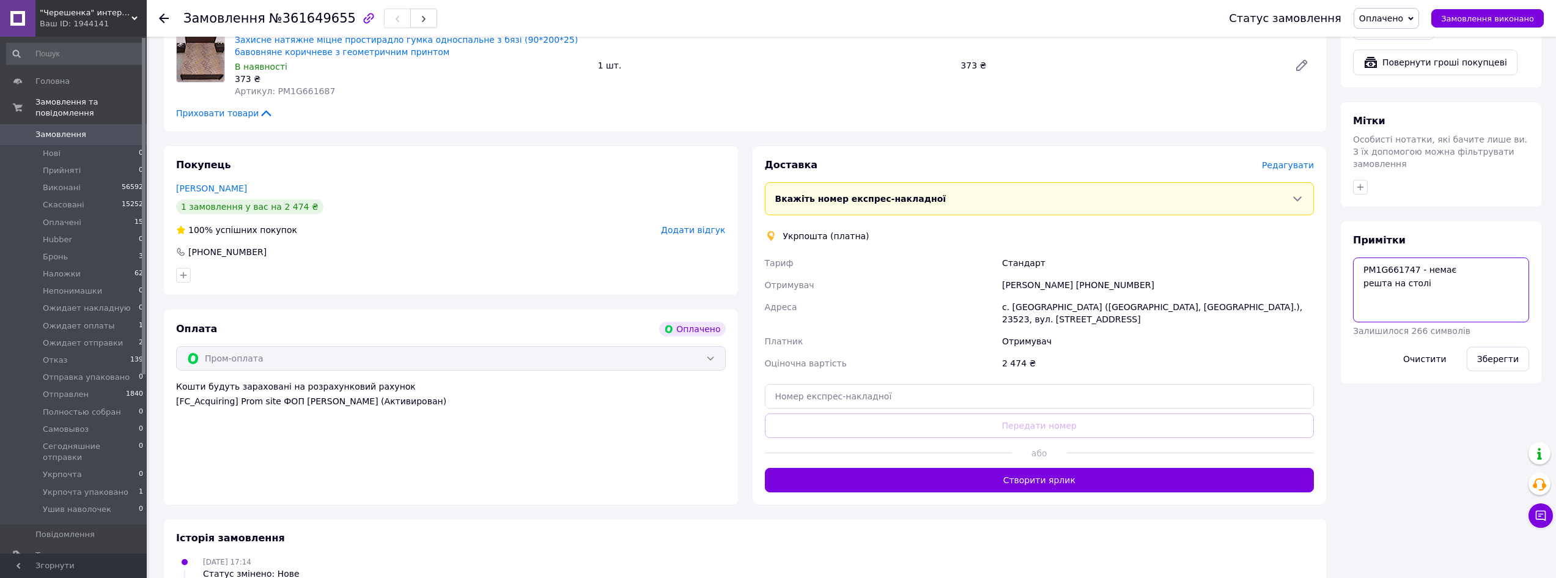
scroll to position [550, 0]
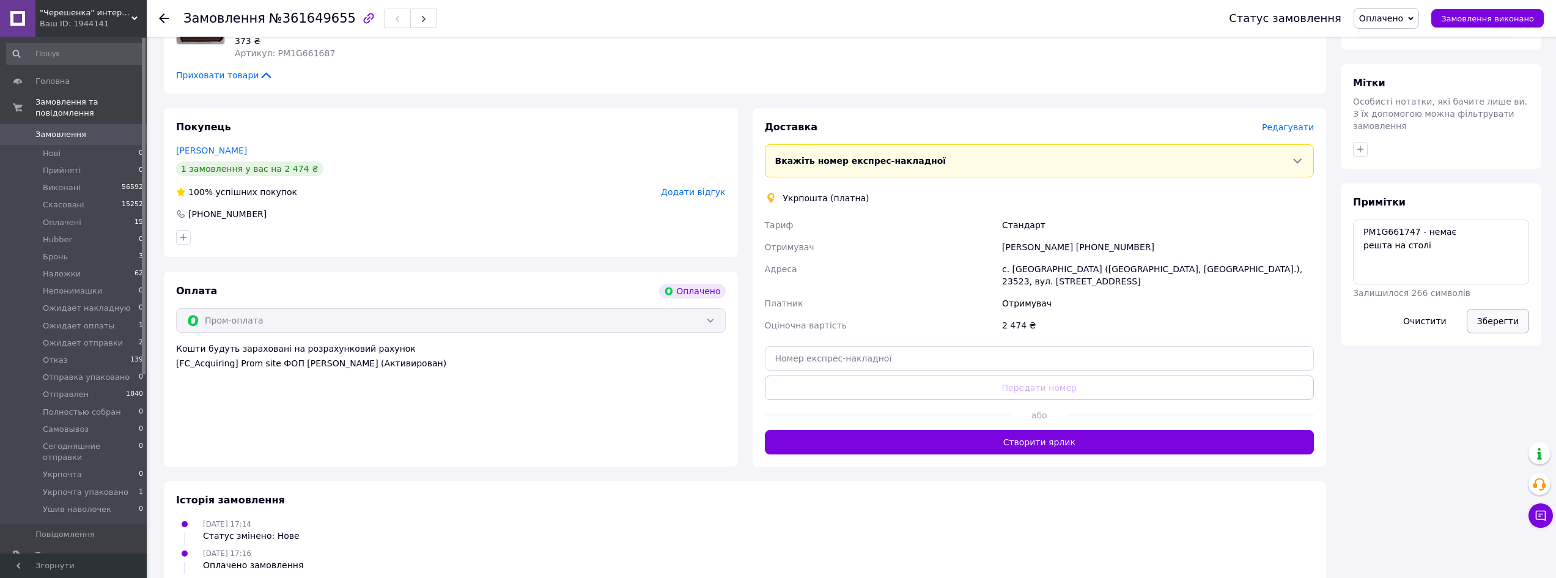
click at [1495, 309] on button "Зберегти" at bounding box center [1497, 321] width 62 height 24
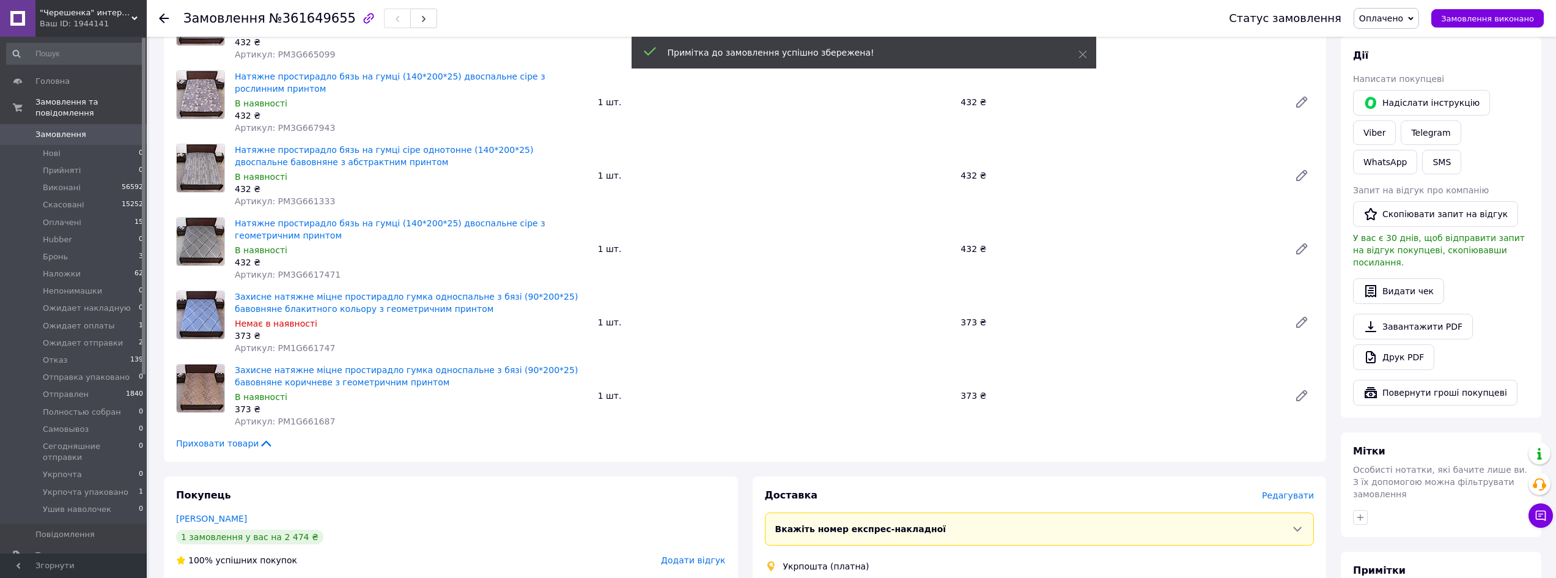
scroll to position [122, 0]
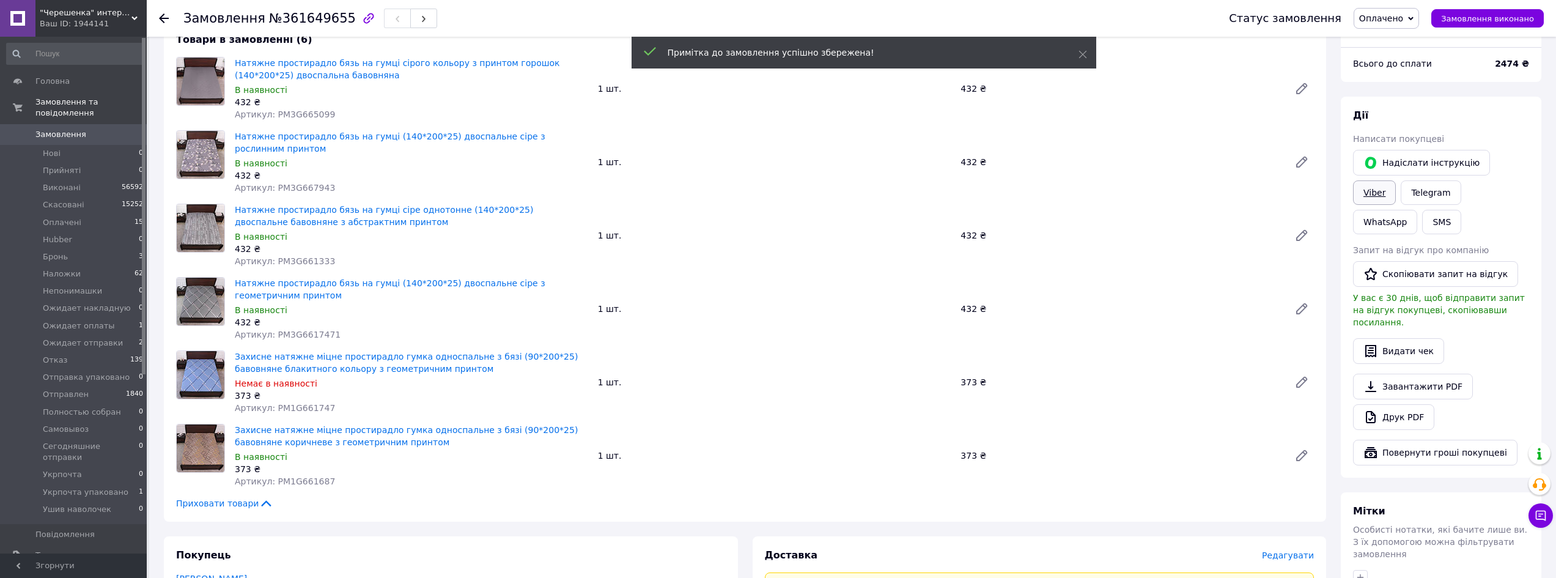
click at [1395, 180] on link "Viber" at bounding box center [1374, 192] width 43 height 24
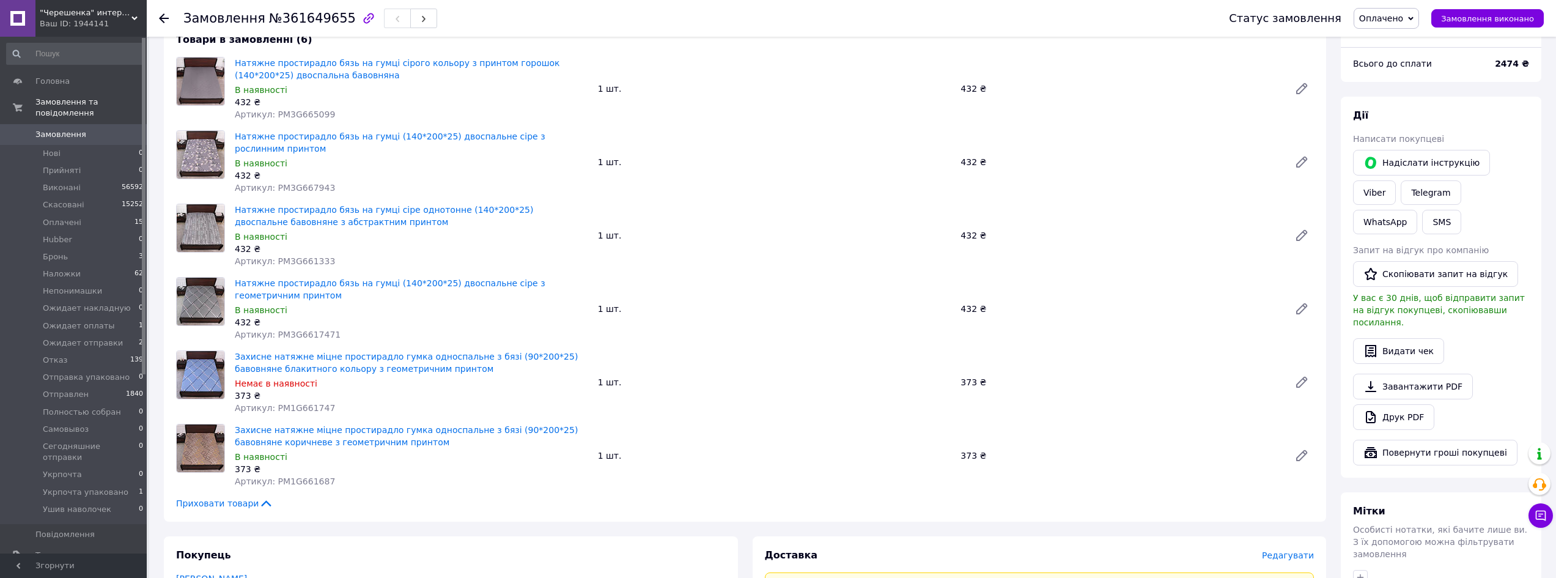
click at [314, 11] on span "№361649655" at bounding box center [312, 18] width 87 height 15
copy span "361649655"
click at [733, 504] on div "Товари в замовленні (6) Натяжне простирадло бязь на гумці сірого кольору з прин…" at bounding box center [745, 271] width 1162 height 501
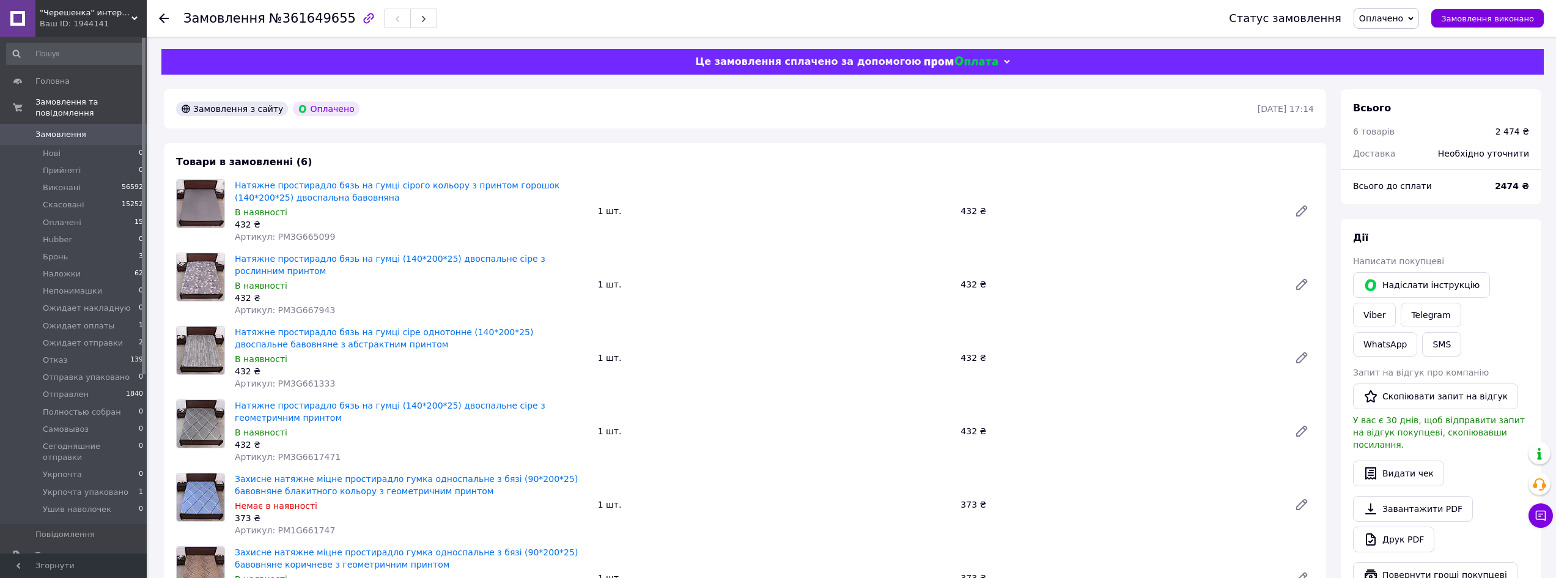
scroll to position [61, 0]
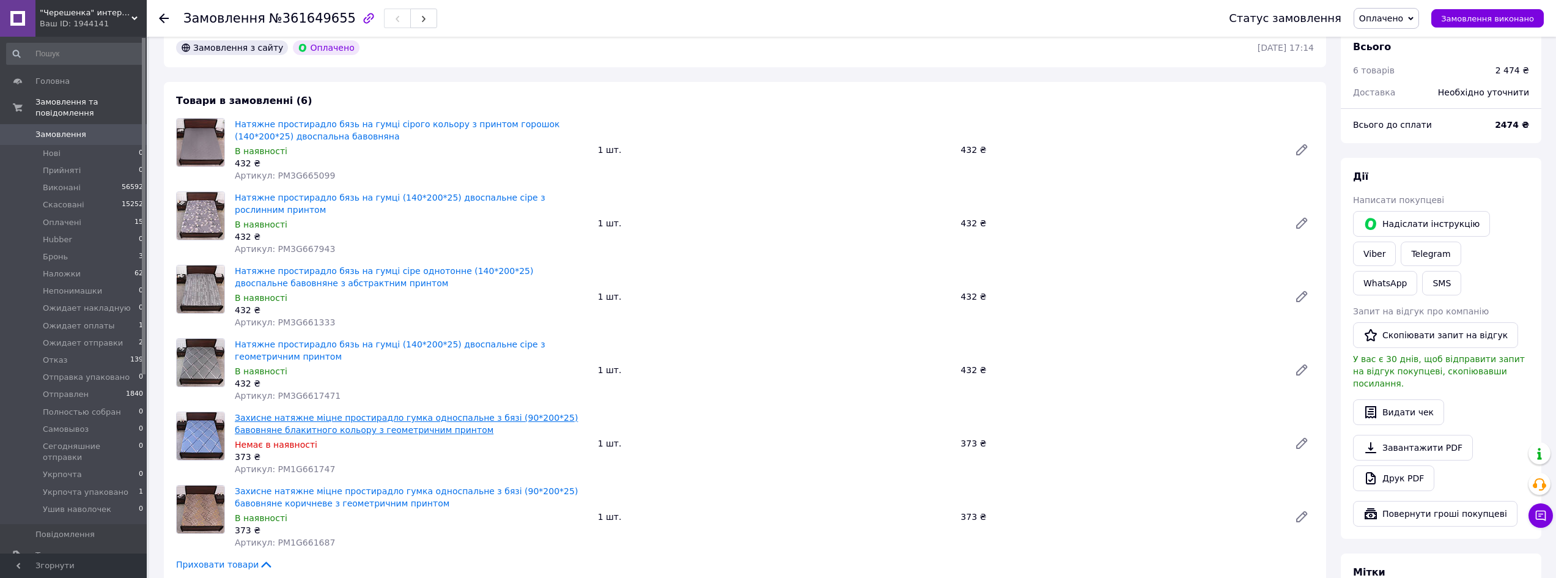
click at [405, 413] on link "Захисне натяжне міцне простирадло гумка односпальне з бязі (90*200*25) бавовнян…" at bounding box center [406, 424] width 343 height 22
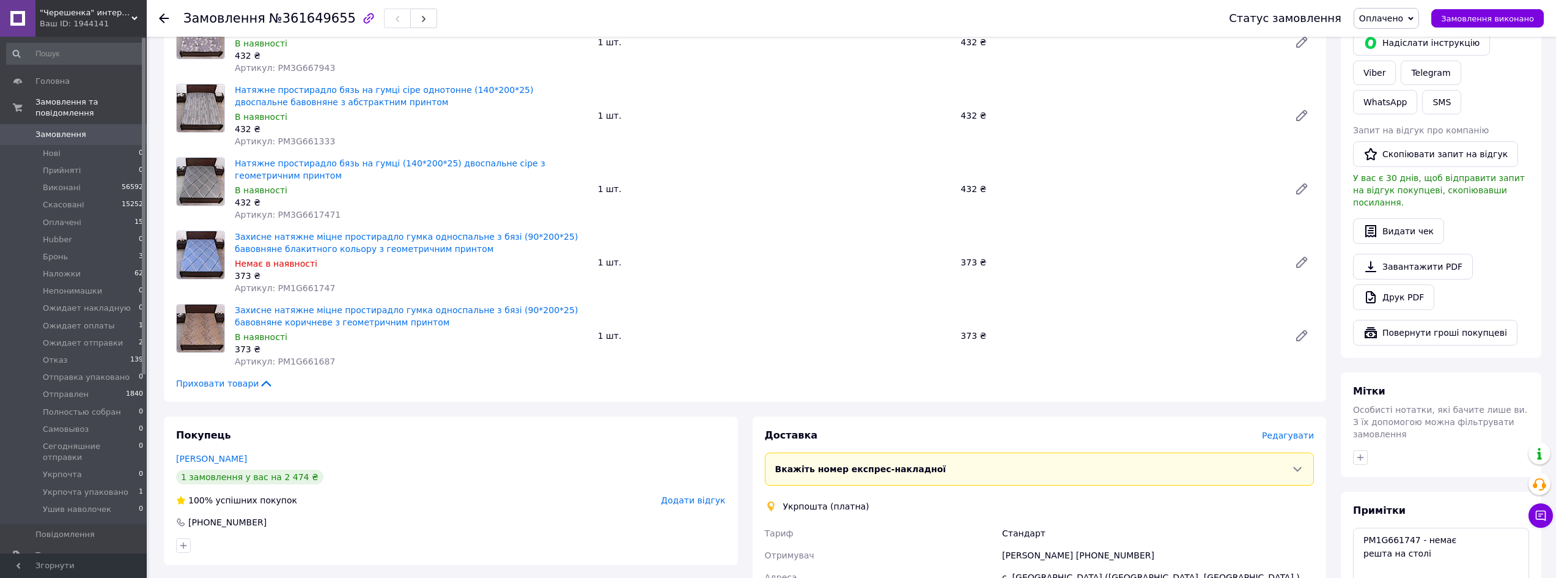
scroll to position [306, 0]
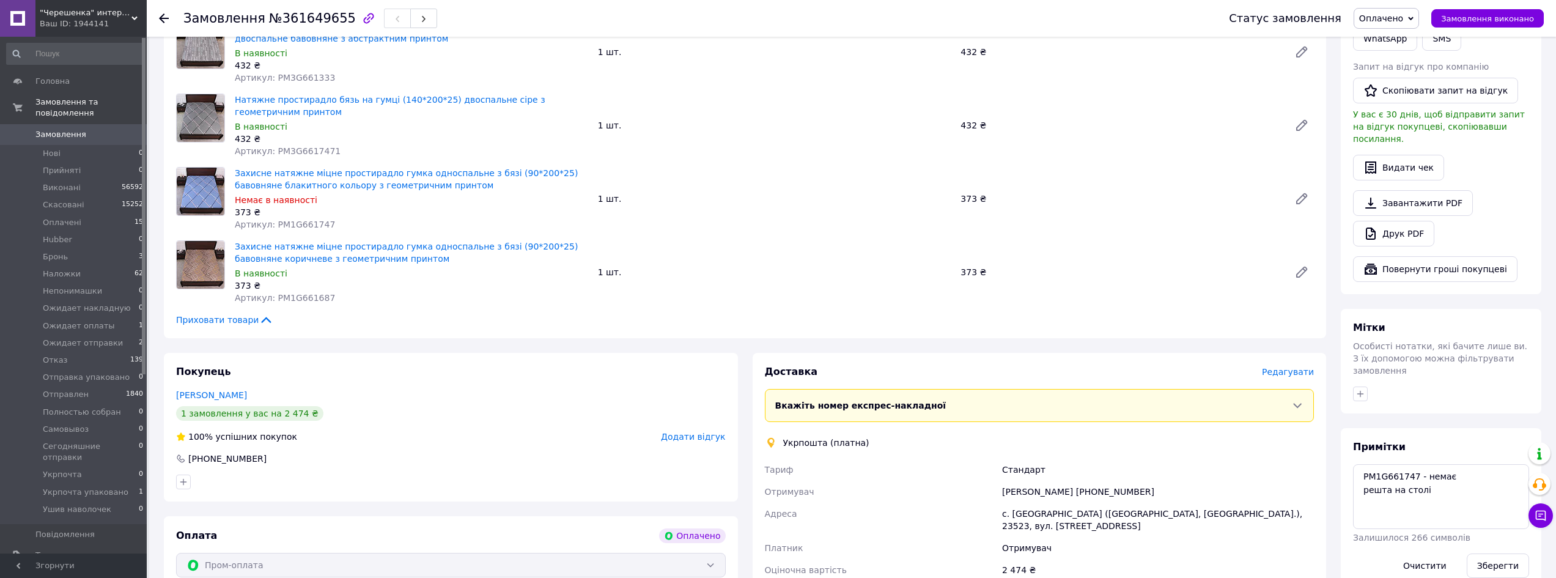
click at [666, 323] on div "Товари в замовленні (6) Натяжне простирадло бязь на гумці сірого кольору з прин…" at bounding box center [745, 87] width 1162 height 501
click at [649, 333] on div "Замовлення з сайту Оплачено 12.09.2025 | 17:14 Товари в замовленні (6) Натяжне …" at bounding box center [744, 335] width 1177 height 1103
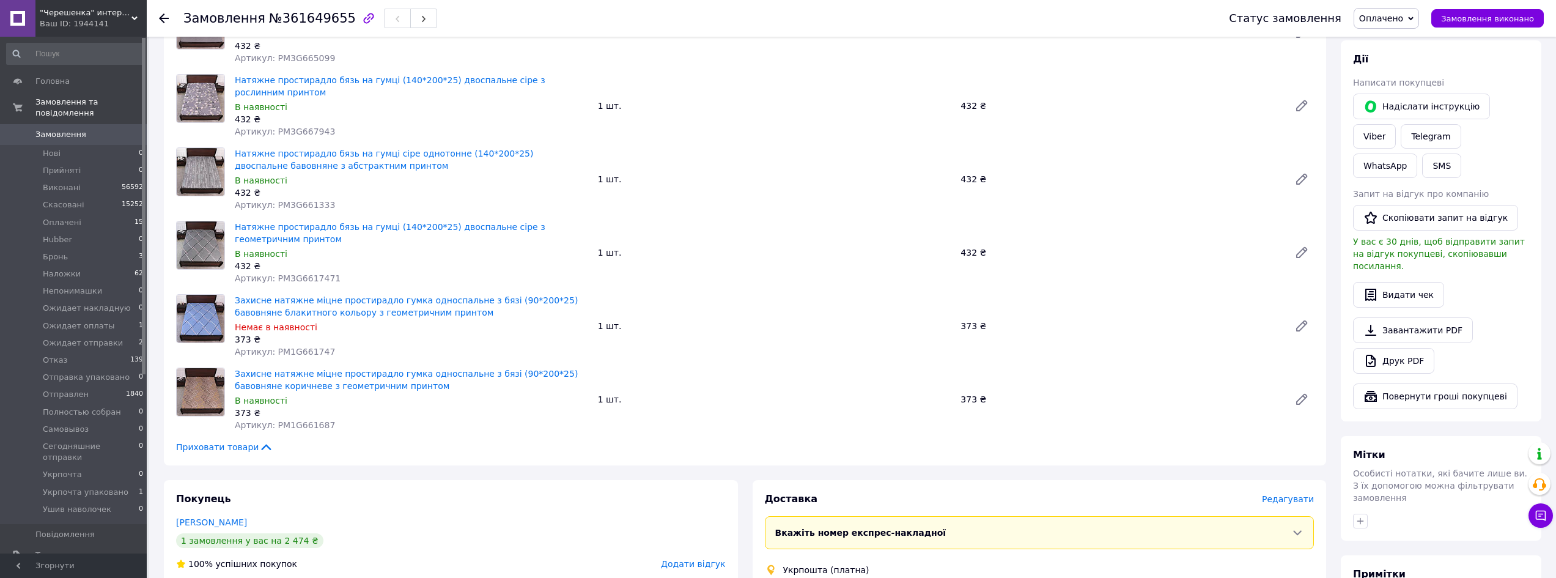
scroll to position [183, 0]
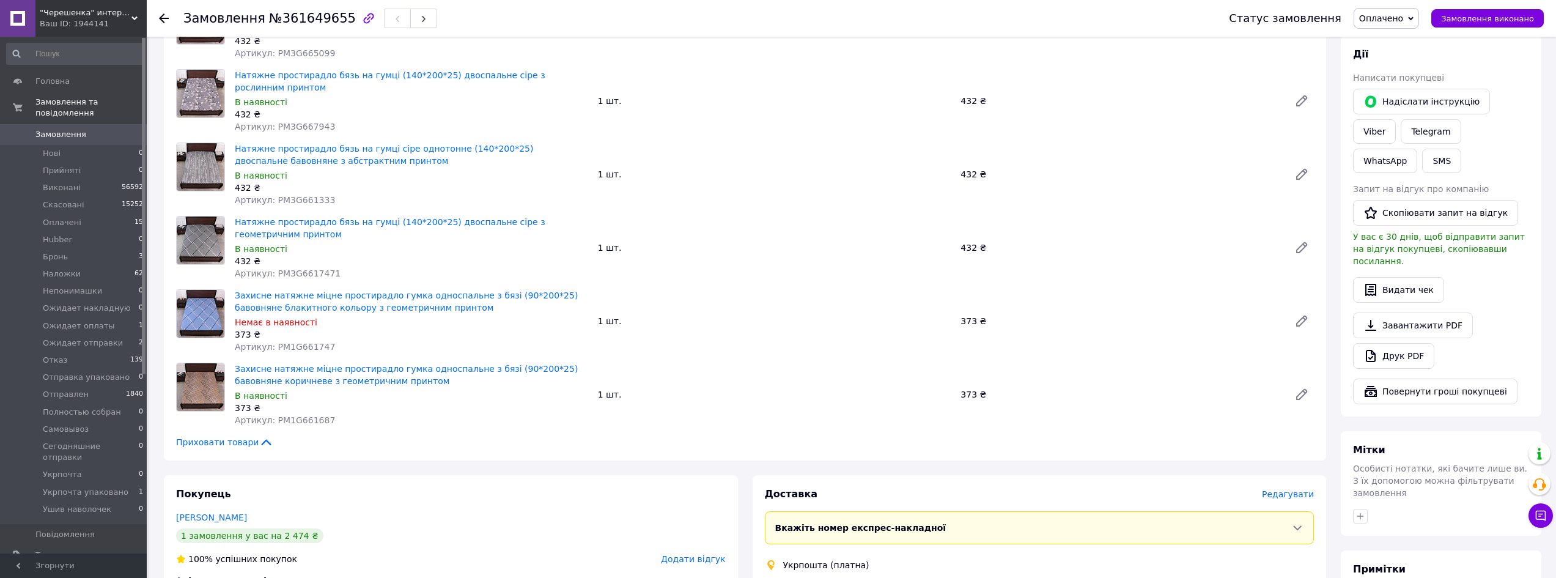
drag, startPoint x: 745, startPoint y: 437, endPoint x: 760, endPoint y: 439, distance: 14.9
click at [745, 437] on div "Товари в замовленні (6) Натяжне простирадло бязь на гумці сірого кольору з прин…" at bounding box center [745, 210] width 1162 height 501
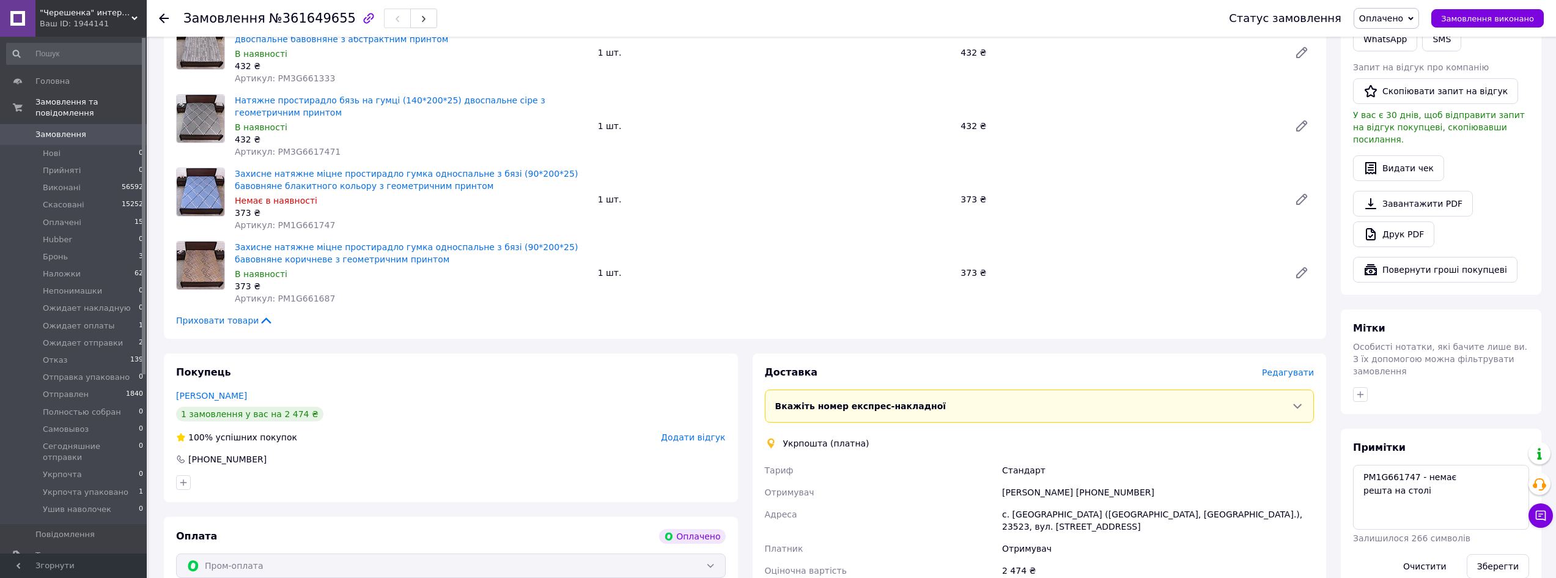
scroll to position [306, 0]
click at [1121, 480] on div "Валентина Осадчук +380989219067" at bounding box center [1157, 491] width 317 height 22
click at [748, 337] on div "Замовлення з сайту Оплачено 12.09.2025 | 17:14 Товари в замовленні (6) Натяжне …" at bounding box center [744, 335] width 1177 height 1103
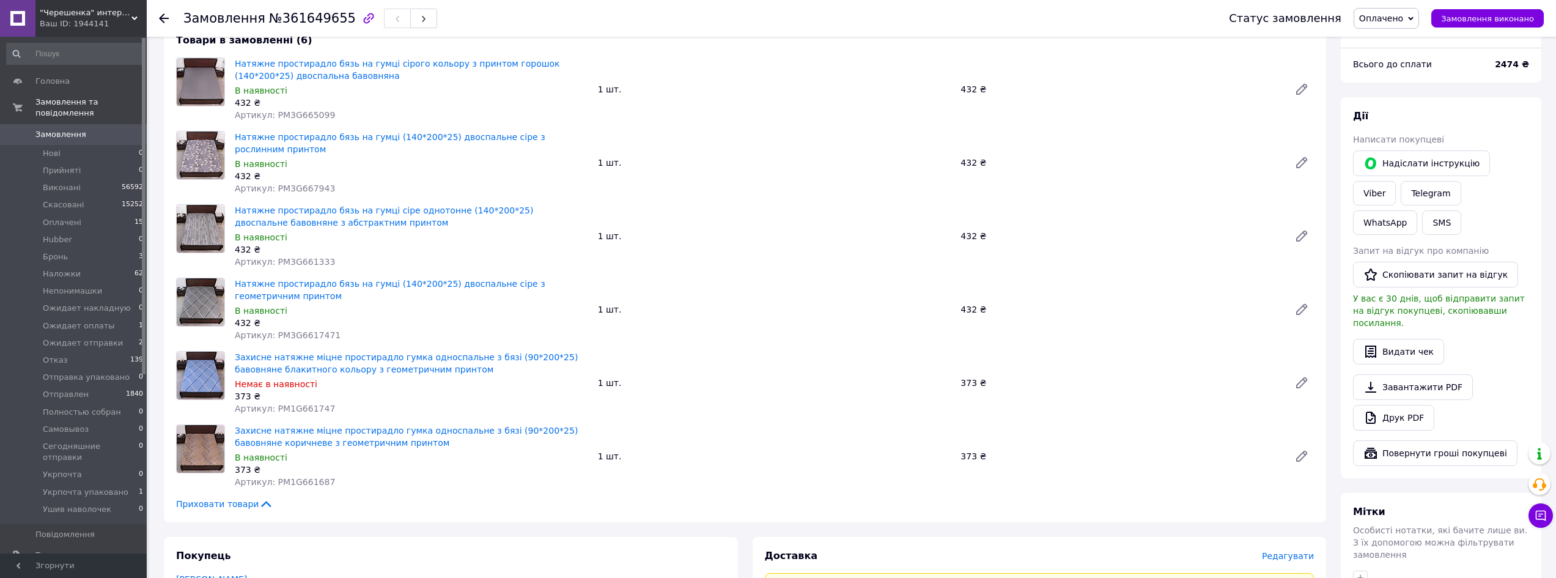
scroll to position [122, 0]
click at [719, 521] on div "Замовлення з сайту Оплачено 12.09.2025 | 17:14 Товари в замовленні (6) Натяжне …" at bounding box center [744, 518] width 1177 height 1103
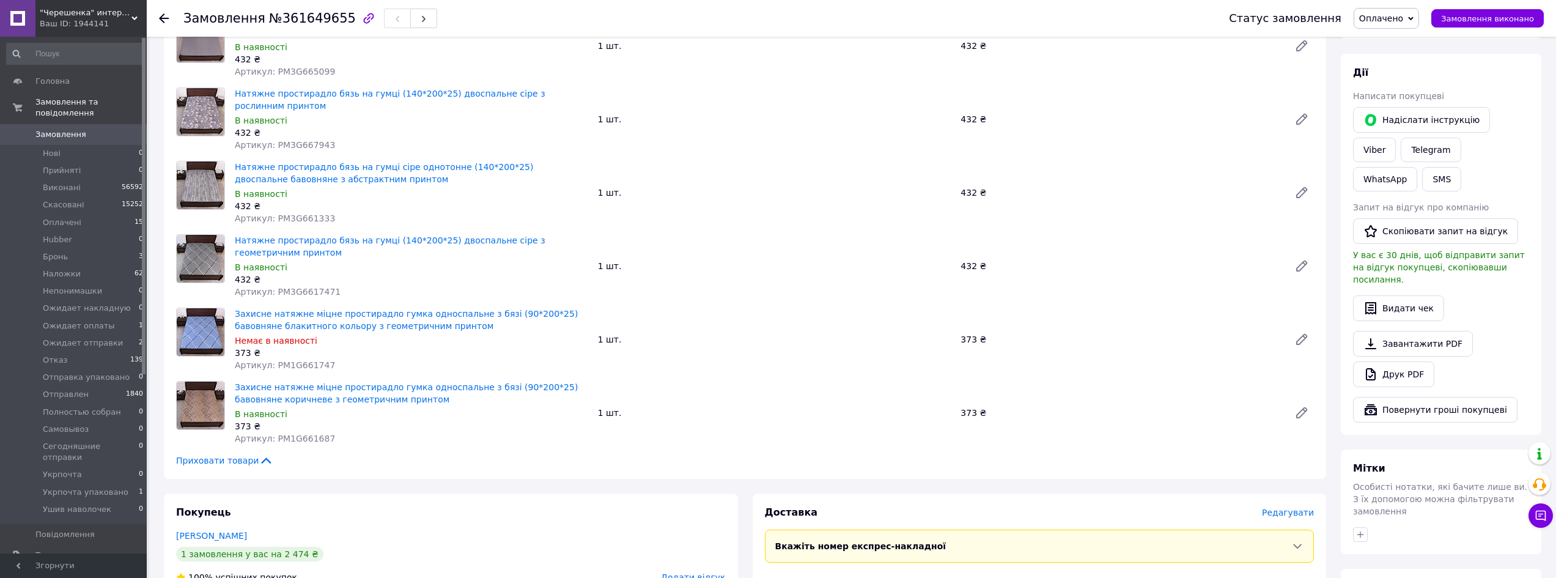
scroll to position [183, 0]
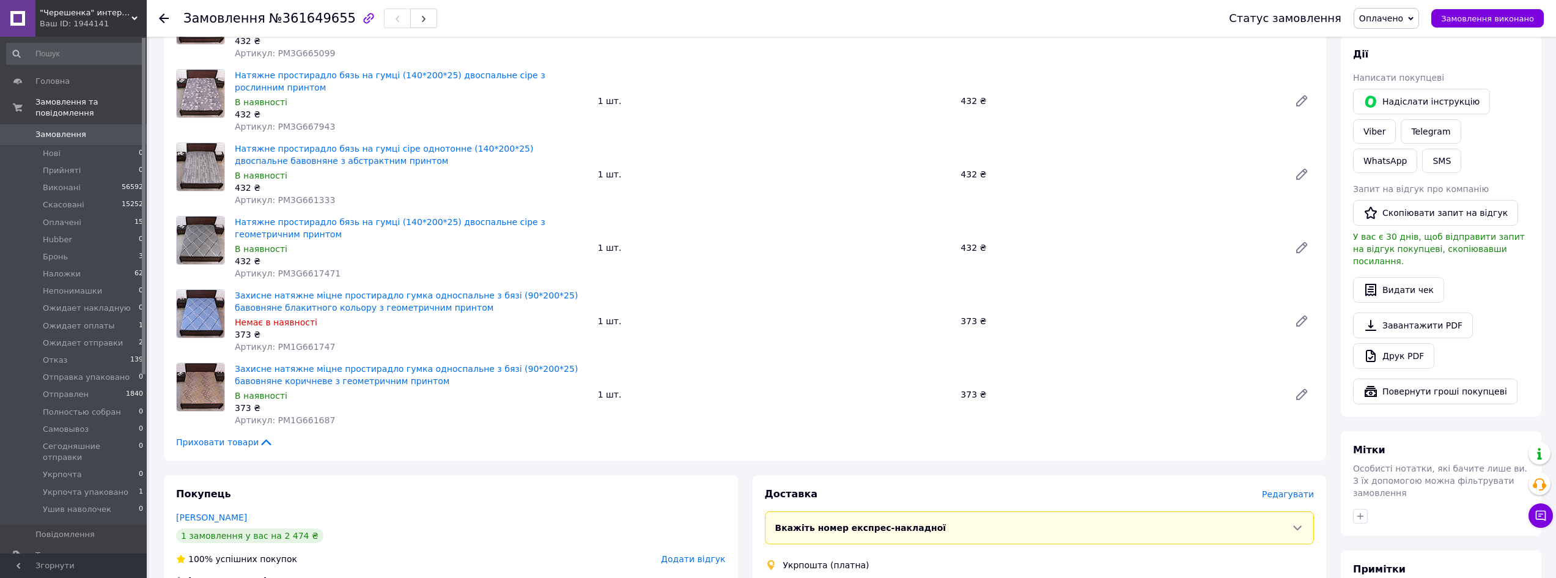
click at [666, 444] on div "Товари в замовленні (6) Натяжне простирадло бязь на гумці сірого кольору з прин…" at bounding box center [745, 210] width 1162 height 501
click at [755, 453] on div "Замовлення з сайту Оплачено 12.09.2025 | 17:14 Товари в замовленні (6) Натяжне …" at bounding box center [744, 457] width 1177 height 1103
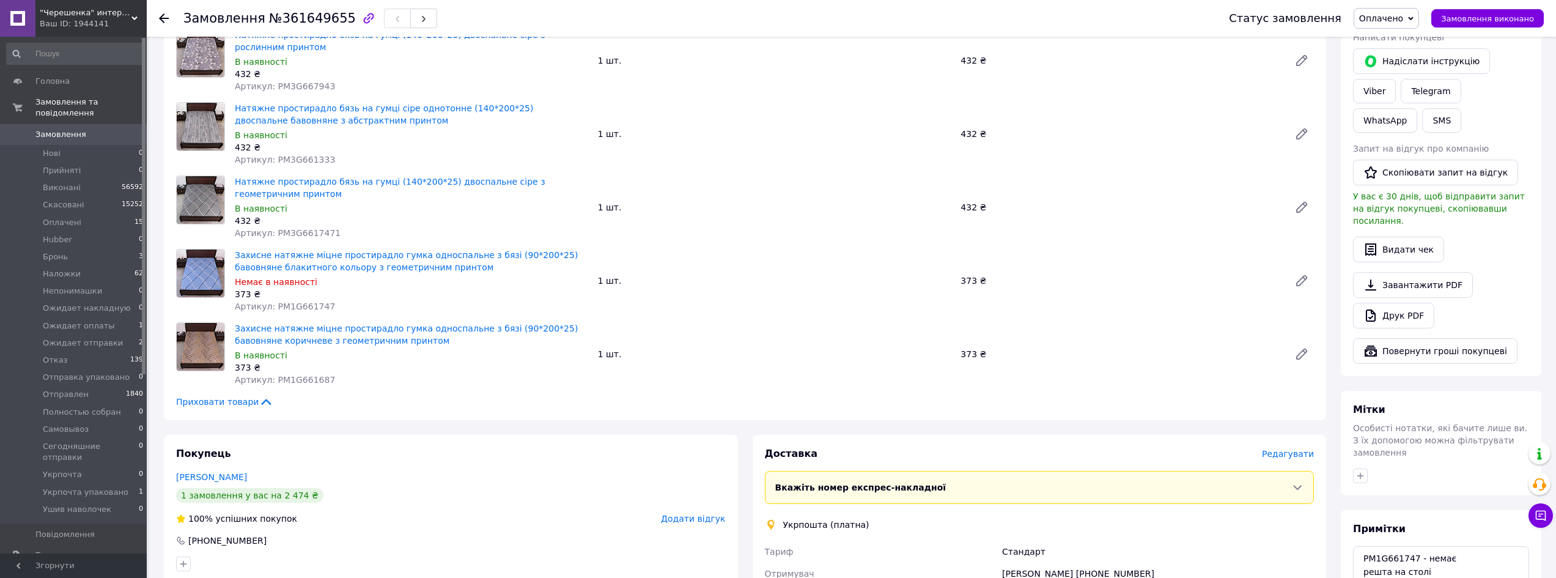
scroll to position [428, 0]
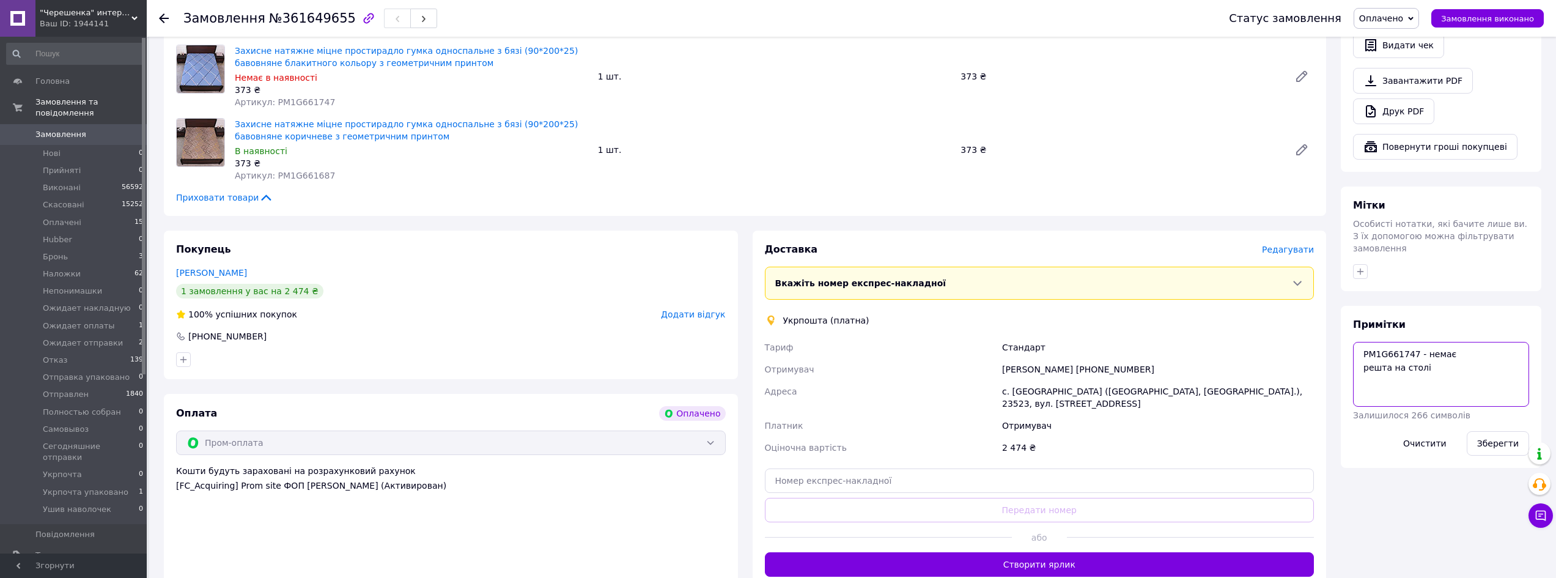
click at [1453, 342] on textarea "PM1G661747 - немає решта на столі" at bounding box center [1441, 374] width 176 height 65
click at [1513, 431] on button "Зберегти" at bounding box center [1497, 443] width 62 height 24
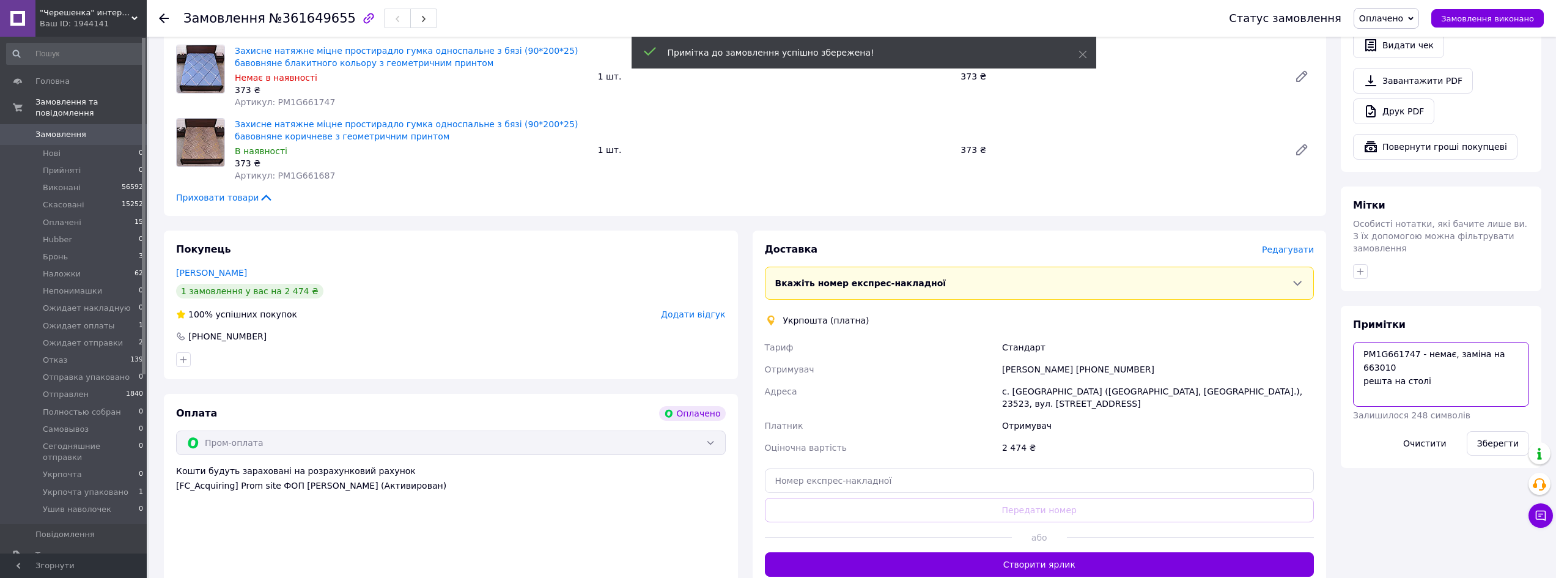
click at [1456, 342] on textarea "PM1G661747 - немає, заміна на 663010 решта на столі" at bounding box center [1441, 374] width 176 height 65
drag, startPoint x: 1456, startPoint y: 318, endPoint x: 1357, endPoint y: 323, distance: 98.5
click at [1357, 342] on textarea "PM1G661747 - немає, заміна на 663010 решта на столі" at bounding box center [1441, 374] width 176 height 65
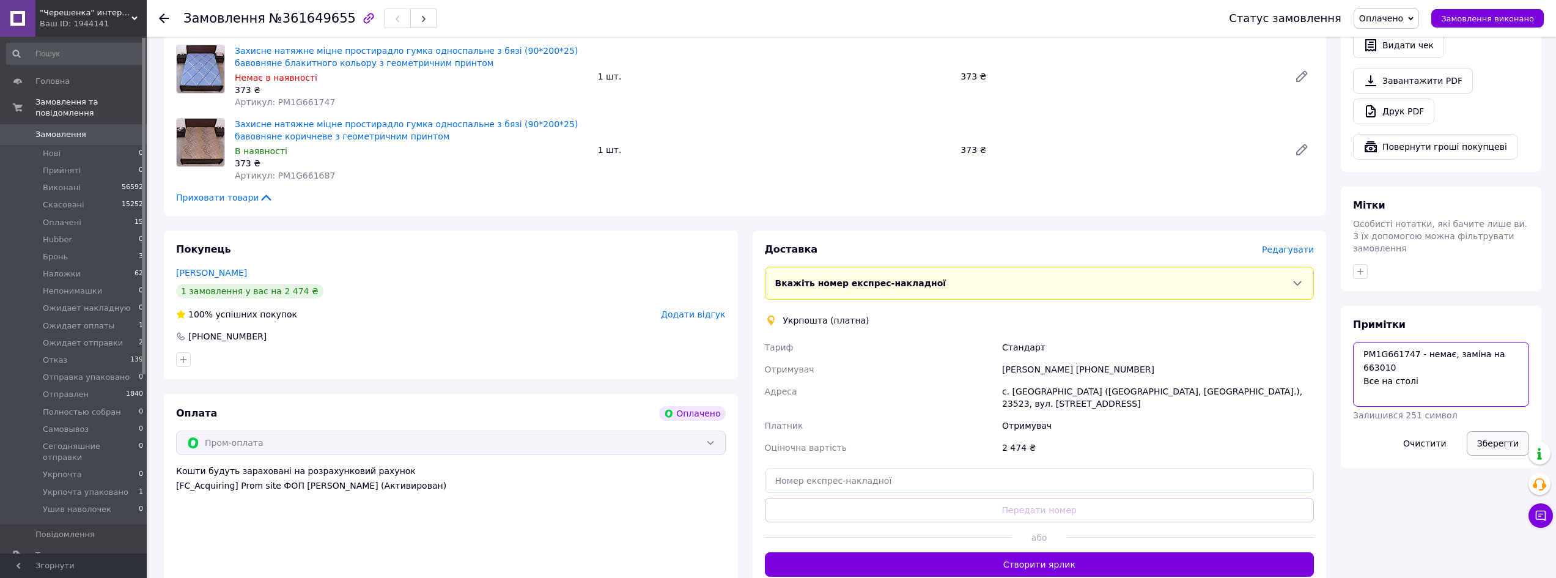
type textarea "PM1G661747 - немає, заміна на 663010 Все на столі"
click at [1493, 431] on button "Зберегти" at bounding box center [1497, 443] width 62 height 24
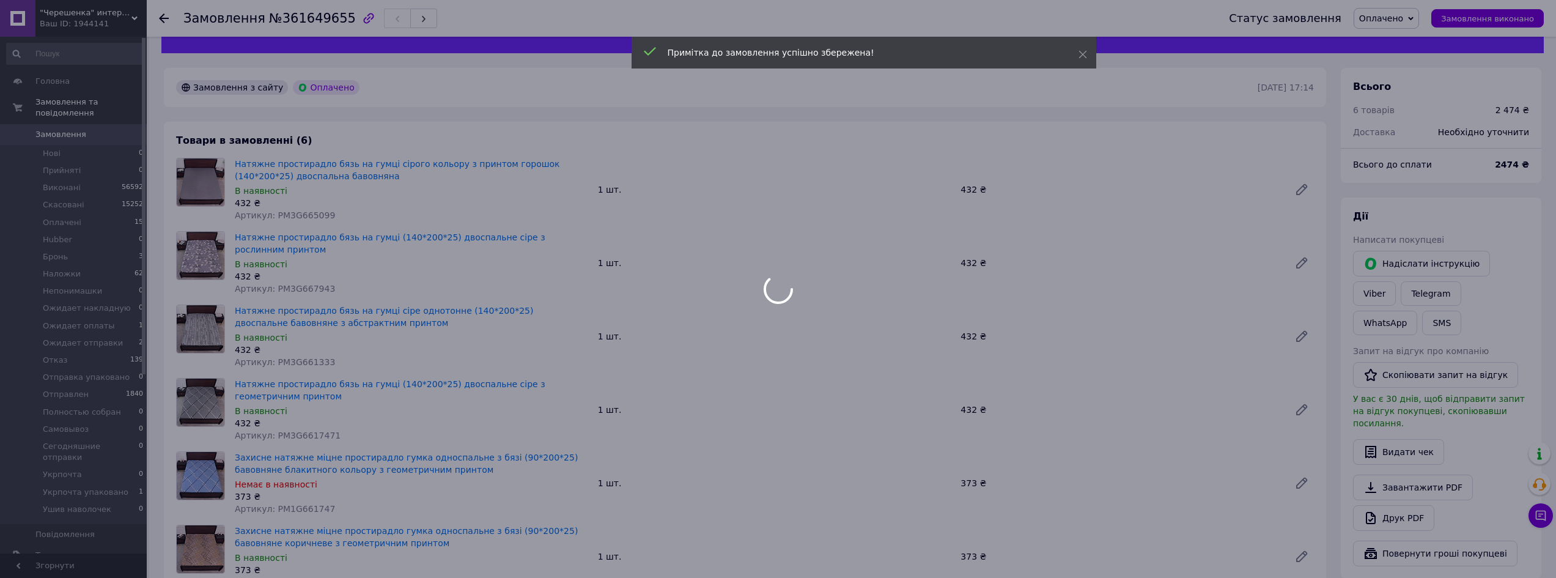
scroll to position [0, 0]
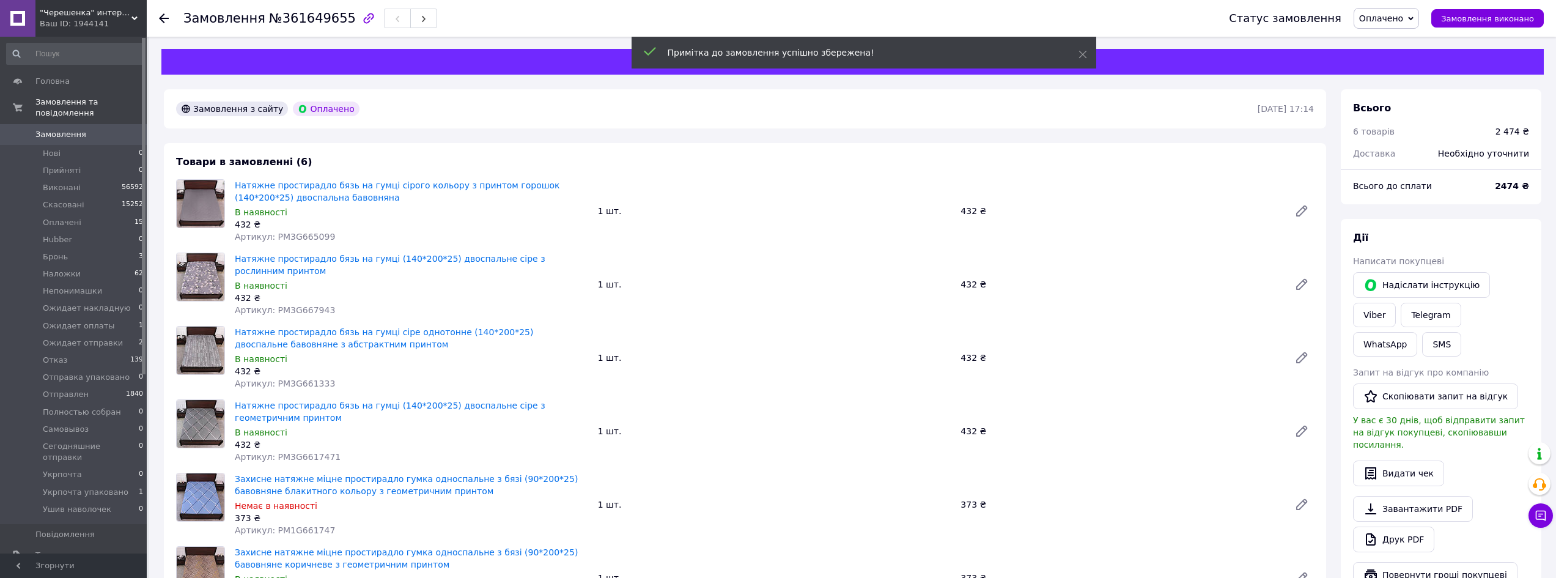
click at [74, 129] on span "Замовлення" at bounding box center [60, 134] width 51 height 11
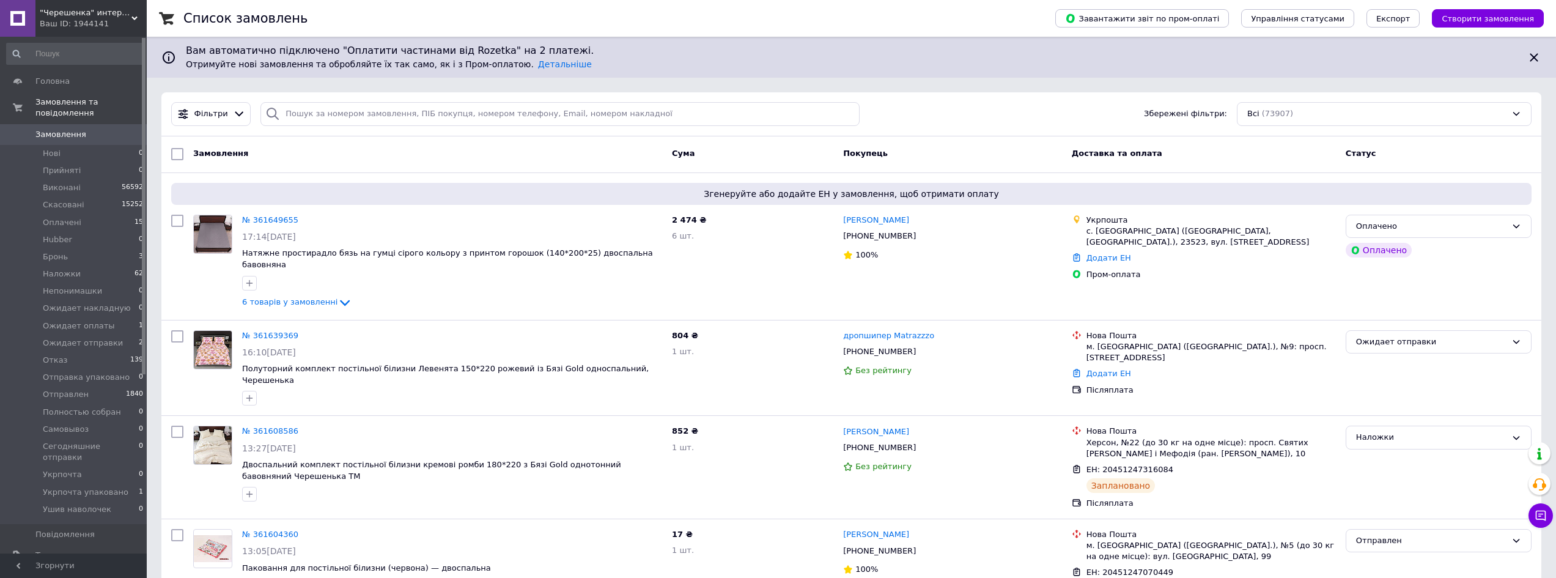
click at [257, 222] on link "№ 361649655" at bounding box center [270, 219] width 56 height 9
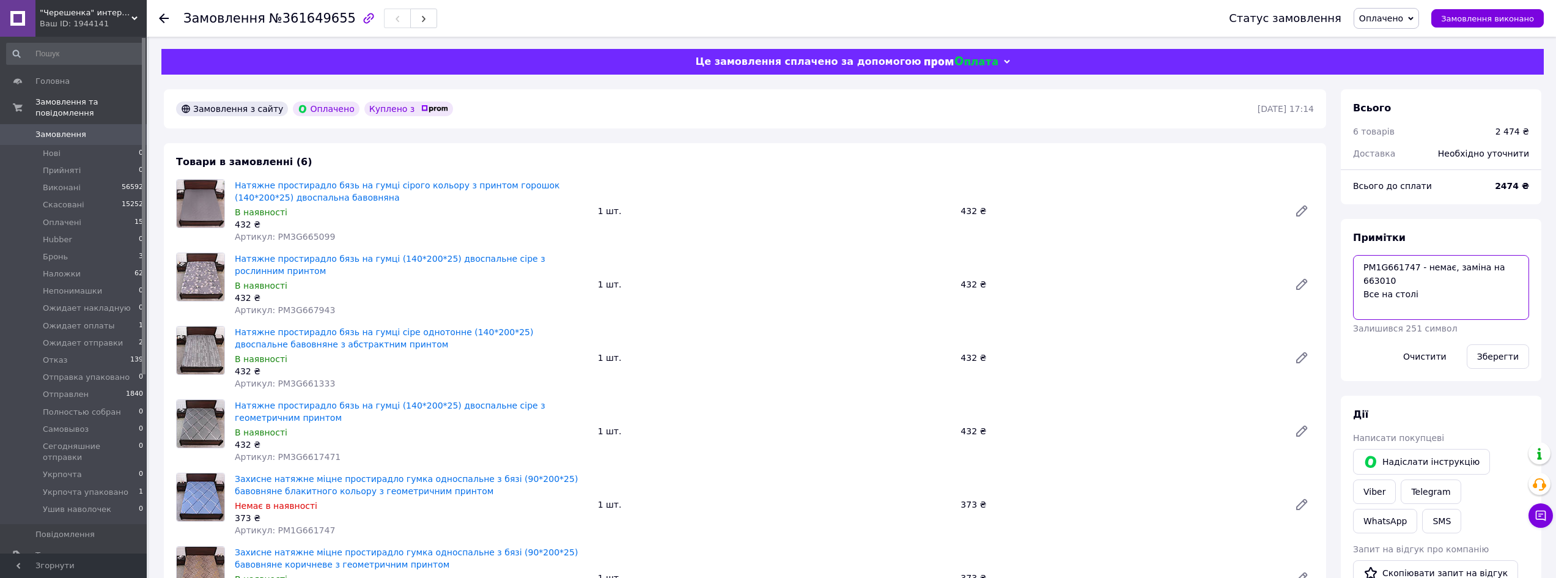
click at [1450, 314] on textarea "PM1G661747 - немає, заміна на 663010 Все на столі" at bounding box center [1441, 287] width 176 height 65
type textarea "PM1G661747 - немає, заміна на 663010 Все на столі Вайбер"
click at [1505, 350] on button "Зберегти" at bounding box center [1497, 356] width 62 height 24
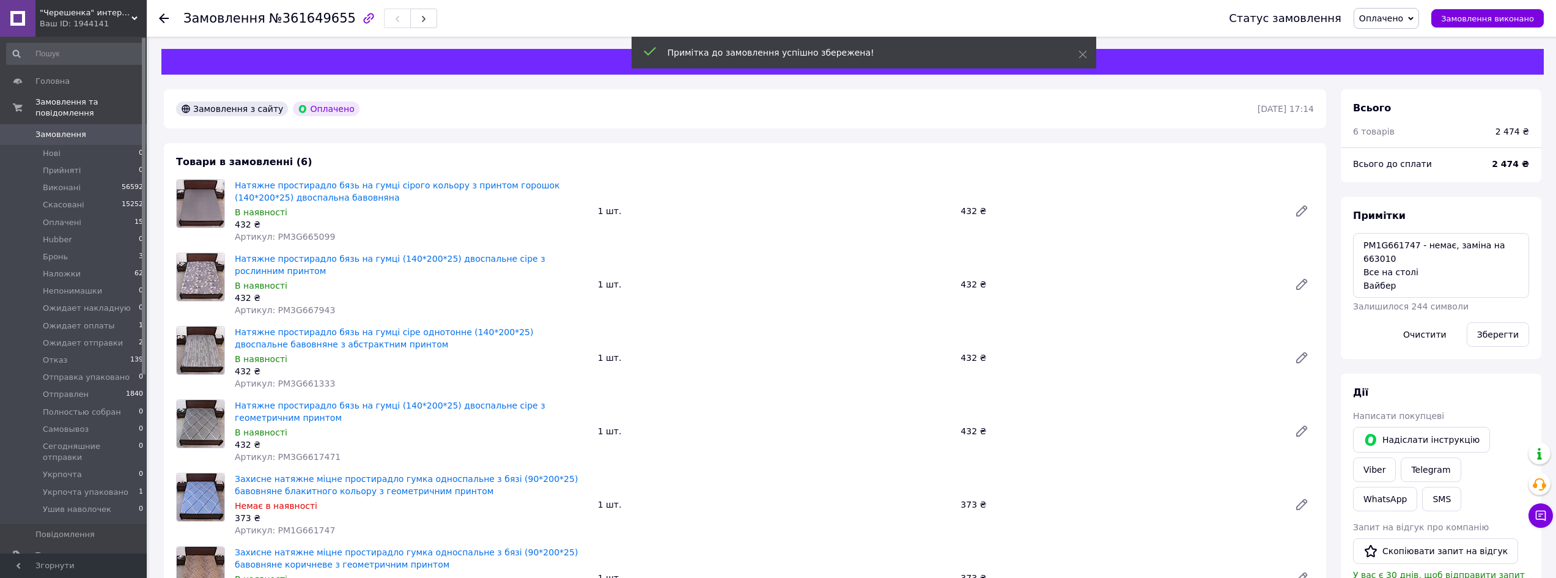
click at [57, 129] on span "Замовлення" at bounding box center [60, 134] width 51 height 11
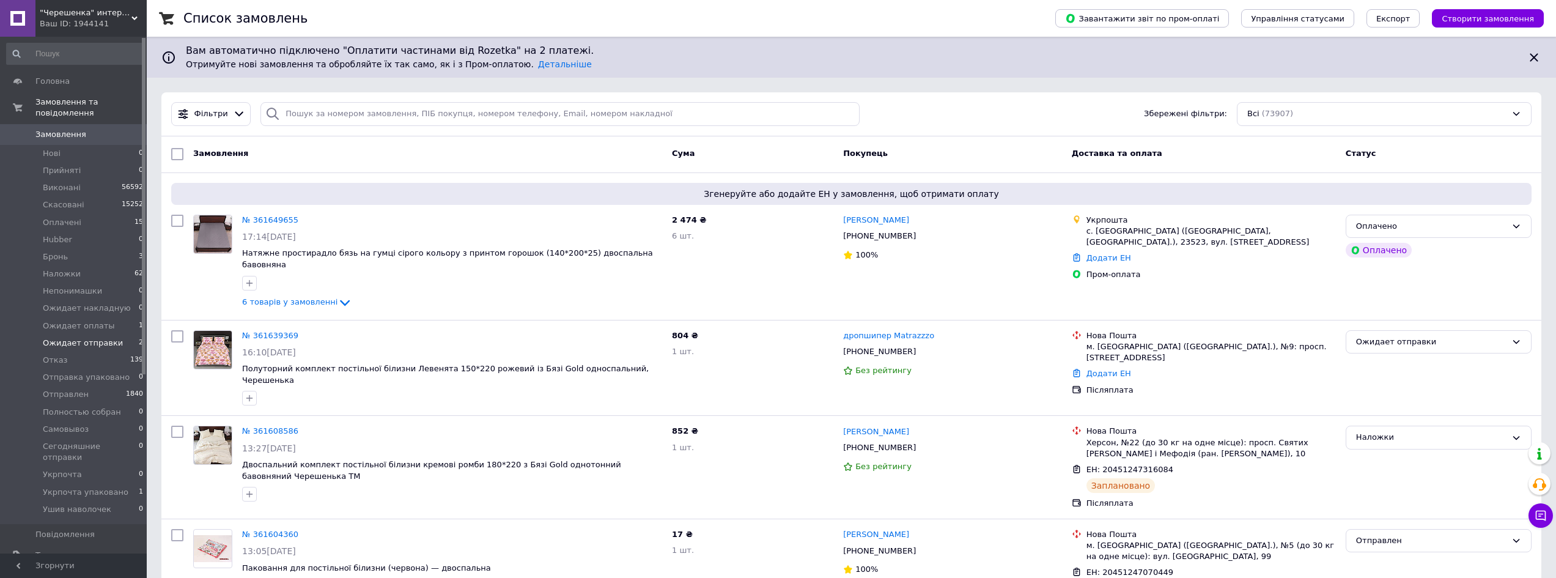
click at [111, 337] on li "Ожидает отправки 2" at bounding box center [75, 342] width 150 height 17
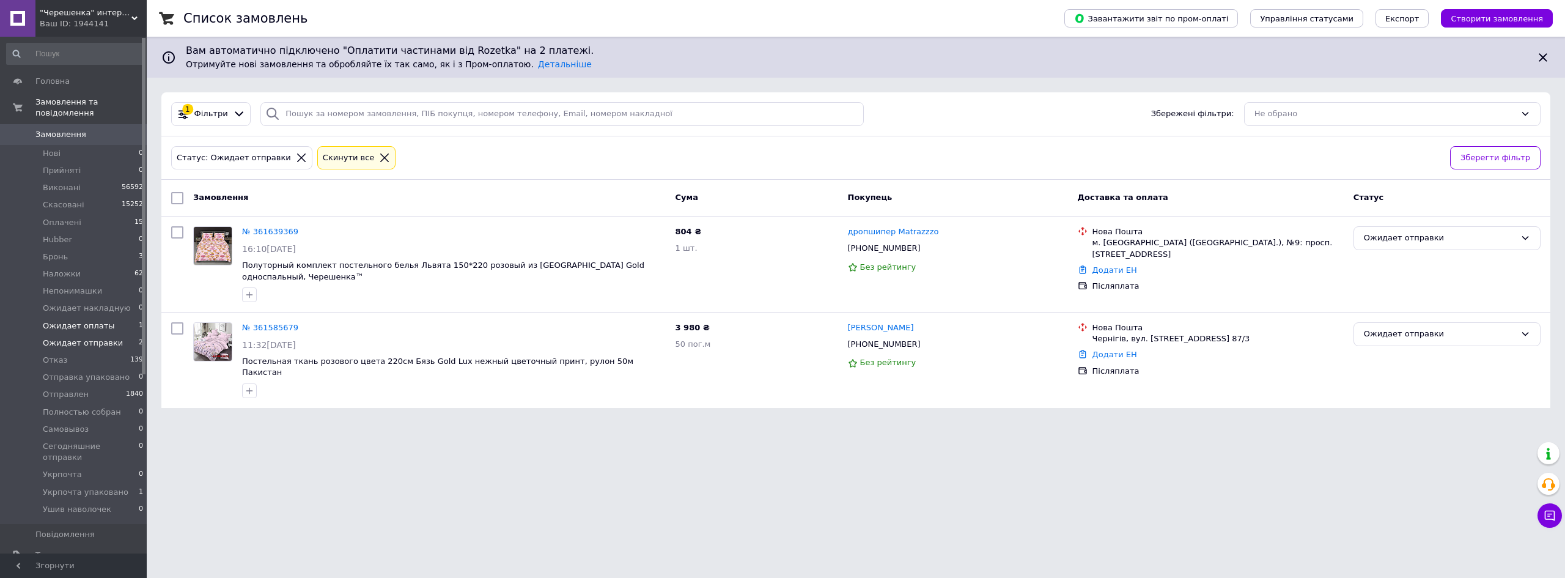
click at [96, 320] on span "Ожидает оплаты" at bounding box center [79, 325] width 72 height 11
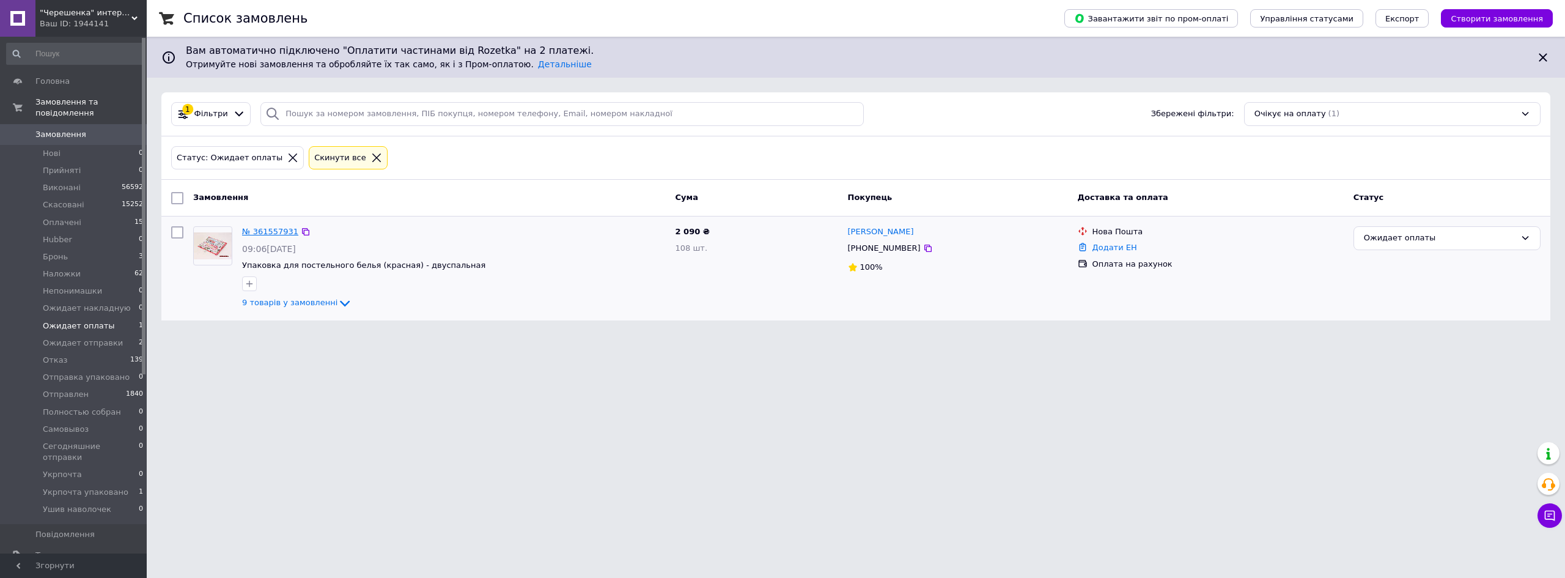
click at [270, 230] on link "№ 361557931" at bounding box center [270, 231] width 56 height 9
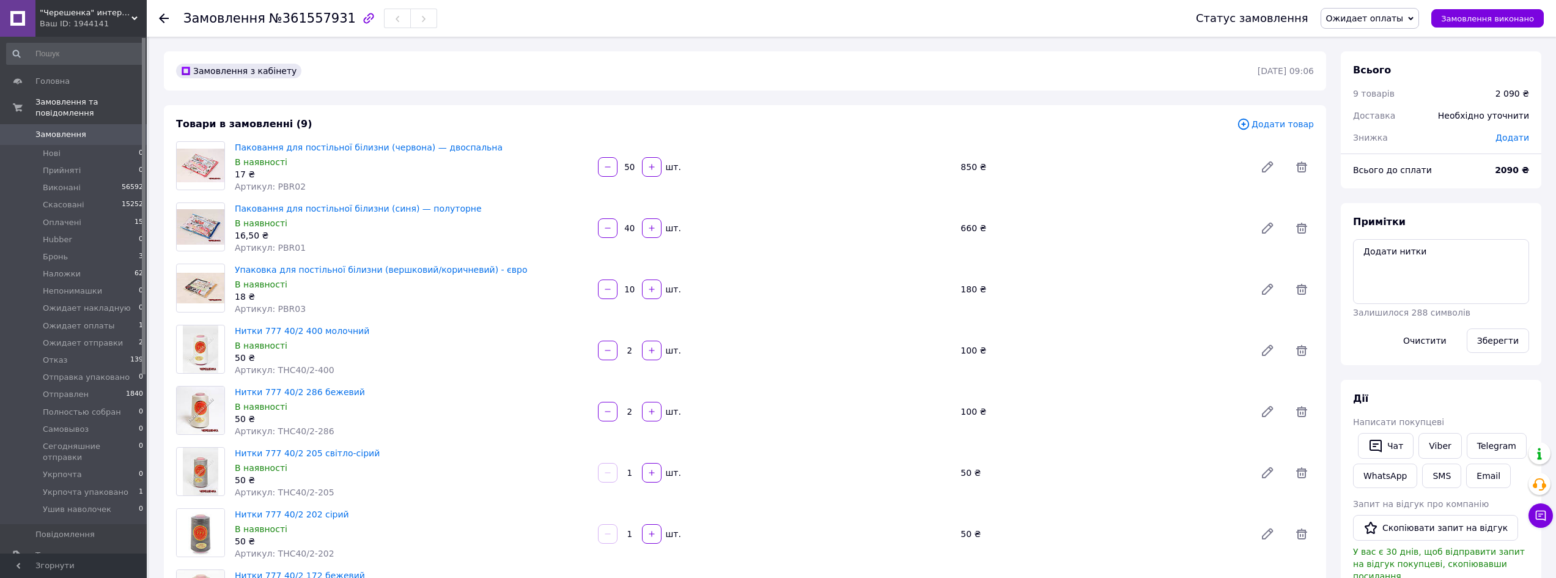
scroll to position [39, 0]
click at [1457, 281] on textarea "Додати нитки" at bounding box center [1441, 271] width 176 height 65
type textarea "Д"
type textarea "ОПЛАЧЕНО"
click at [1506, 353] on div "Зберегти" at bounding box center [1497, 340] width 72 height 34
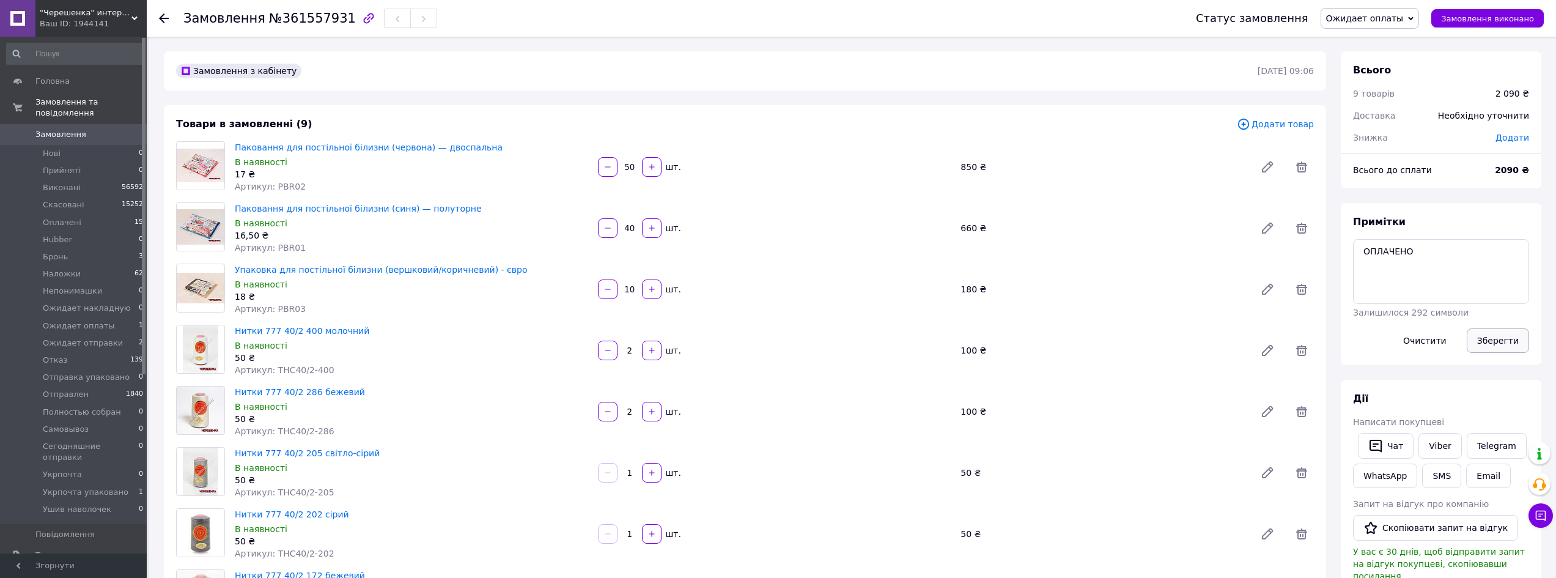
click at [1507, 346] on button "Зберегти" at bounding box center [1497, 340] width 62 height 24
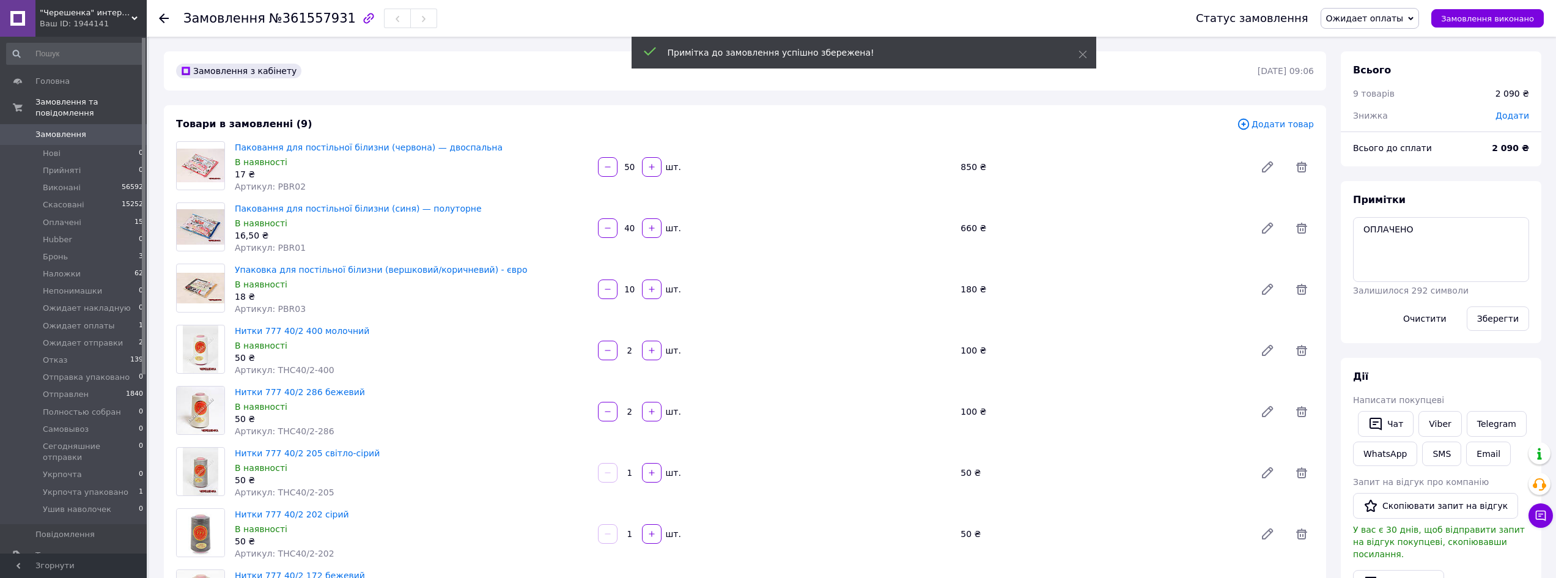
scroll to position [68, 0]
click at [1386, 24] on span "Ожидает оплаты" at bounding box center [1369, 18] width 99 height 21
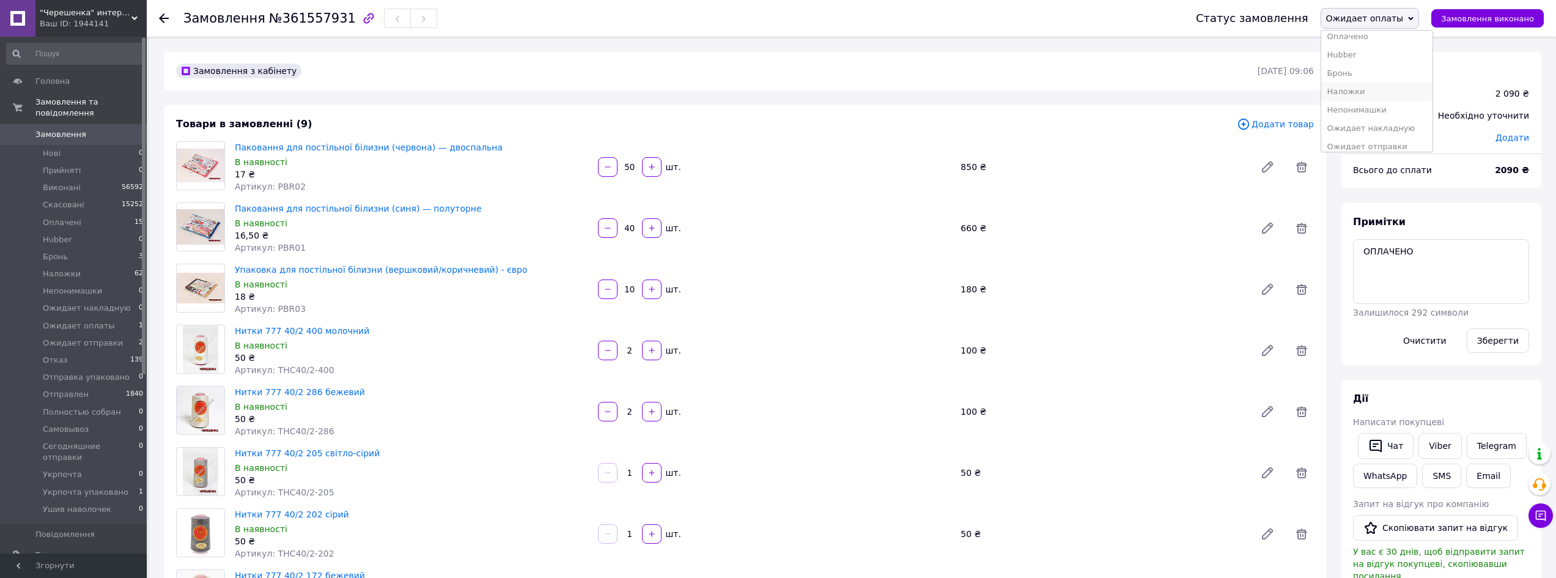
scroll to position [122, 0]
click at [1404, 92] on li "Ожидает отправки" at bounding box center [1376, 85] width 111 height 18
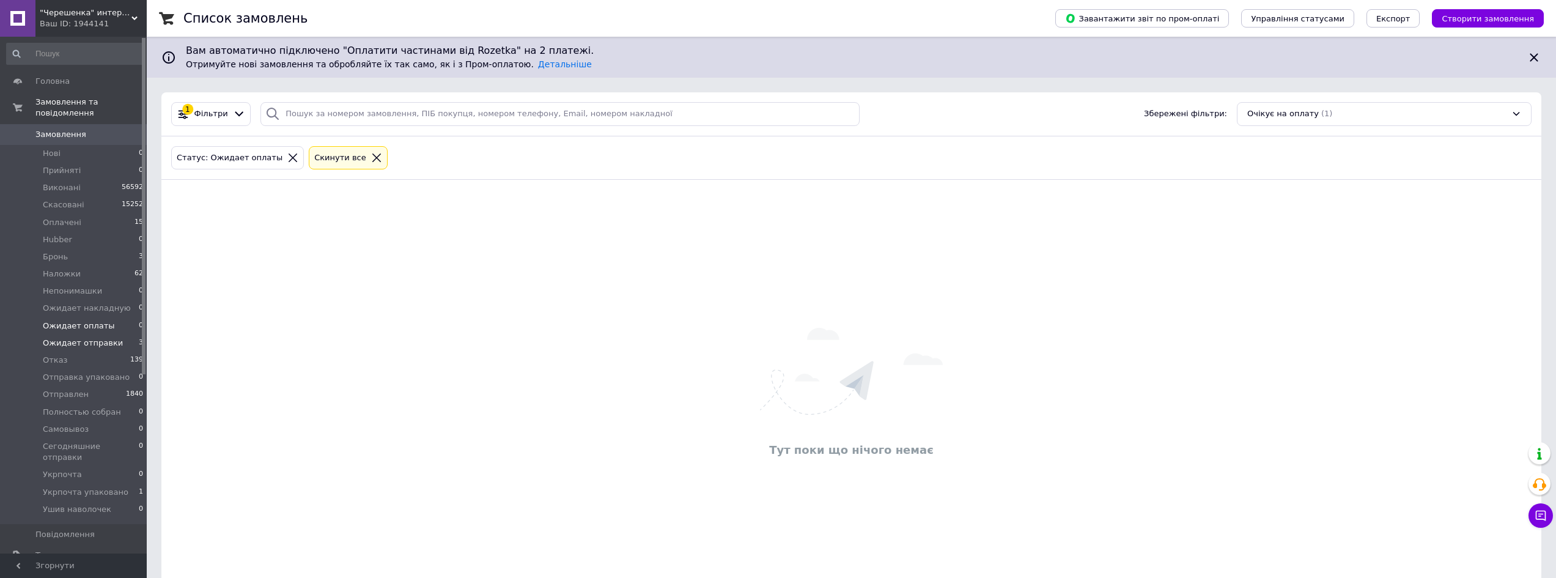
click at [120, 334] on li "Ожидает отправки 3" at bounding box center [75, 342] width 150 height 17
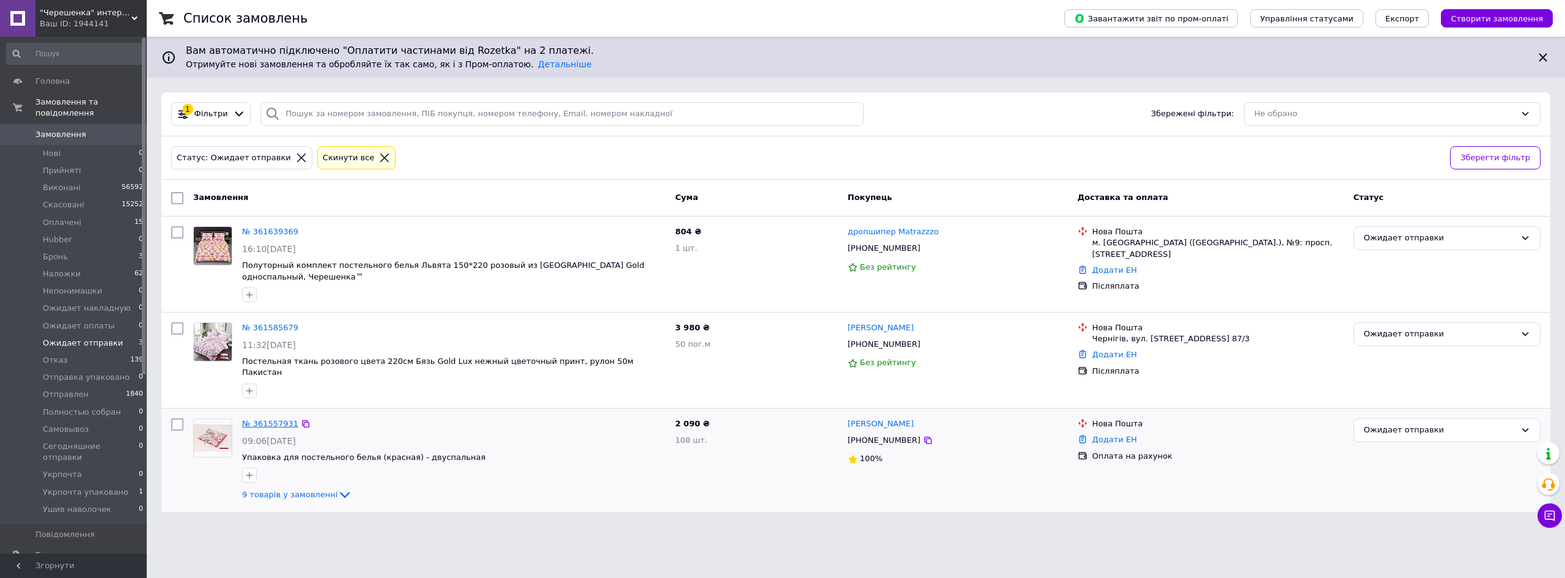
click at [274, 419] on link "№ 361557931" at bounding box center [270, 423] width 56 height 9
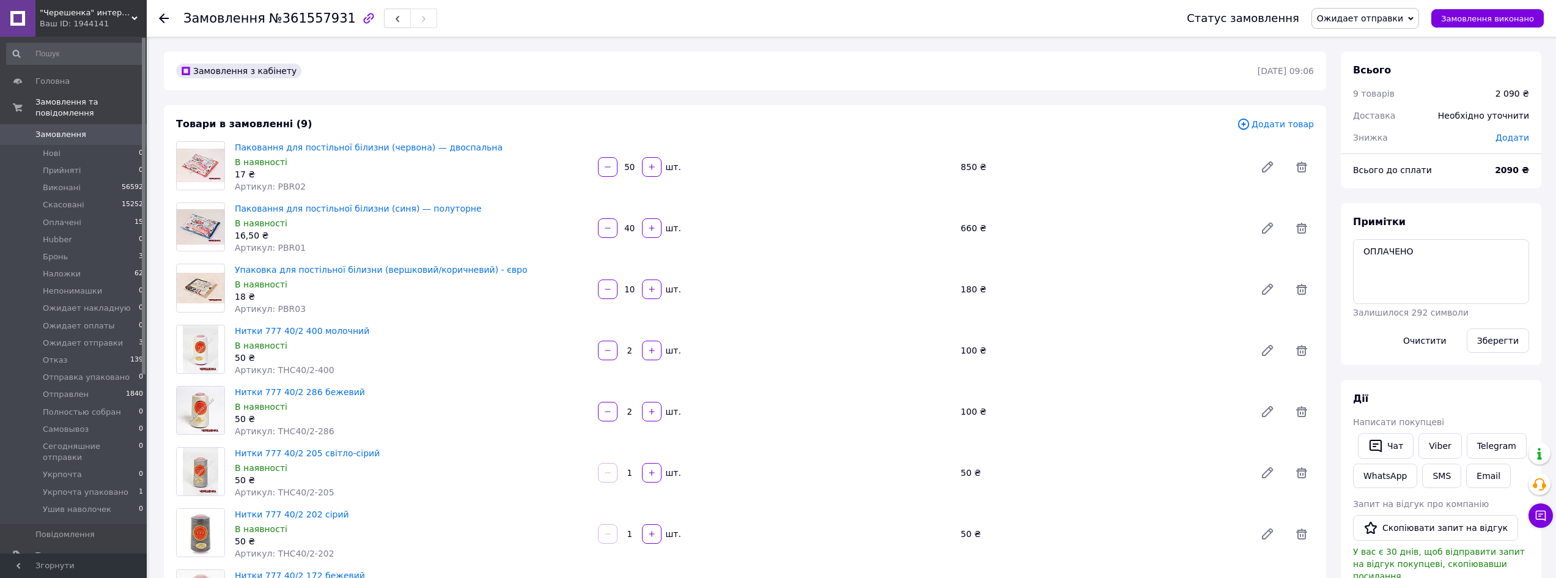
scroll to position [98, 0]
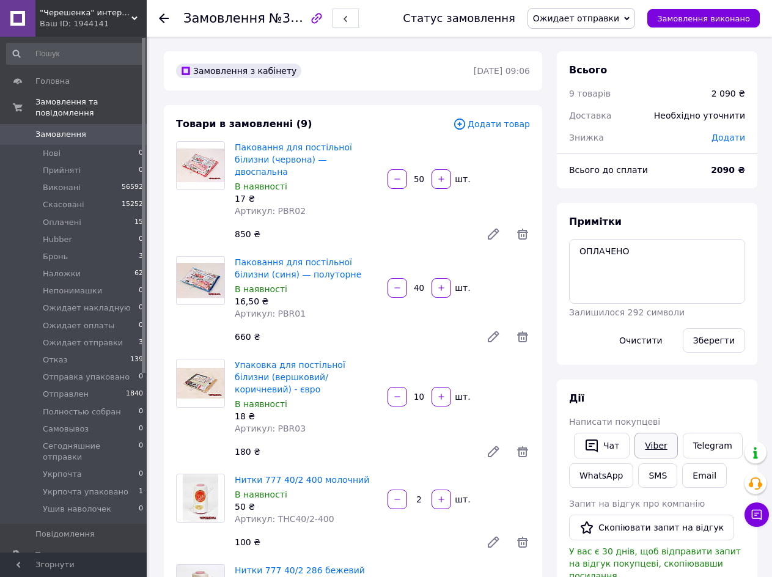
click at [645, 445] on link "Viber" at bounding box center [655, 446] width 43 height 26
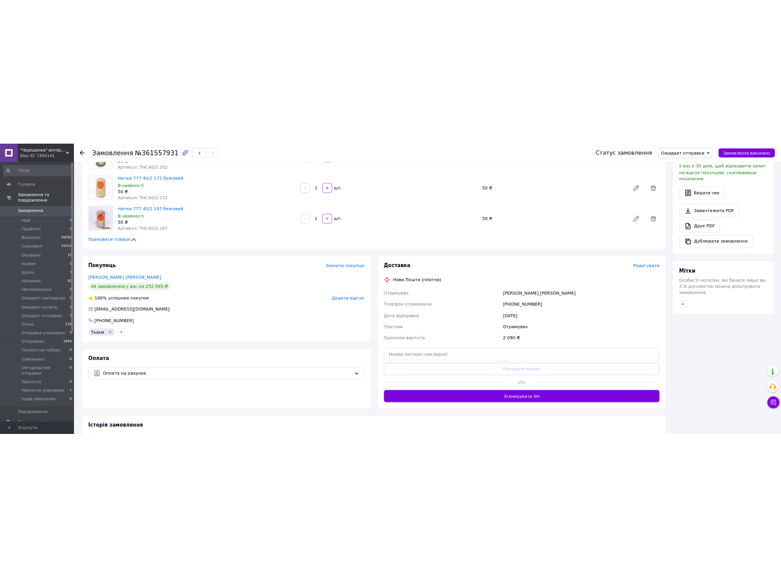
scroll to position [672, 0]
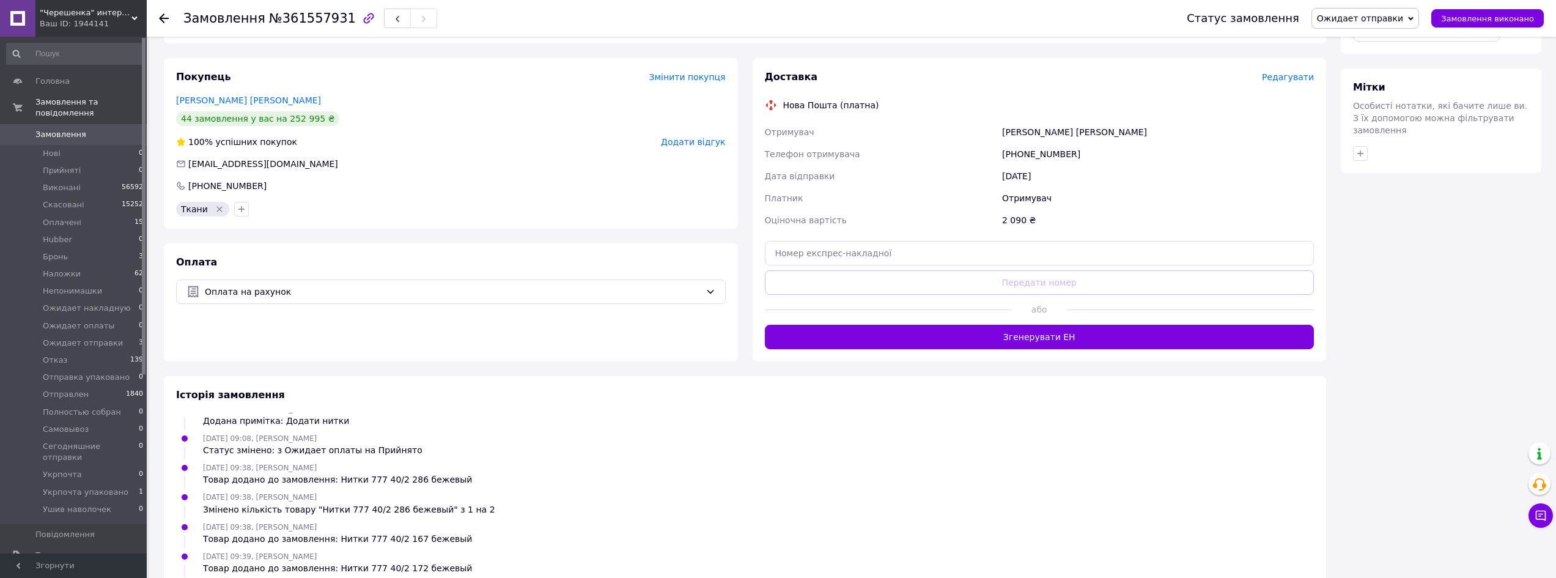
click at [1035, 149] on div "+380678022755" at bounding box center [1157, 154] width 317 height 22
copy div "380678022755"
click at [1287, 72] on span "Редагувати" at bounding box center [1288, 77] width 52 height 10
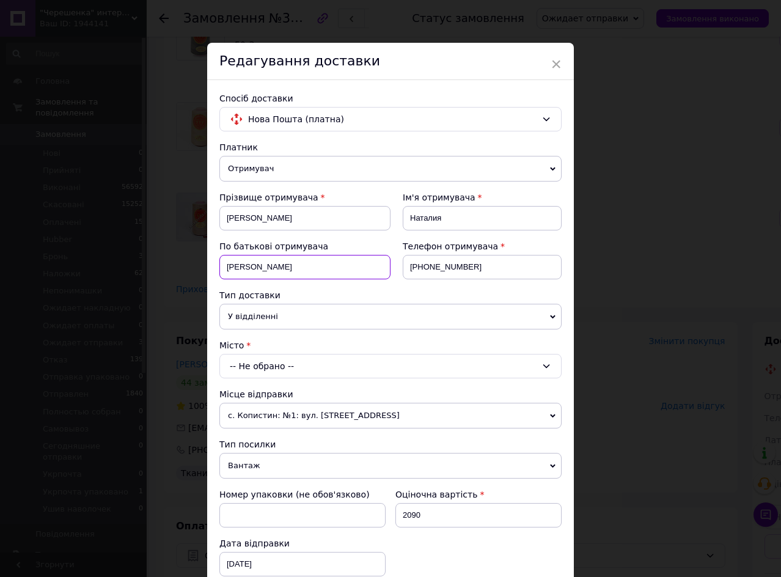
click at [277, 269] on input "Руденко" at bounding box center [304, 267] width 171 height 24
click at [227, 215] on input "Анатольевна" at bounding box center [304, 218] width 171 height 24
paste input "Руденко"
click at [284, 217] on input "Руденко Анатольевна" at bounding box center [304, 218] width 171 height 24
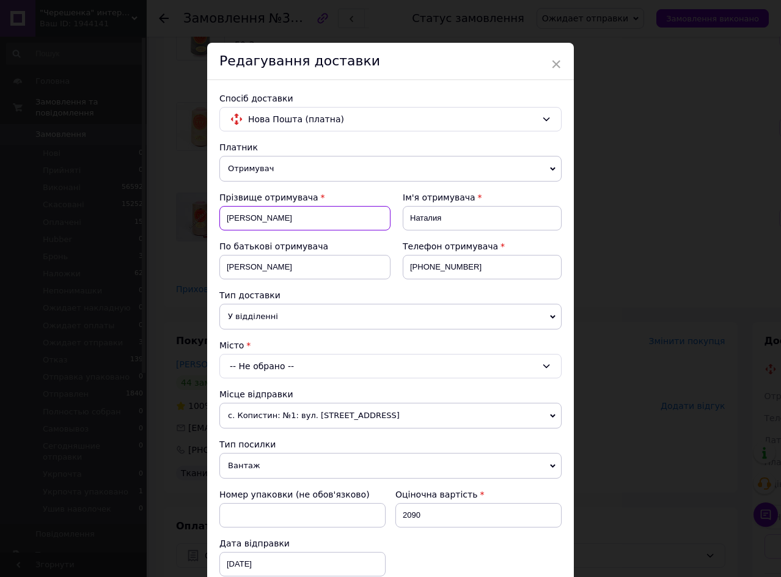
click at [284, 217] on input "Руденко Анатольевна" at bounding box center [304, 218] width 171 height 24
type input "Руденко"
click at [291, 259] on input "Руденко" at bounding box center [304, 267] width 171 height 24
paste input "натольевна"
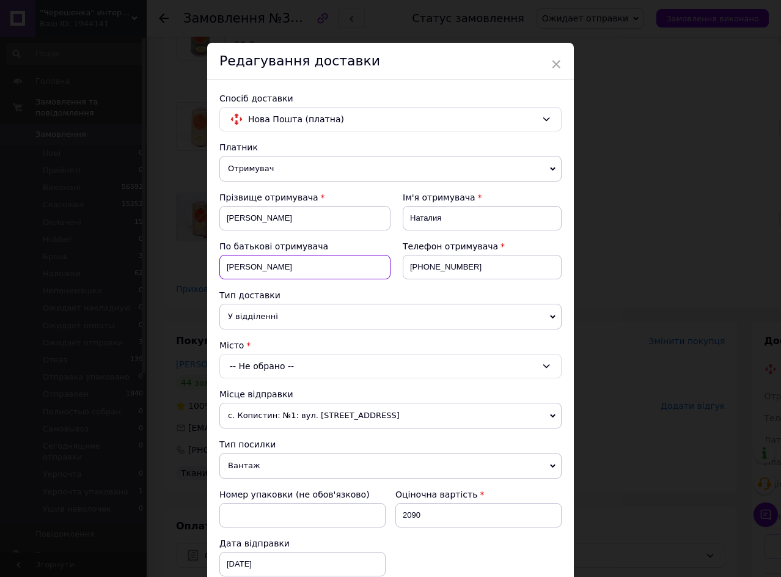
type input "Анатольевна"
click at [310, 367] on div "-- Не обрано --" at bounding box center [390, 366] width 342 height 24
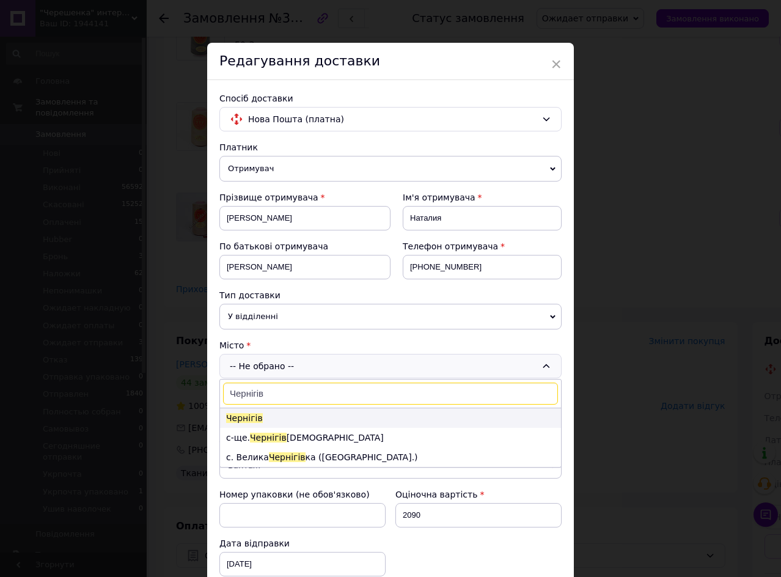
type input "Чернігів"
click at [292, 414] on li "Чернігів" at bounding box center [390, 418] width 341 height 20
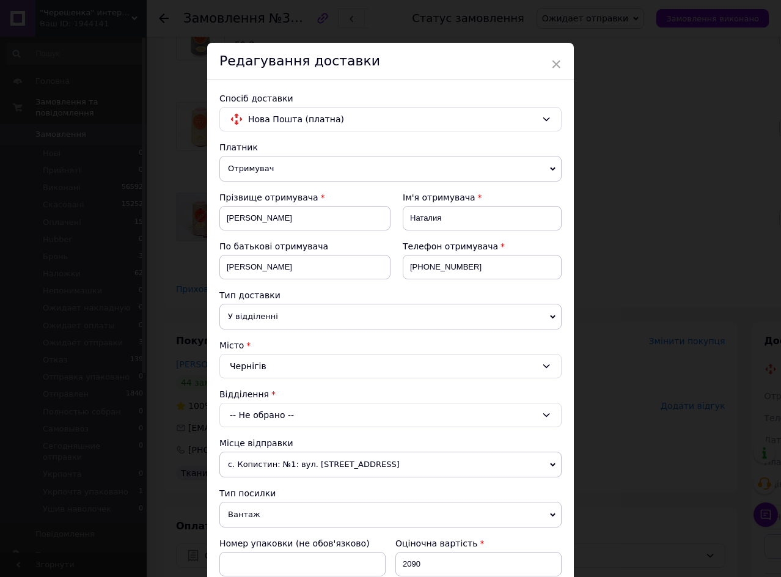
click at [295, 414] on div "-- Не обрано --" at bounding box center [390, 415] width 342 height 24
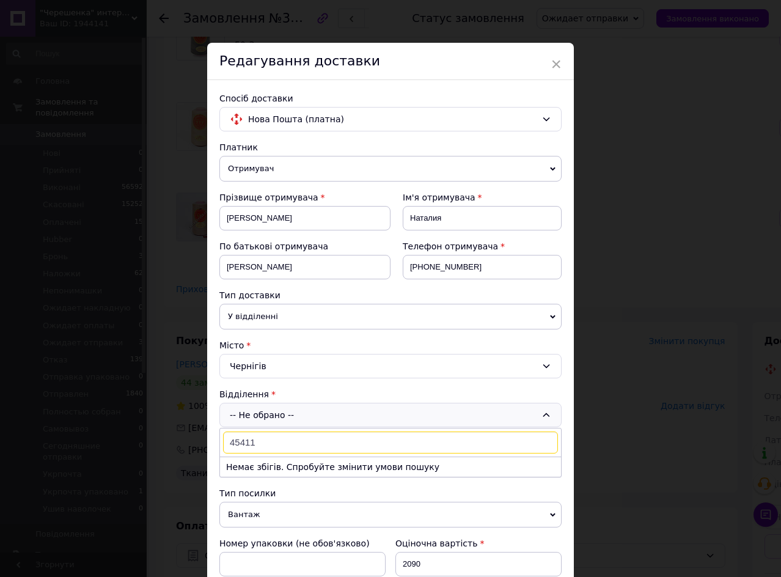
type input "45411"
click at [270, 312] on span "У відділенні" at bounding box center [390, 317] width 342 height 26
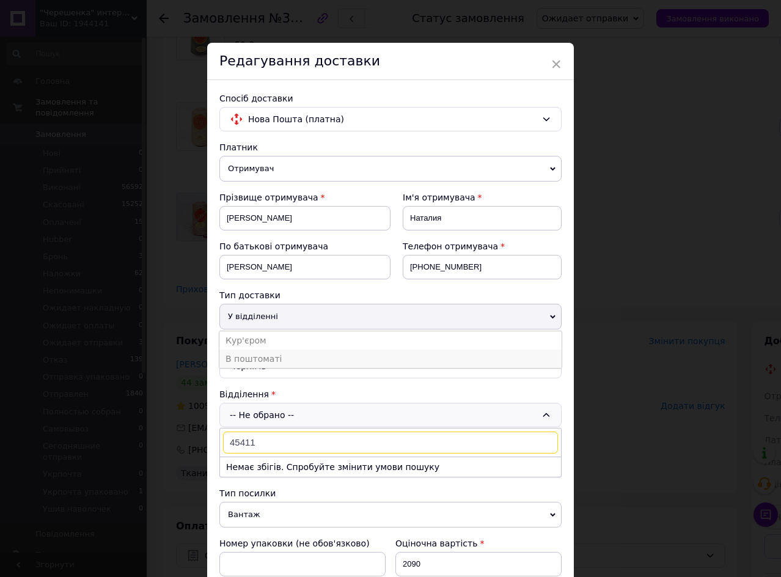
click at [261, 355] on li "В поштоматі" at bounding box center [390, 359] width 342 height 18
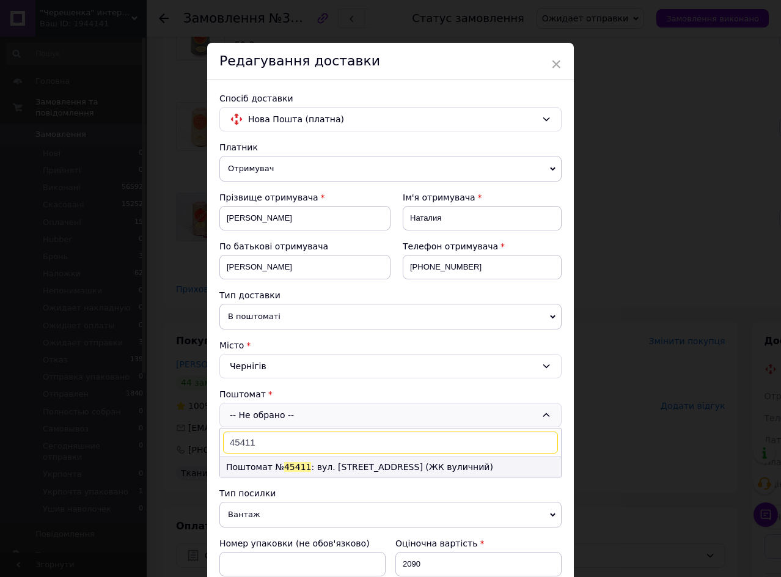
click at [287, 465] on span "45411" at bounding box center [298, 467] width 28 height 10
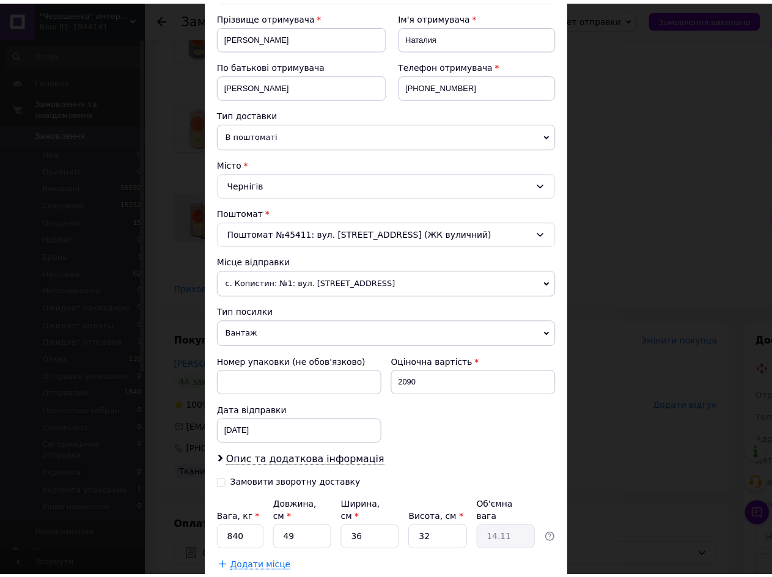
scroll to position [257, 0]
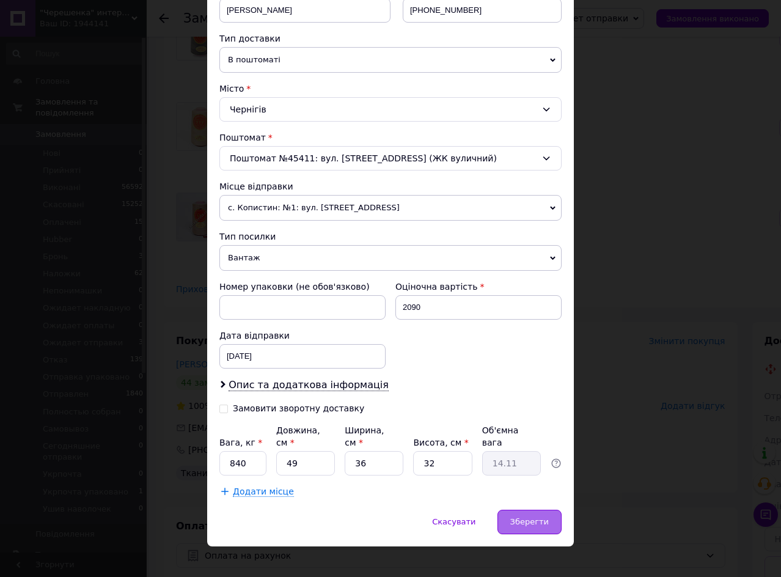
click at [506, 510] on div "Зберегти" at bounding box center [530, 522] width 64 height 24
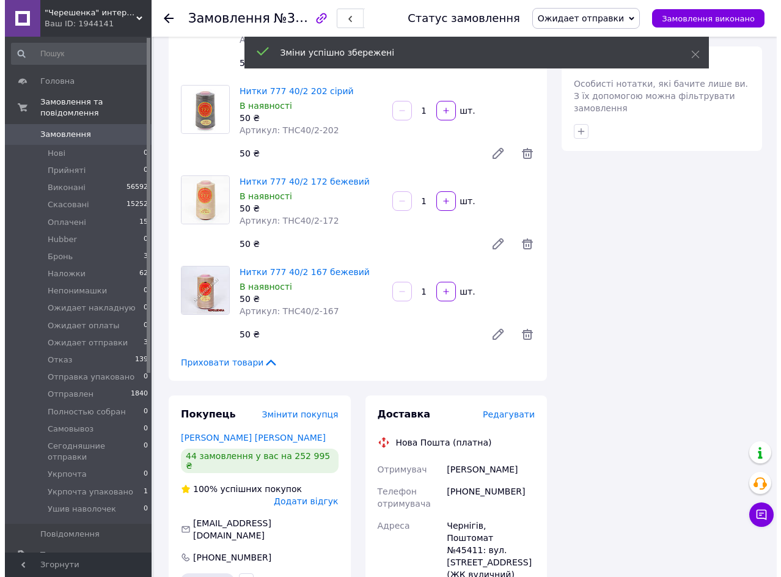
scroll to position [225, 0]
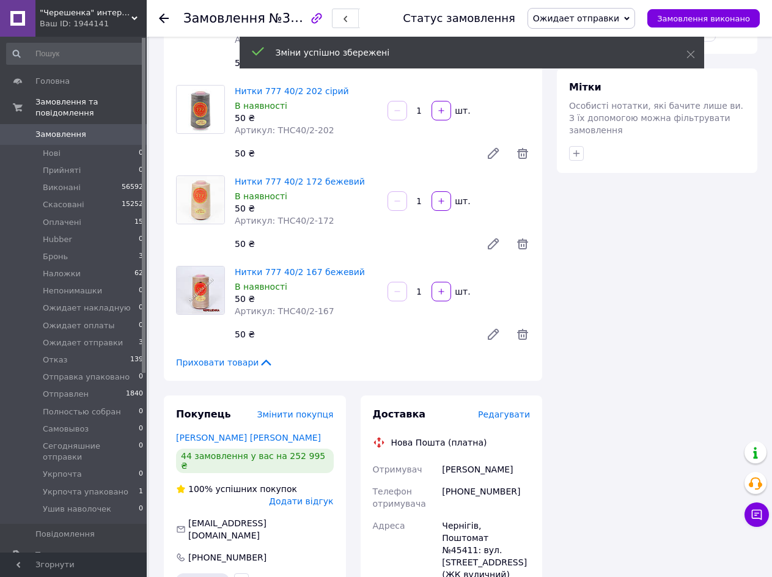
click at [512, 410] on span "Редагувати" at bounding box center [504, 415] width 52 height 10
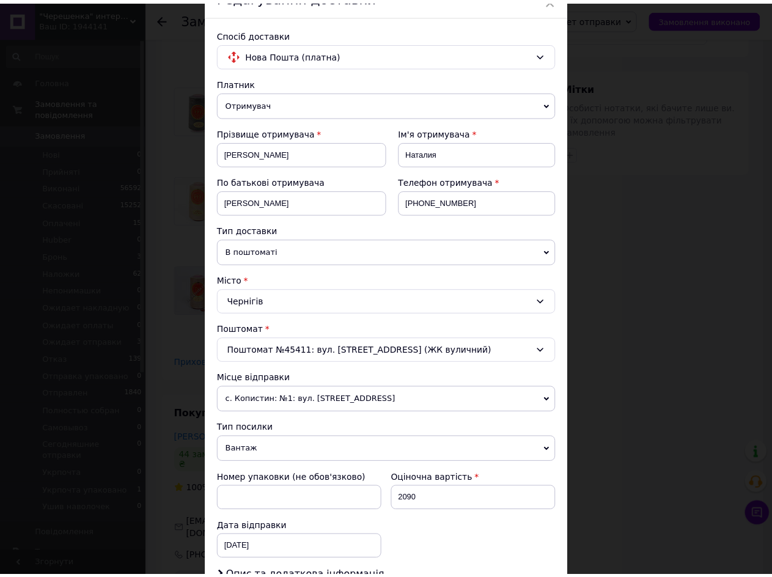
scroll to position [244, 0]
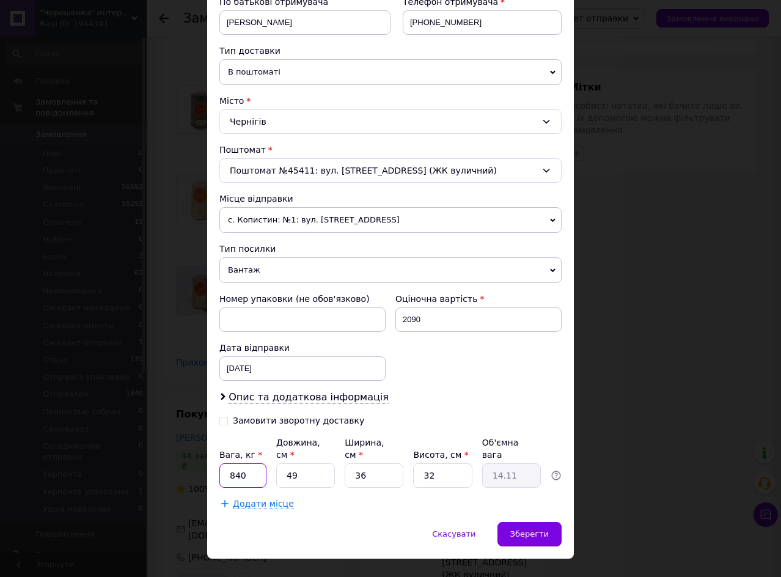
click at [243, 463] on input "840" at bounding box center [242, 475] width 47 height 24
type input "5"
click at [290, 466] on input "49" at bounding box center [305, 475] width 59 height 24
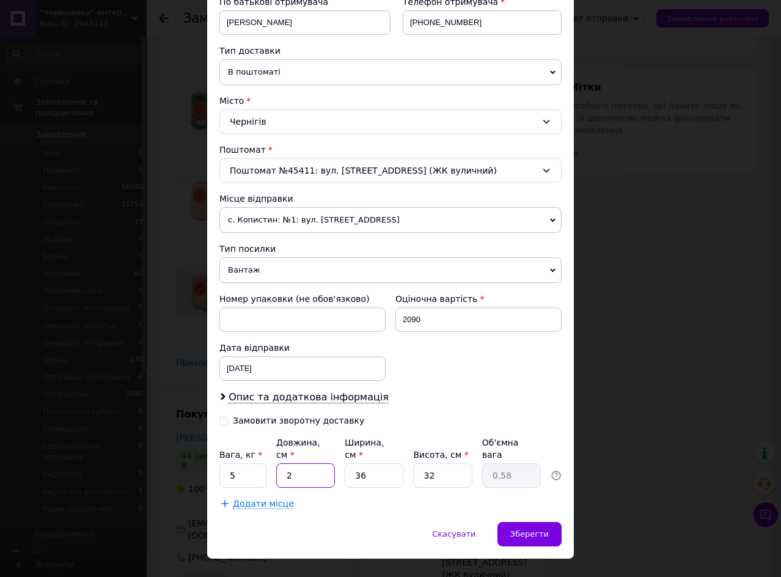
type input "2"
type input "0.58"
type input "22"
type input "6.34"
type input "22"
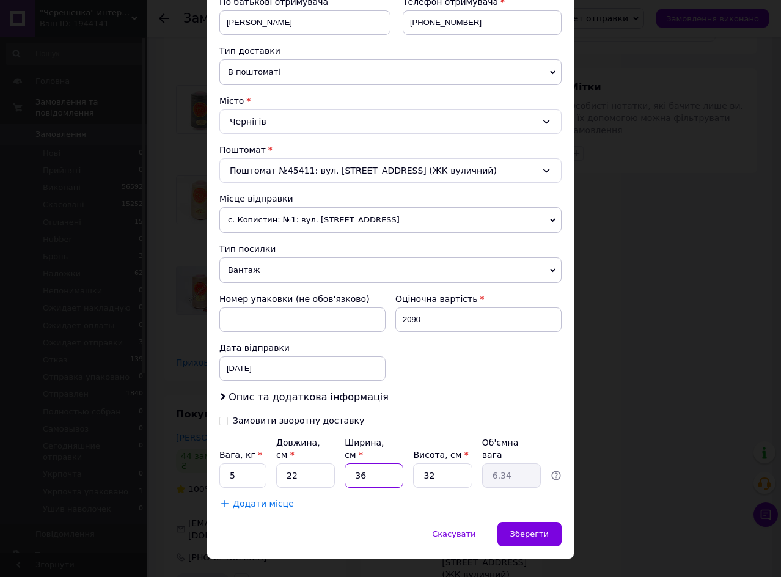
click at [366, 468] on input "36" at bounding box center [374, 475] width 59 height 24
type input "4"
type input "0.7"
type input "40"
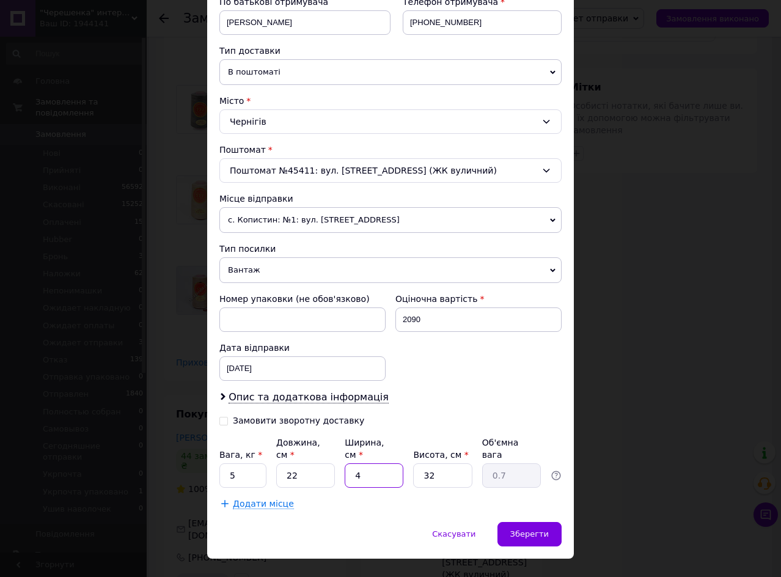
type input "7.04"
type input "40"
click at [431, 471] on input "32" at bounding box center [442, 475] width 59 height 24
type input "3"
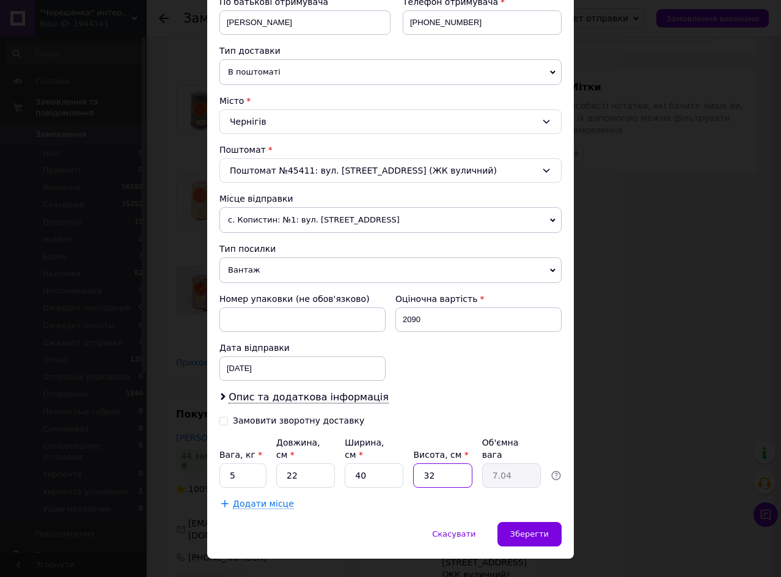
type input "0.66"
type input "31"
type input "6.82"
type input "31"
click at [520, 529] on span "Зберегти" at bounding box center [529, 533] width 39 height 9
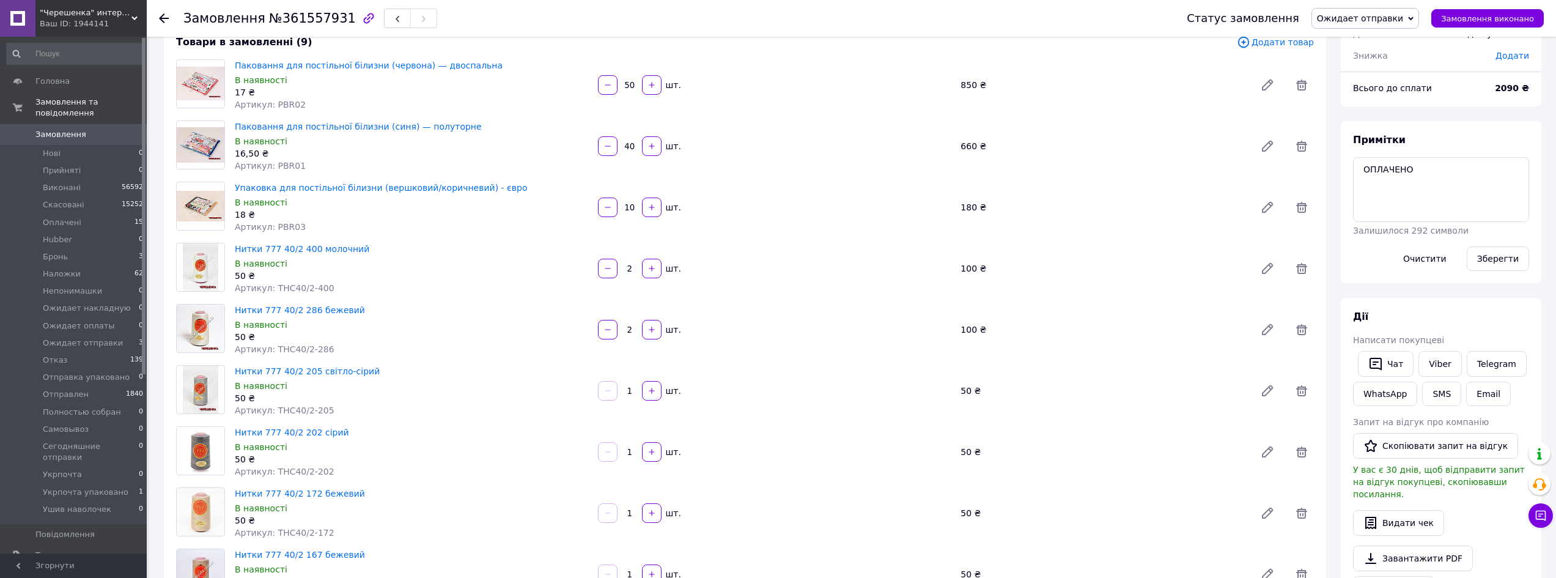
scroll to position [0, 0]
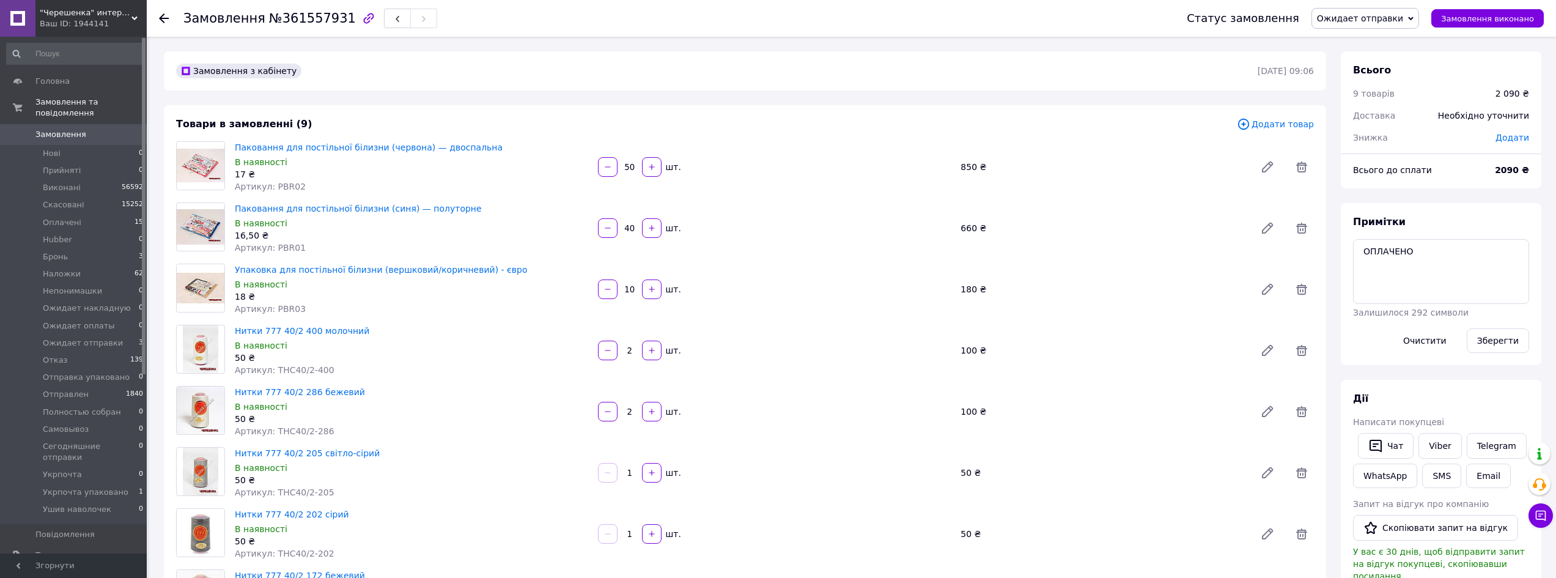
click at [90, 129] on span "Замовлення" at bounding box center [74, 134] width 78 height 11
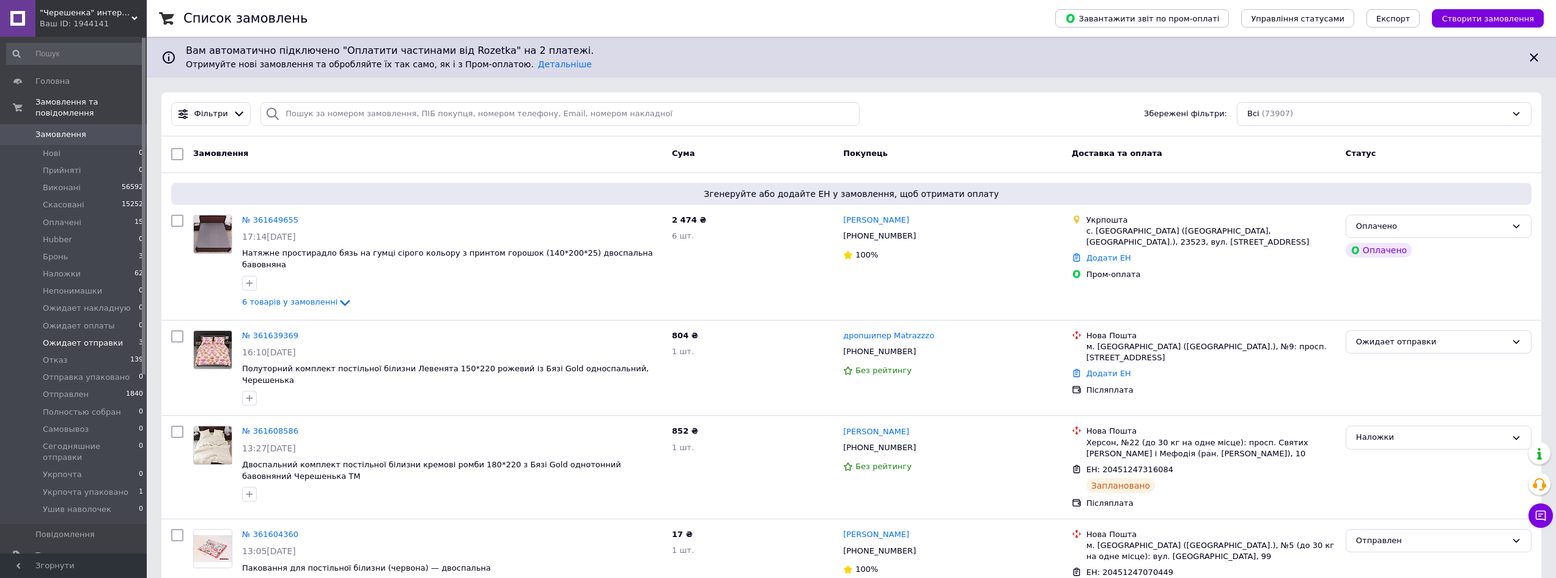
click at [130, 334] on li "Ожидает отправки 3" at bounding box center [75, 342] width 150 height 17
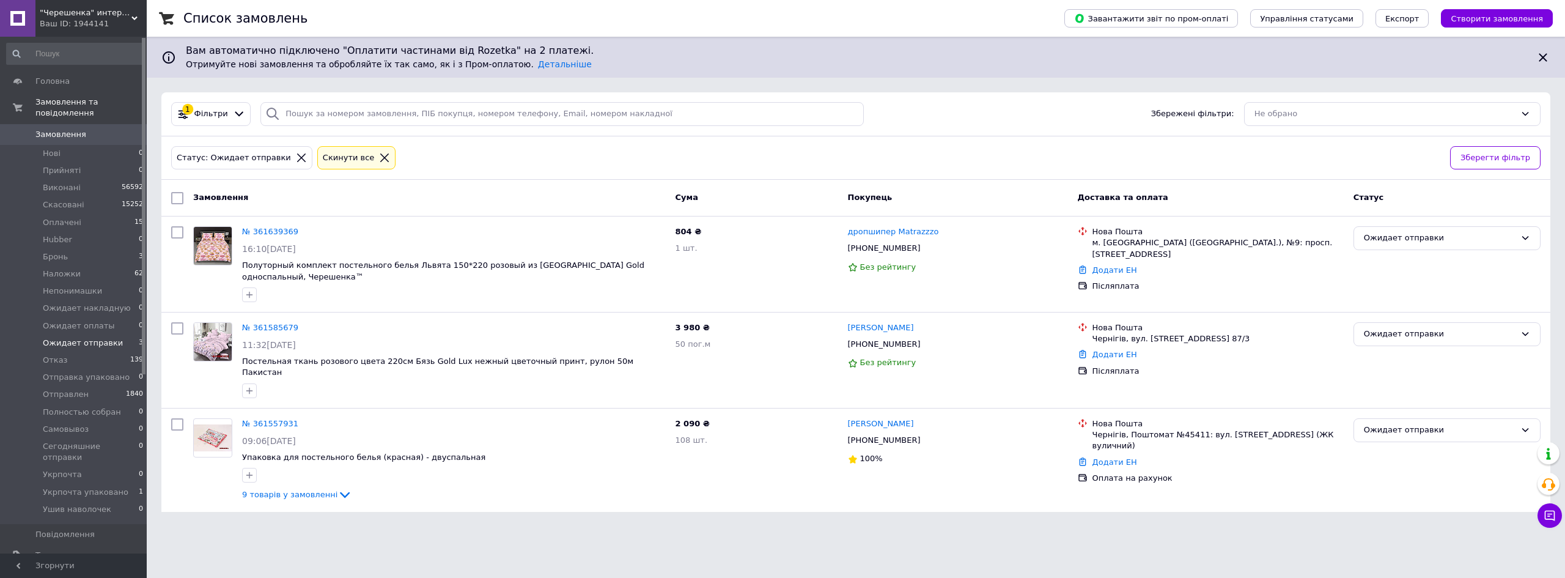
click at [86, 129] on span "Замовлення" at bounding box center [74, 134] width 78 height 11
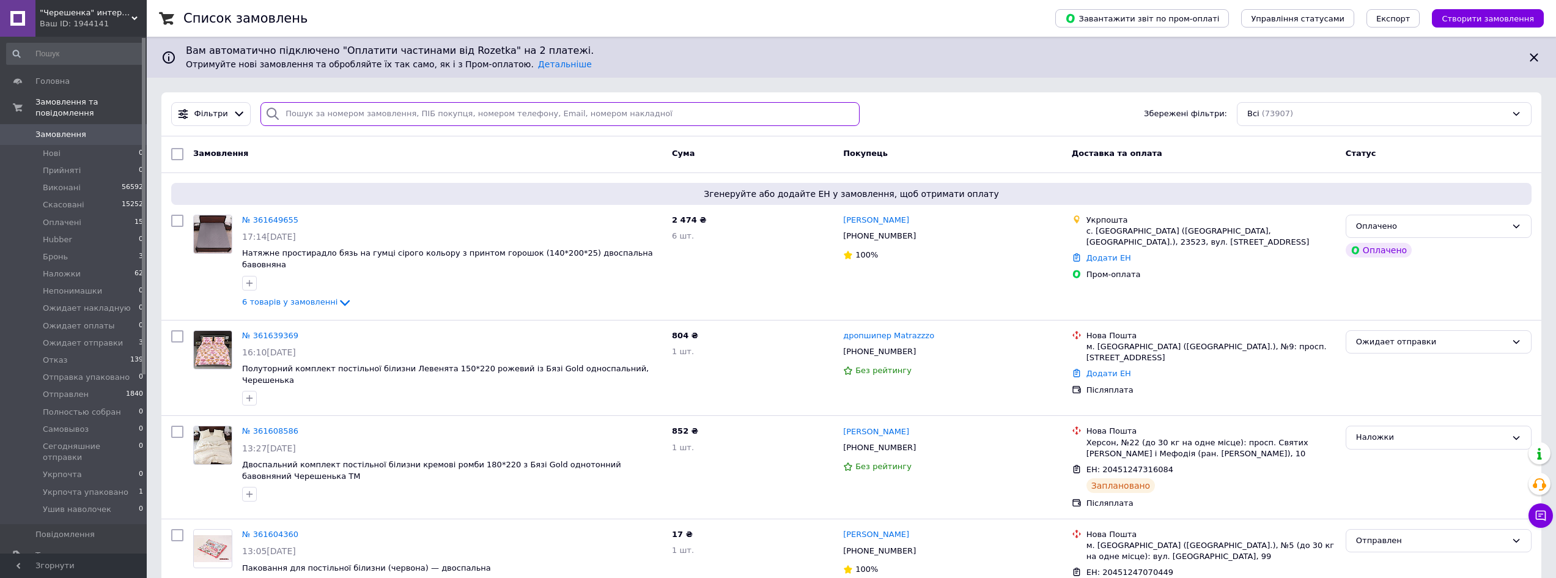
click at [389, 114] on input "search" at bounding box center [559, 114] width 599 height 24
paste input "380678022755"
type input "380678022755"
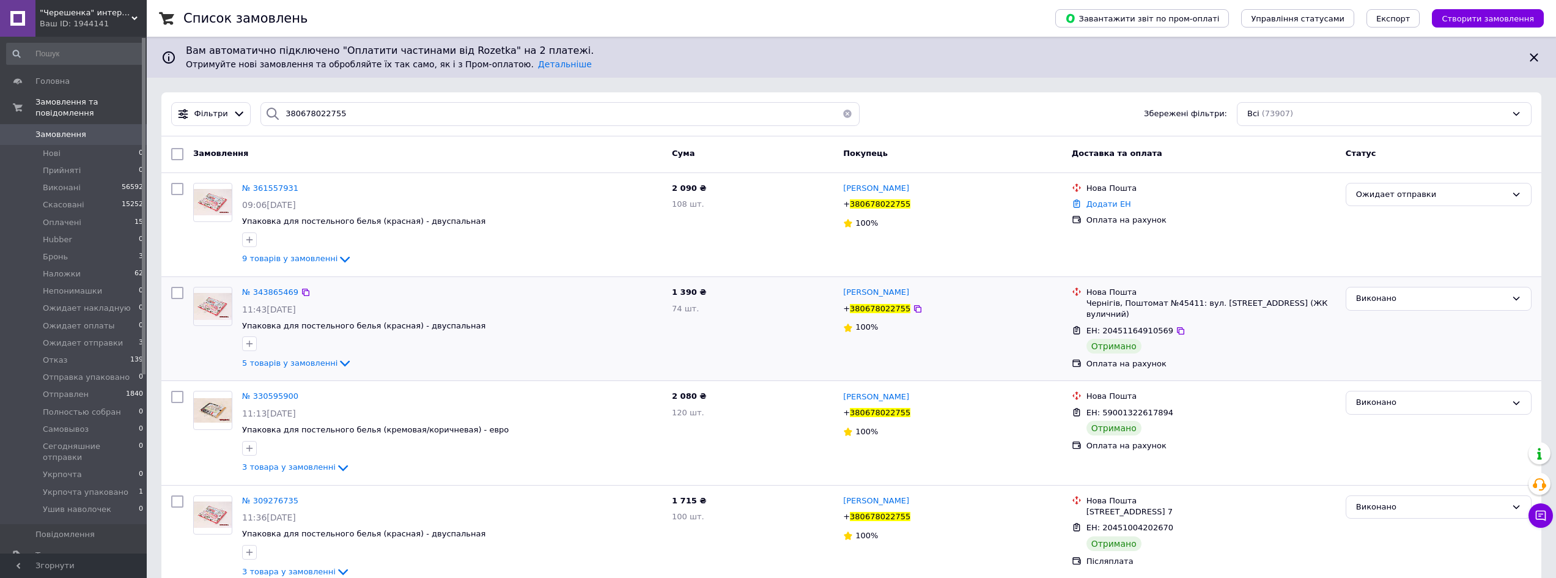
click at [1090, 303] on div "Чернігів, Поштомат №45411: вул. [STREET_ADDRESS] (ЖК вуличний)" at bounding box center [1210, 309] width 249 height 22
copy div "Чернігів"
